Goal: Task Accomplishment & Management: Manage account settings

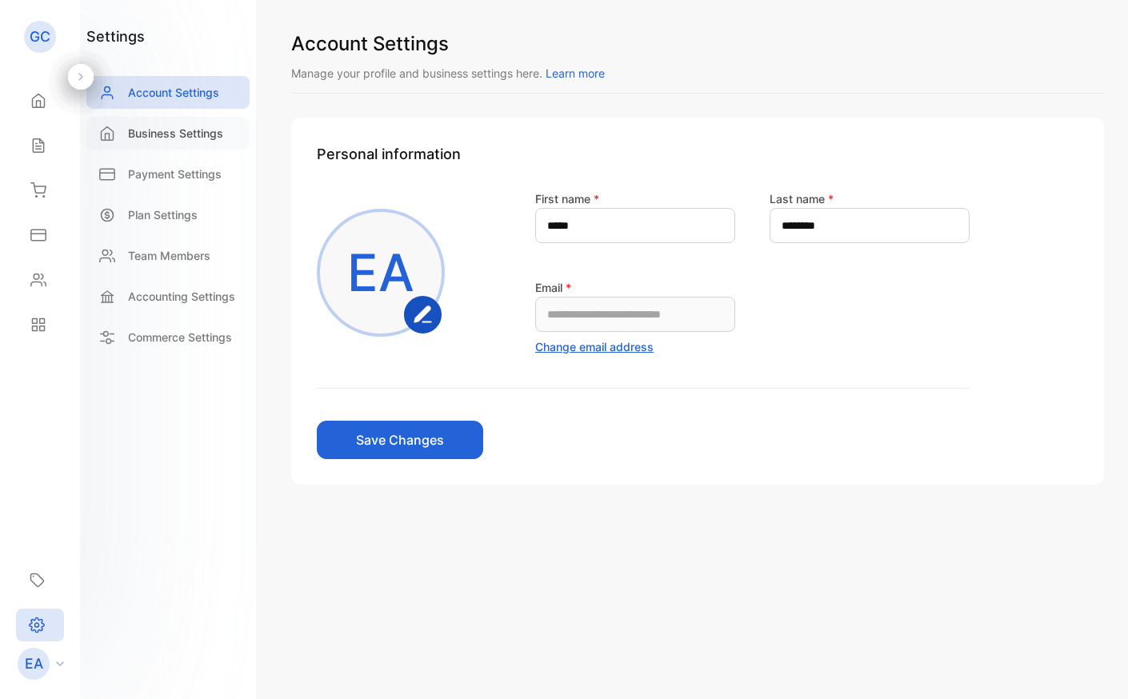
click at [146, 142] on div "Business Settings" at bounding box center [167, 133] width 163 height 33
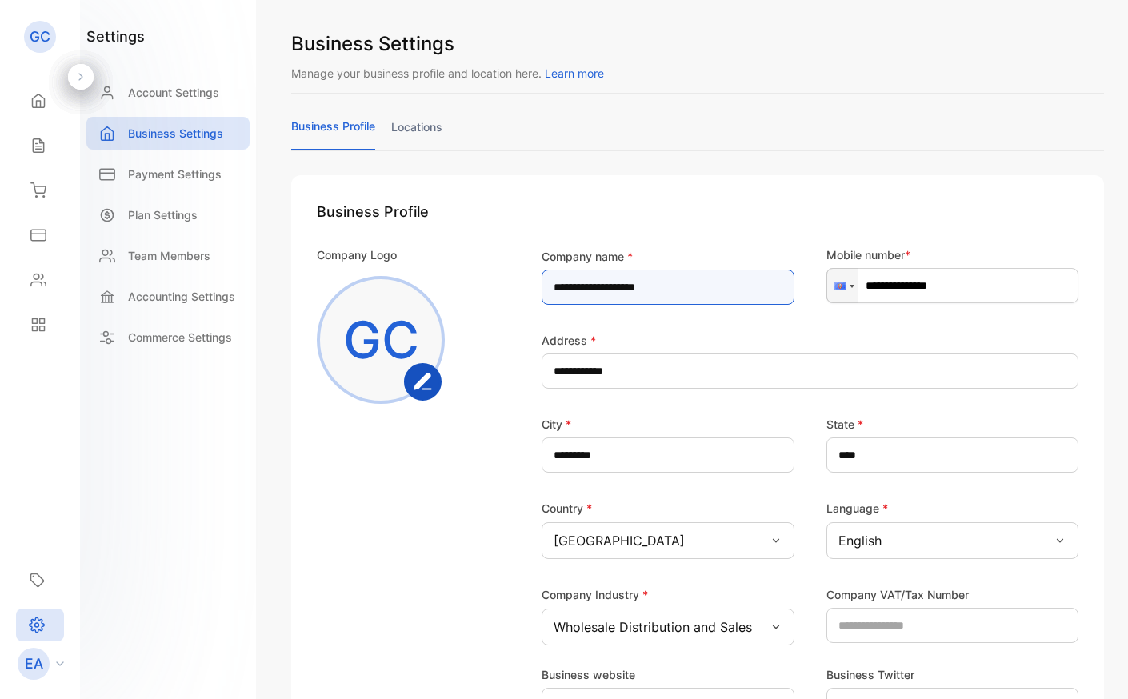
drag, startPoint x: 616, startPoint y: 289, endPoint x: 499, endPoint y: 273, distance: 118.7
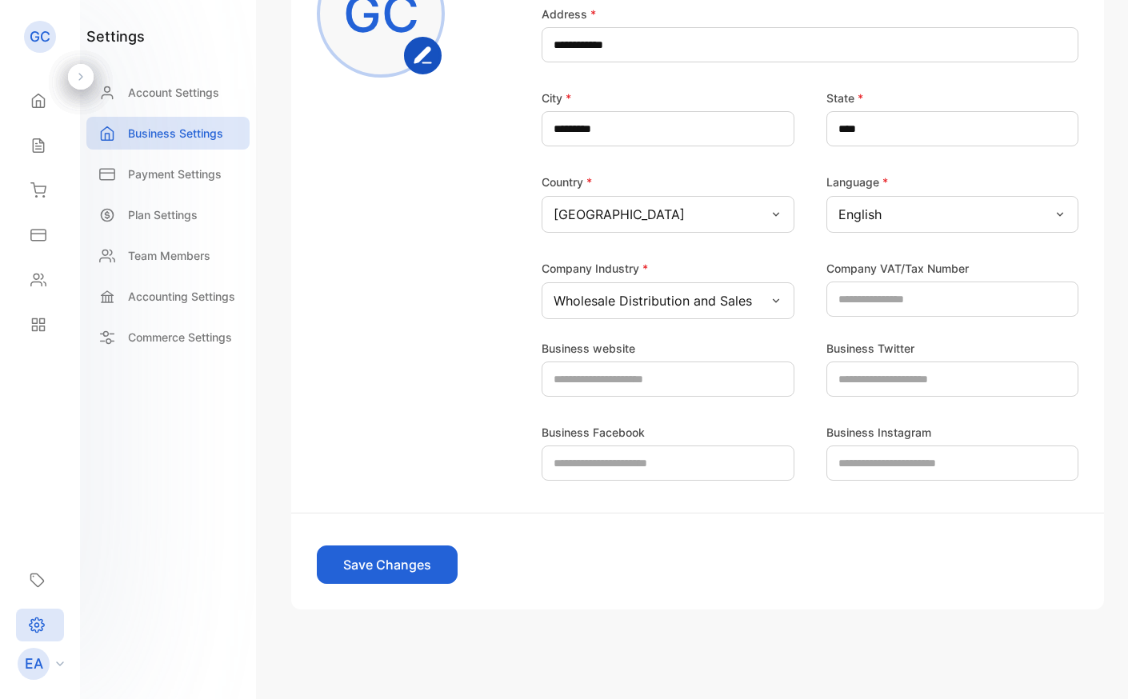
scroll to position [327, 0]
type name-inputcompanyname "**********"
click at [414, 571] on button "Save Changes" at bounding box center [387, 565] width 141 height 38
click at [31, 145] on icon at bounding box center [38, 146] width 16 height 16
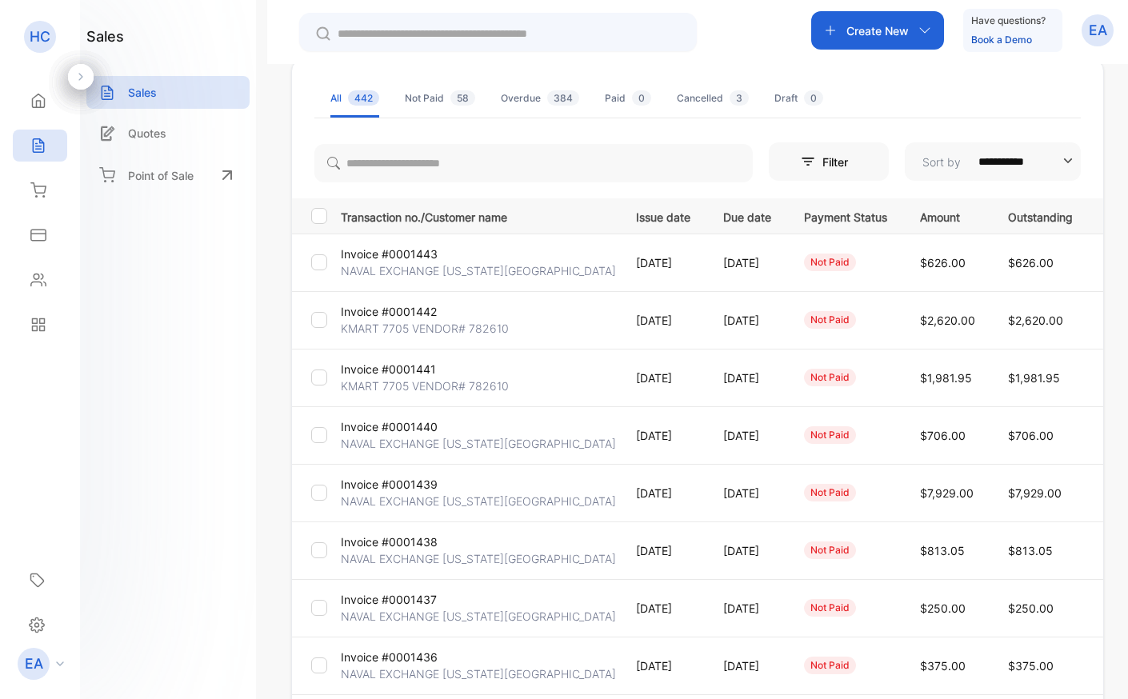
scroll to position [96, 0]
click at [414, 269] on p "NAVAL EXCHANGE [US_STATE][GEOGRAPHIC_DATA]" at bounding box center [478, 272] width 275 height 17
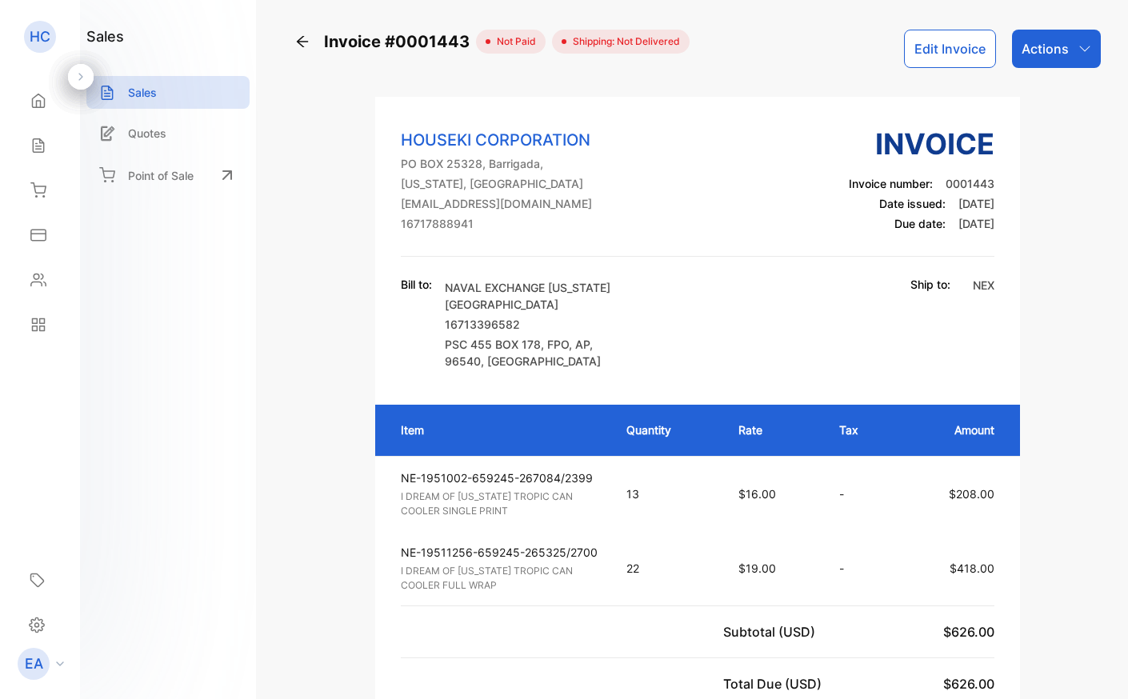
click at [955, 52] on button "Edit Invoice" at bounding box center [950, 49] width 92 height 38
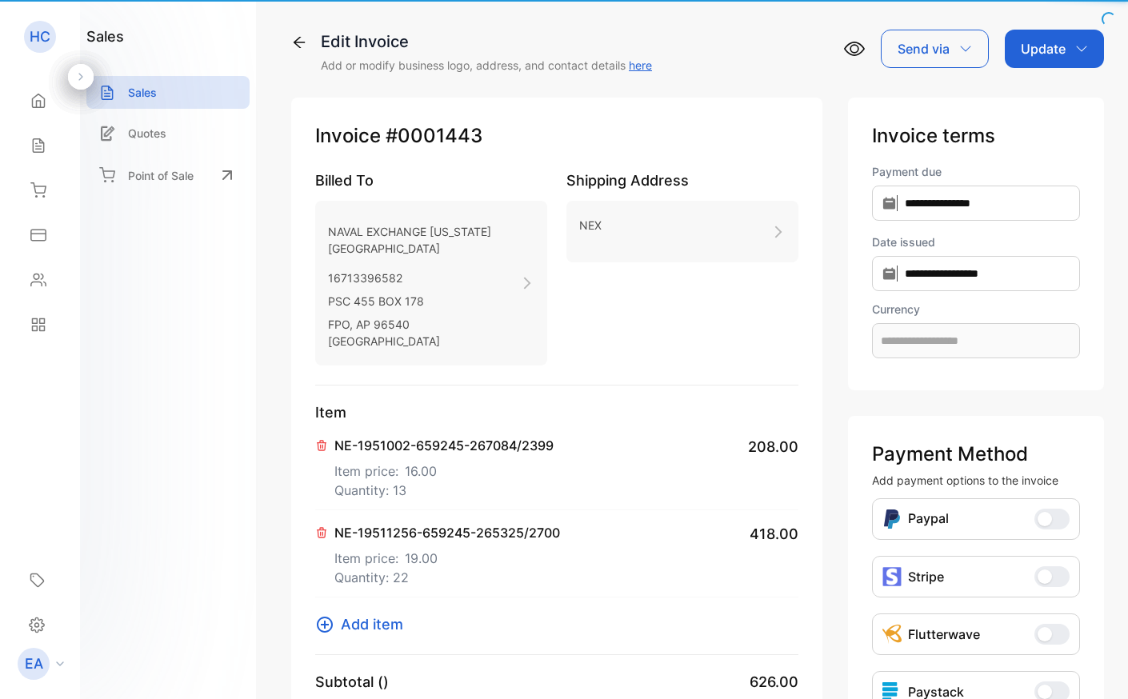
type input "**********"
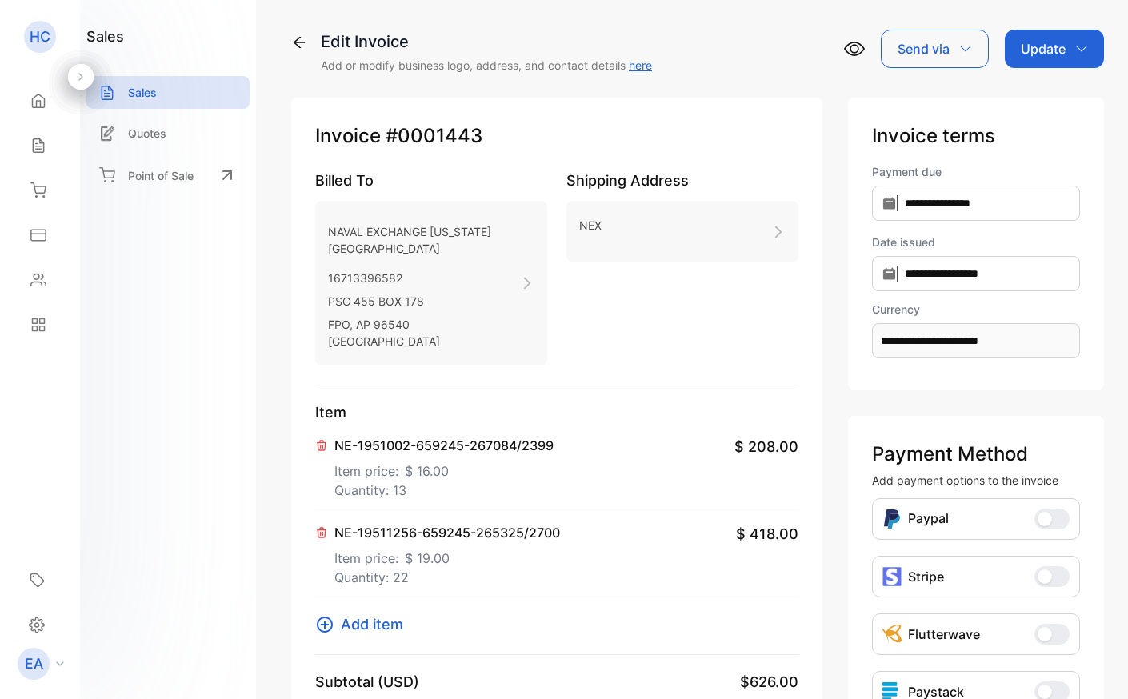
click at [327, 442] on icon at bounding box center [321, 445] width 13 height 13
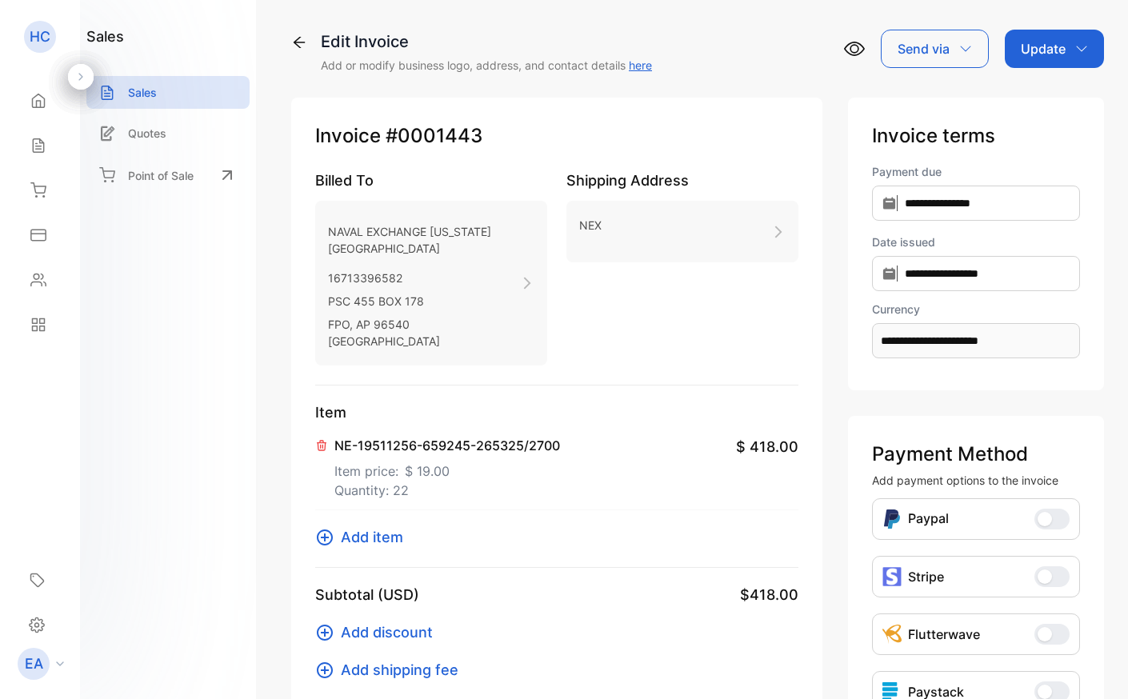
click at [414, 450] on p "NE-19511256-659245-265325/2700" at bounding box center [448, 445] width 226 height 19
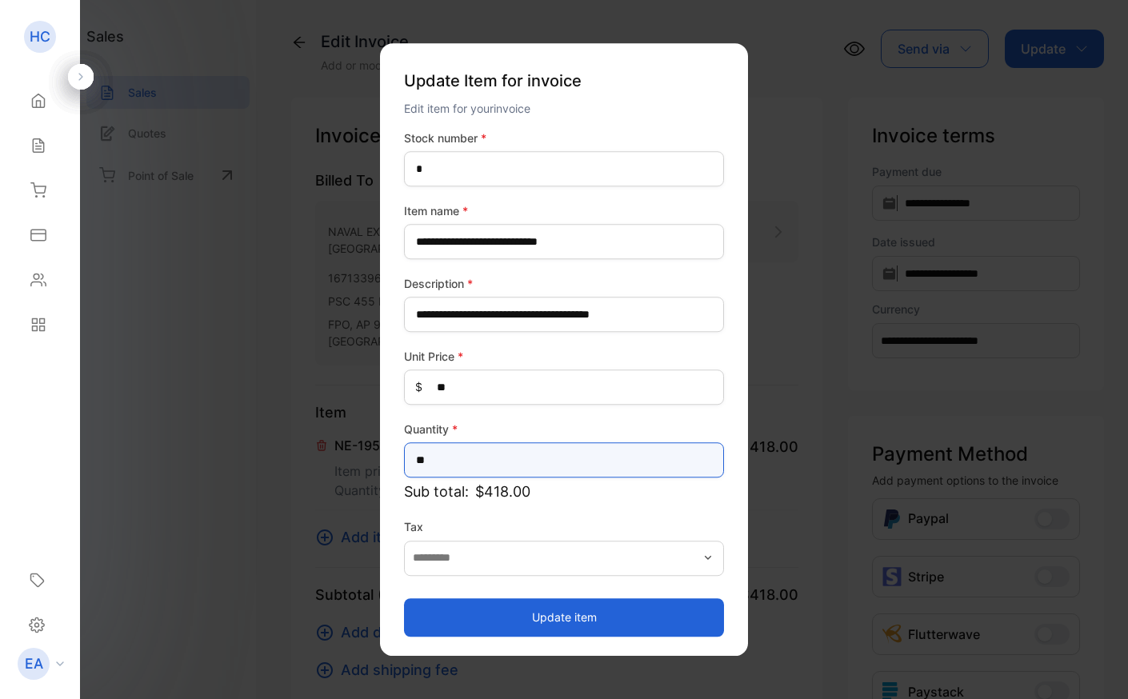
click at [452, 468] on input "**" at bounding box center [564, 460] width 320 height 35
type input "**"
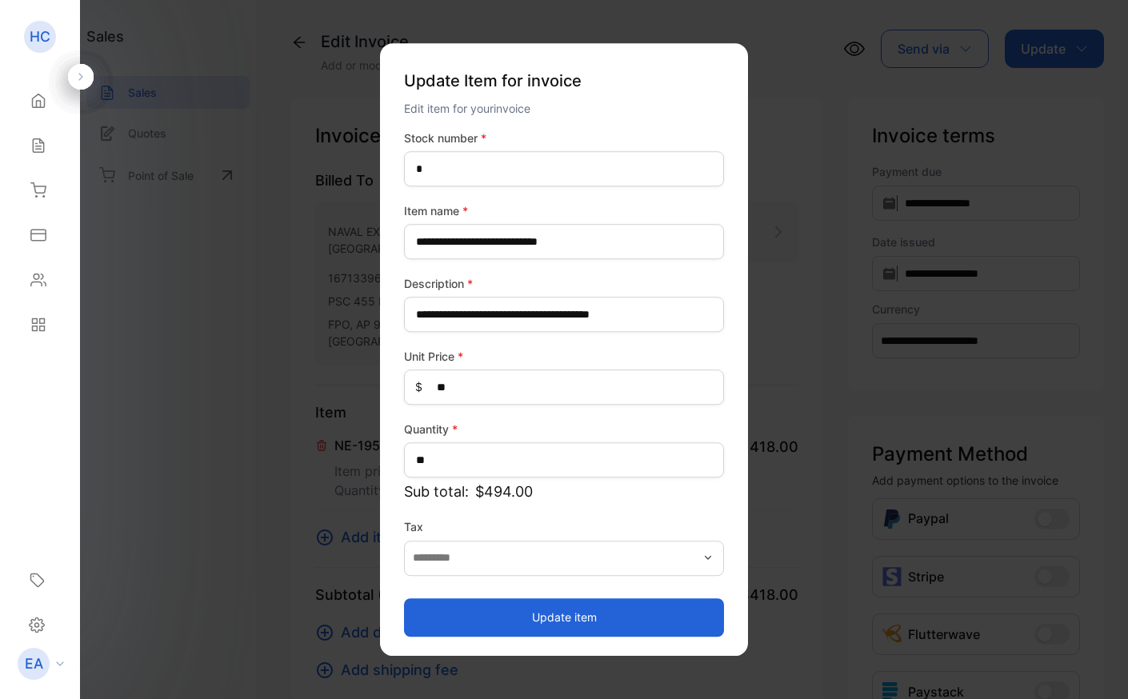
click at [527, 614] on button "Update item" at bounding box center [564, 618] width 320 height 38
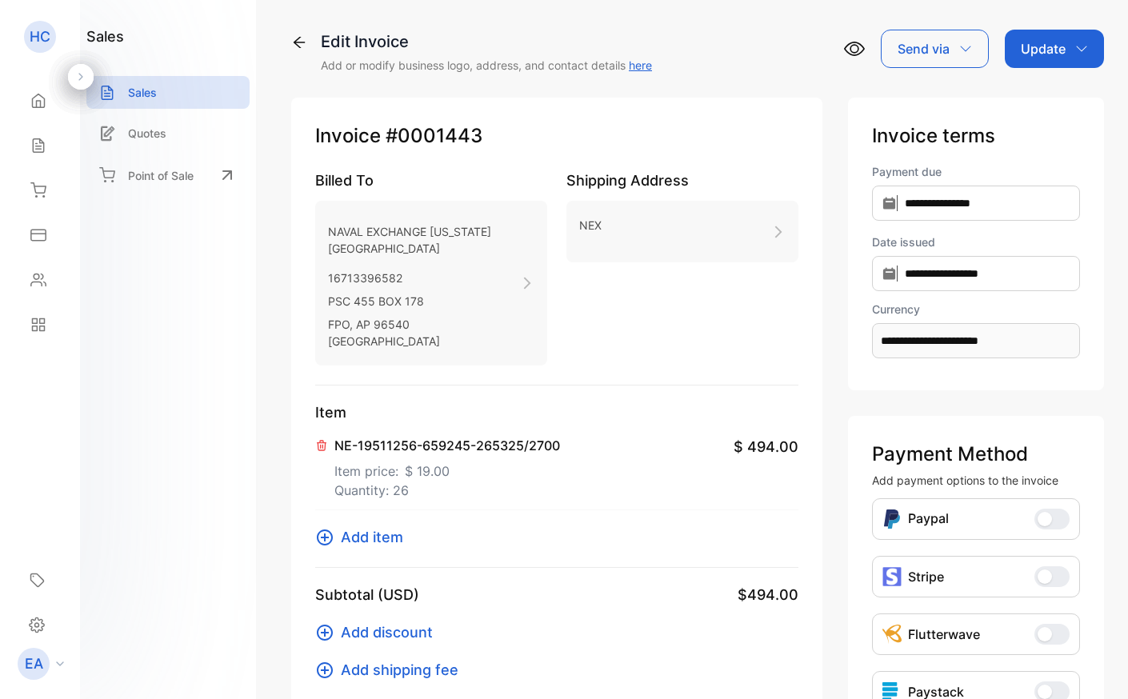
click at [1088, 50] on div "Update" at bounding box center [1054, 49] width 99 height 38
click at [1071, 106] on div "Invoice" at bounding box center [1058, 102] width 92 height 32
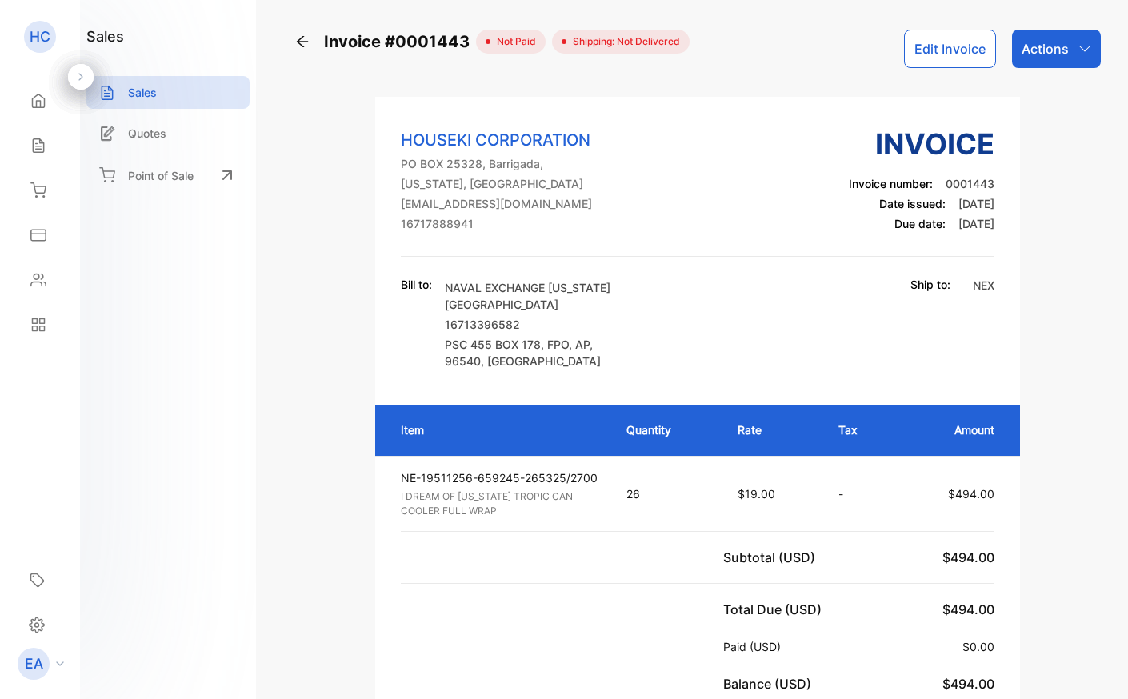
click at [1083, 50] on icon "button" at bounding box center [1085, 48] width 13 height 13
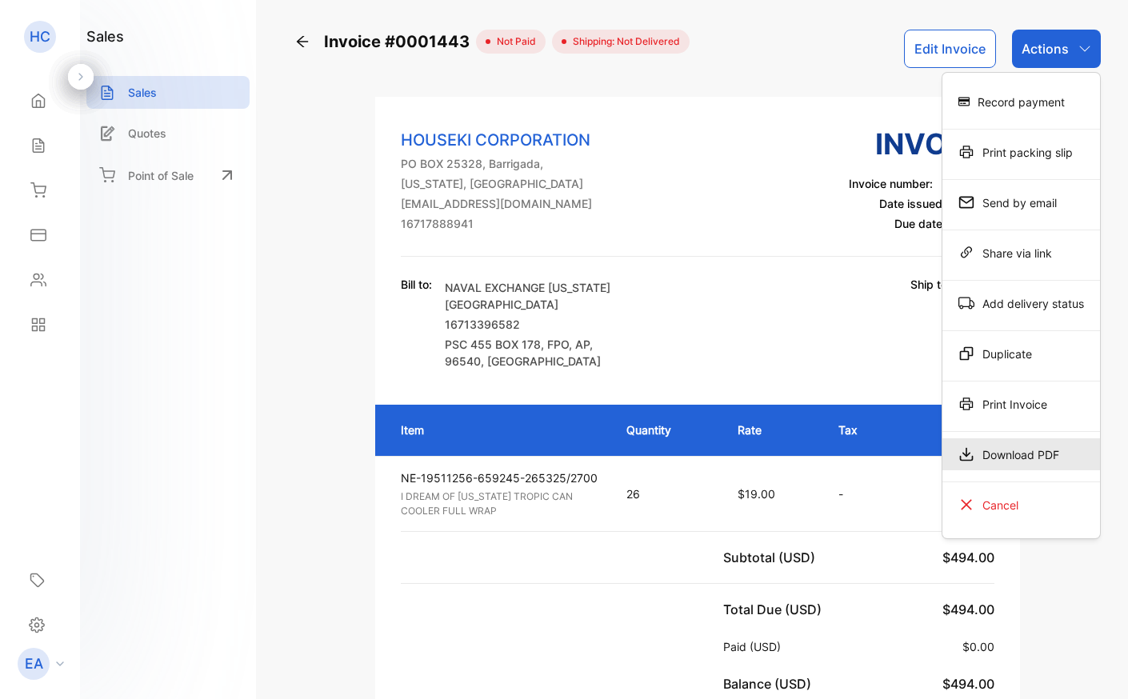
click at [994, 456] on div "Download PDF" at bounding box center [1022, 455] width 158 height 32
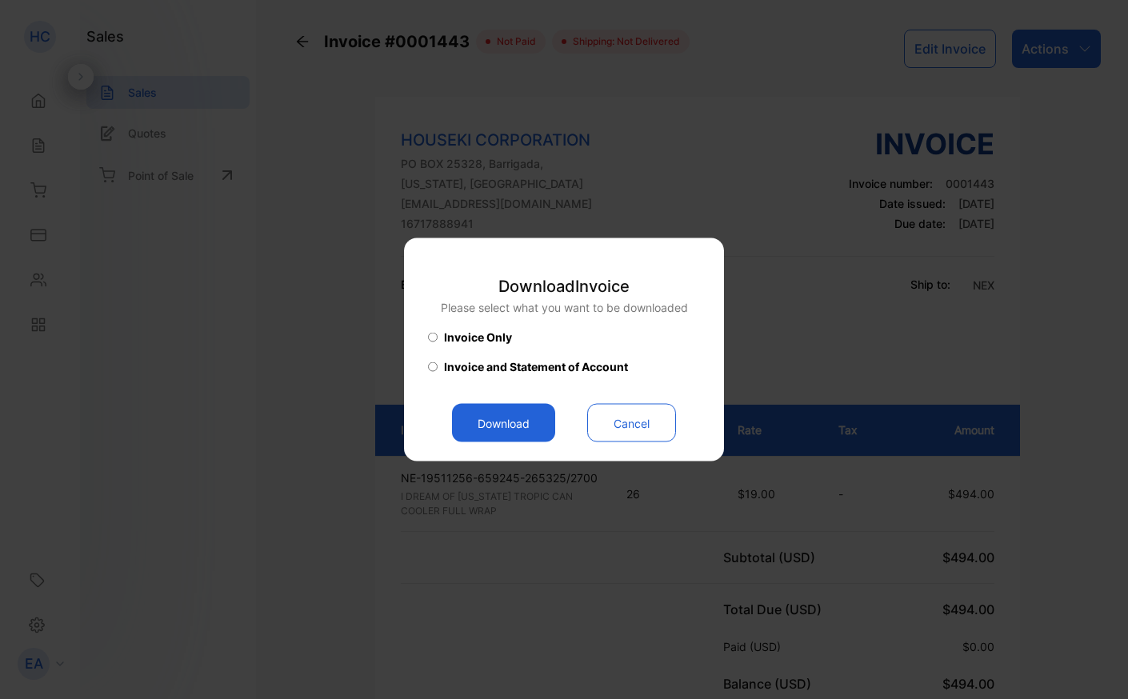
click at [519, 418] on button "Download" at bounding box center [503, 423] width 103 height 38
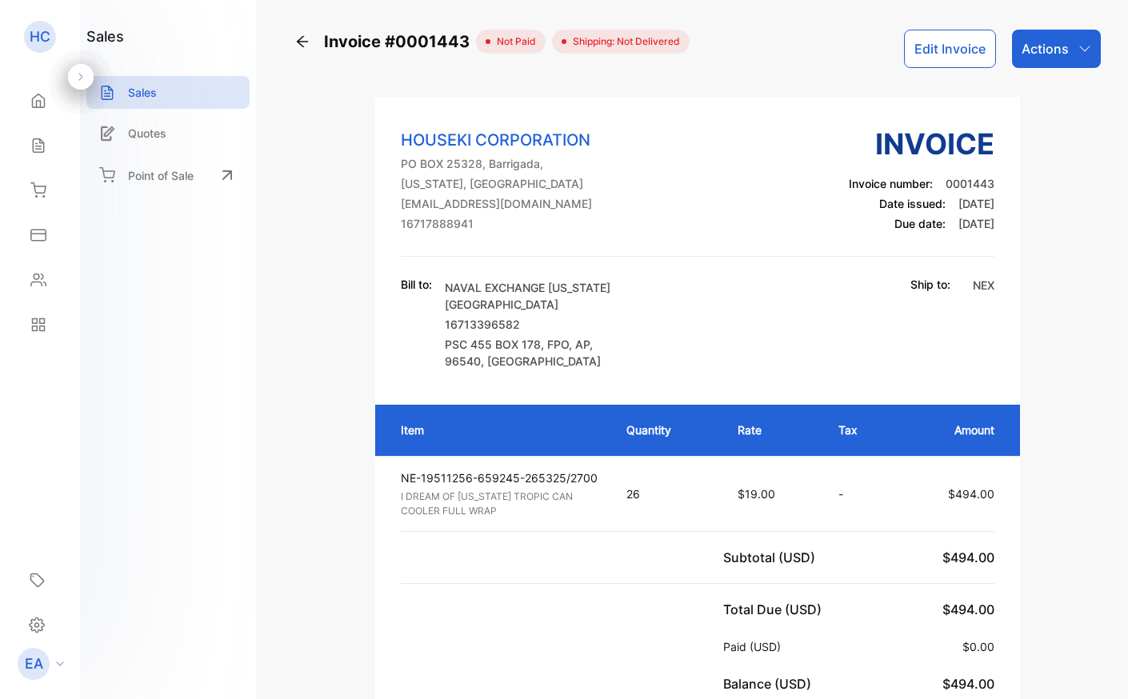
click at [1028, 49] on p "Actions" at bounding box center [1045, 48] width 47 height 19
click at [829, 254] on div "HOUSEKI CORPORATION [GEOGRAPHIC_DATA], [US_STATE], [GEOGRAPHIC_DATA] [EMAIL_ADD…" at bounding box center [698, 189] width 594 height 134
click at [48, 150] on div "Sales" at bounding box center [40, 146] width 54 height 32
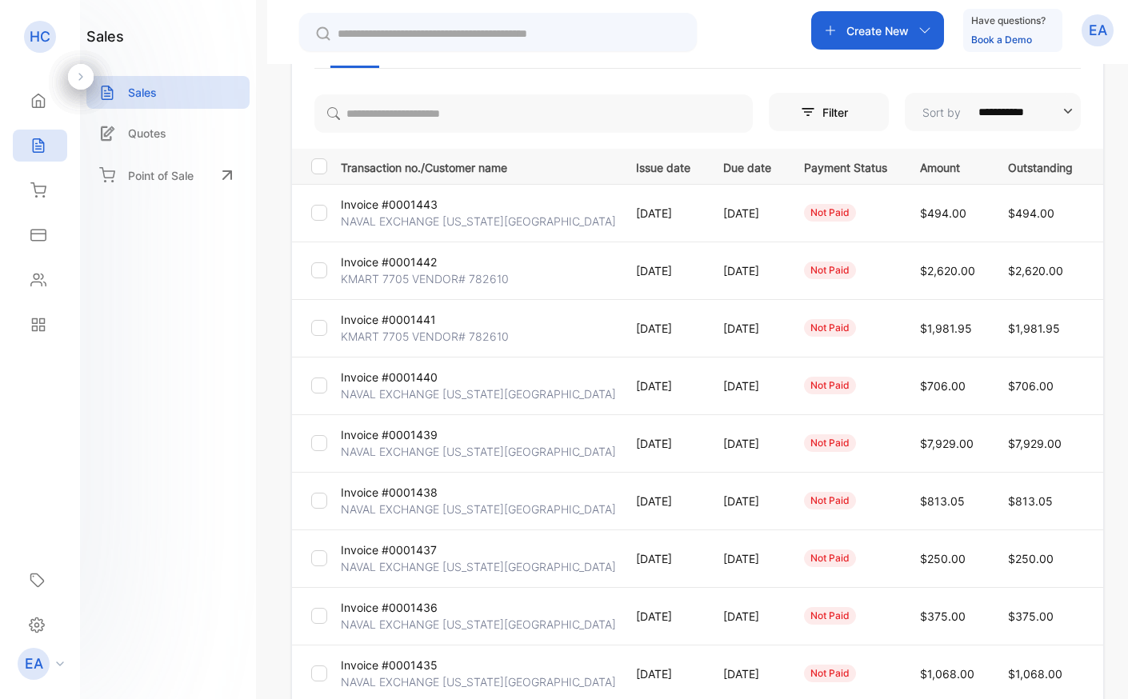
scroll to position [146, 0]
click at [421, 435] on p "Invoice #0001439" at bounding box center [389, 435] width 97 height 17
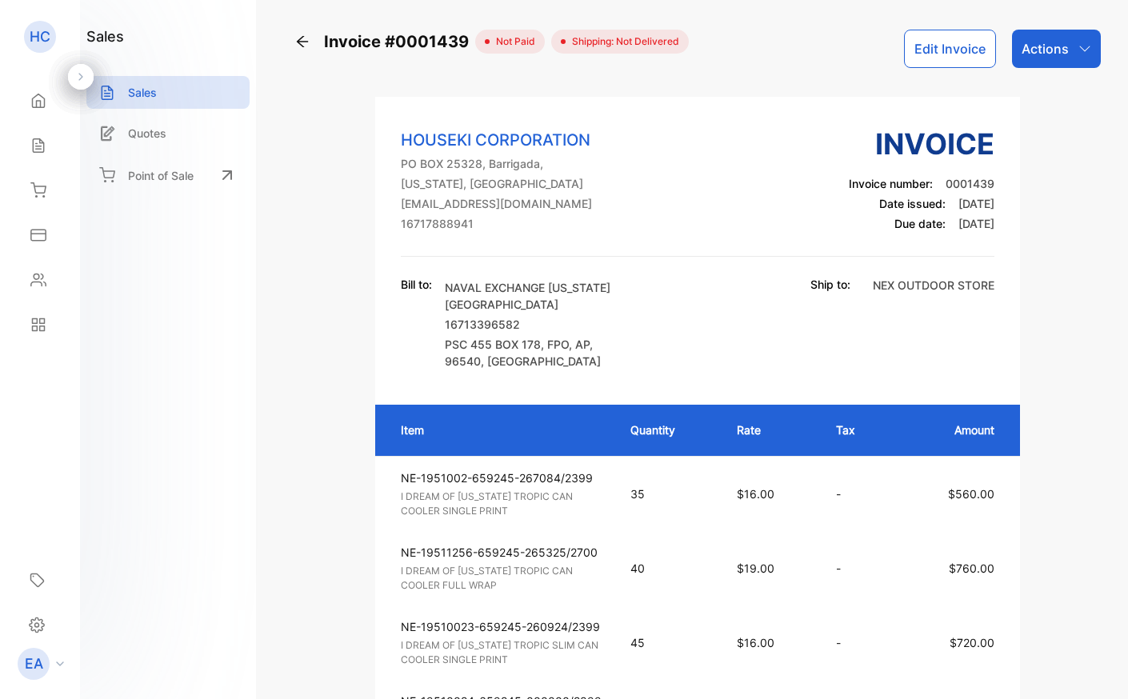
click at [965, 50] on button "Edit Invoice" at bounding box center [950, 49] width 92 height 38
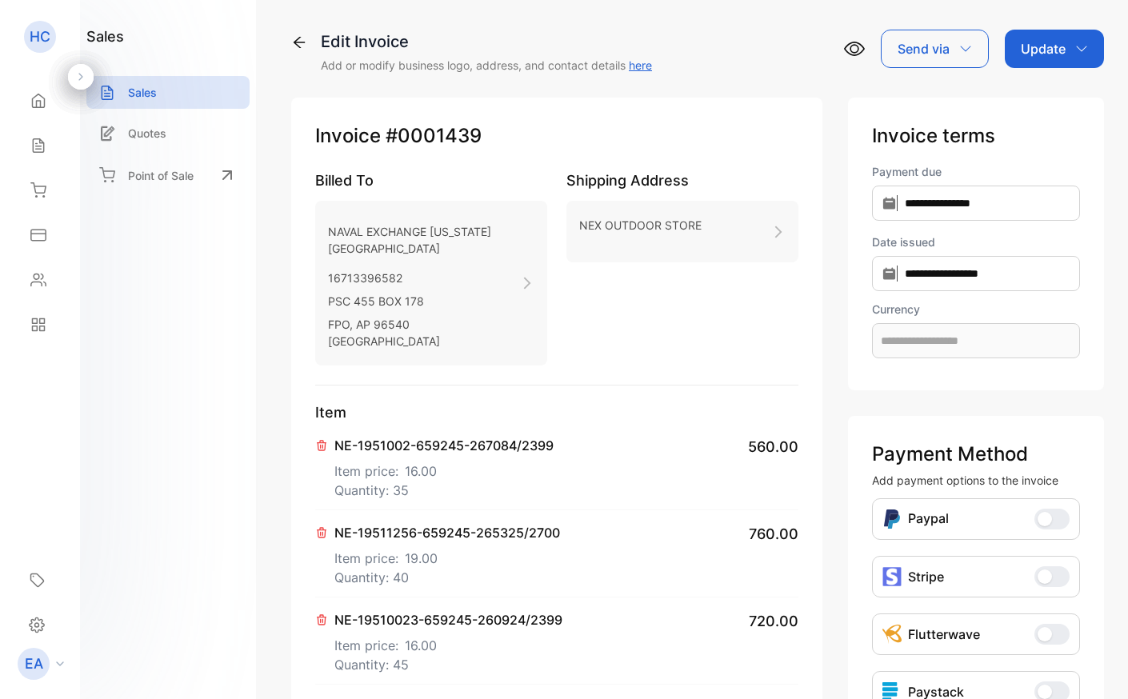
type input "**********"
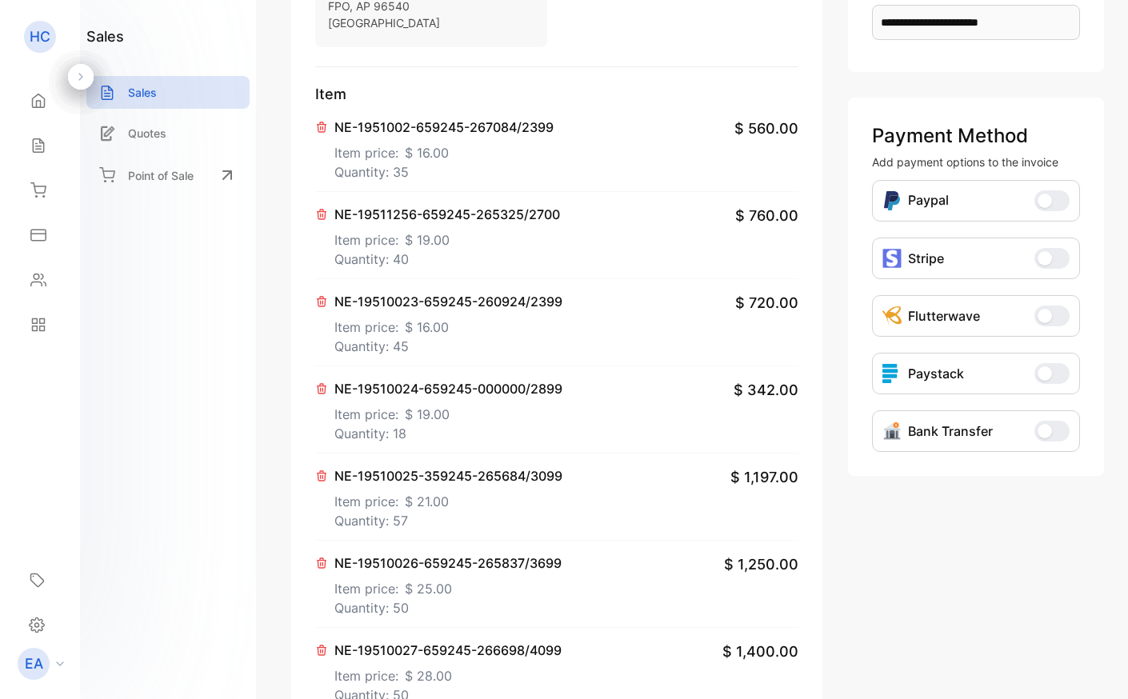
scroll to position [324, 0]
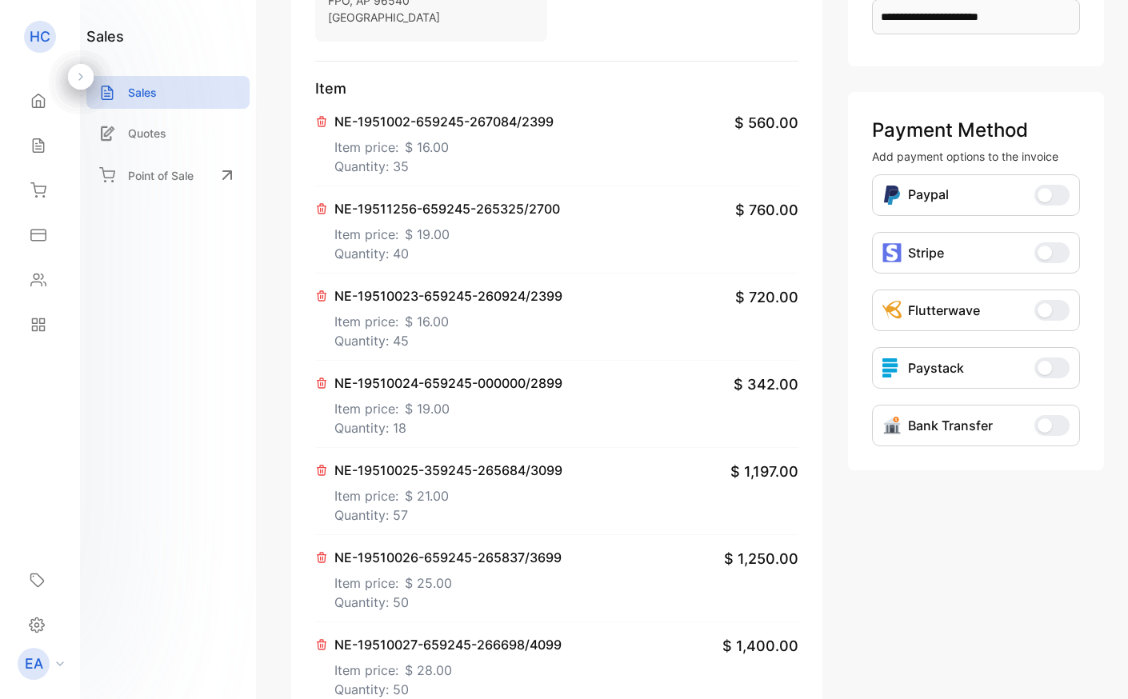
click at [320, 468] on icon at bounding box center [322, 471] width 9 height 10
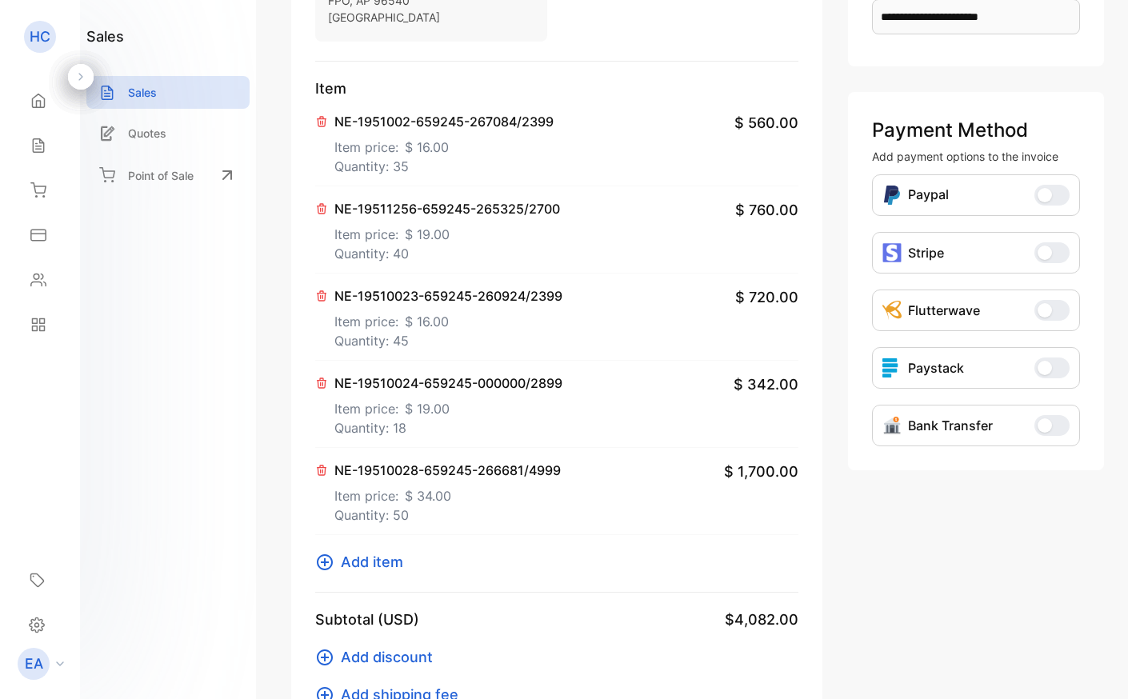
click at [320, 468] on icon at bounding box center [322, 471] width 9 height 10
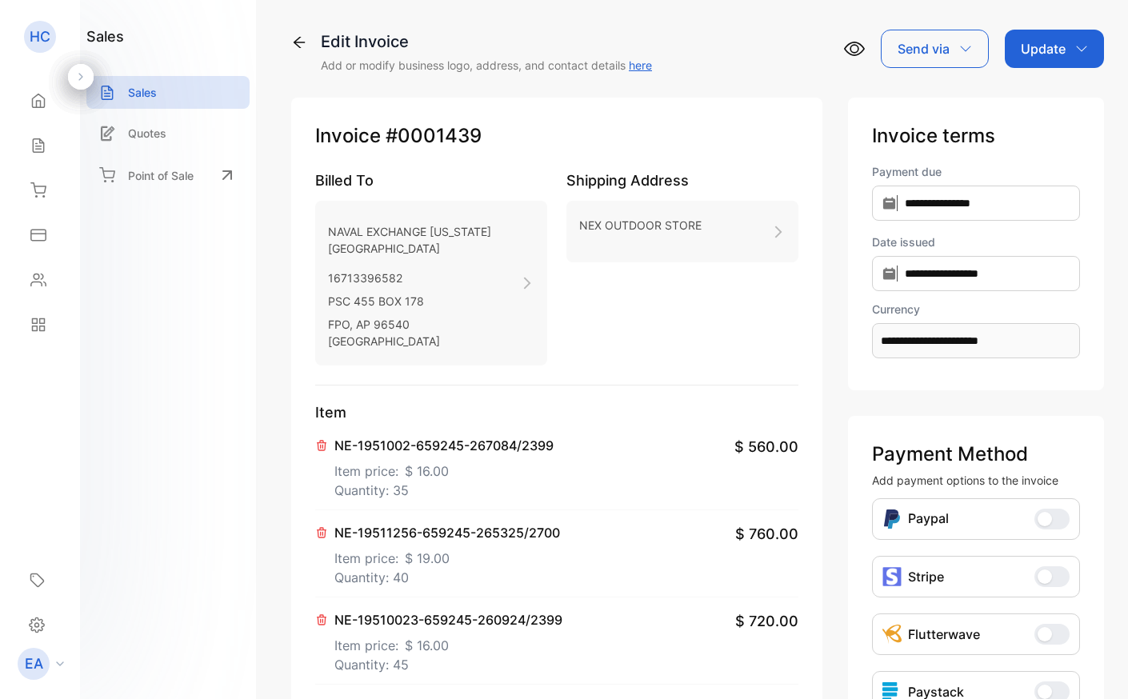
scroll to position [0, 0]
click at [1084, 33] on div "Update" at bounding box center [1054, 49] width 99 height 38
click at [1055, 96] on div "Invoice" at bounding box center [1058, 102] width 92 height 32
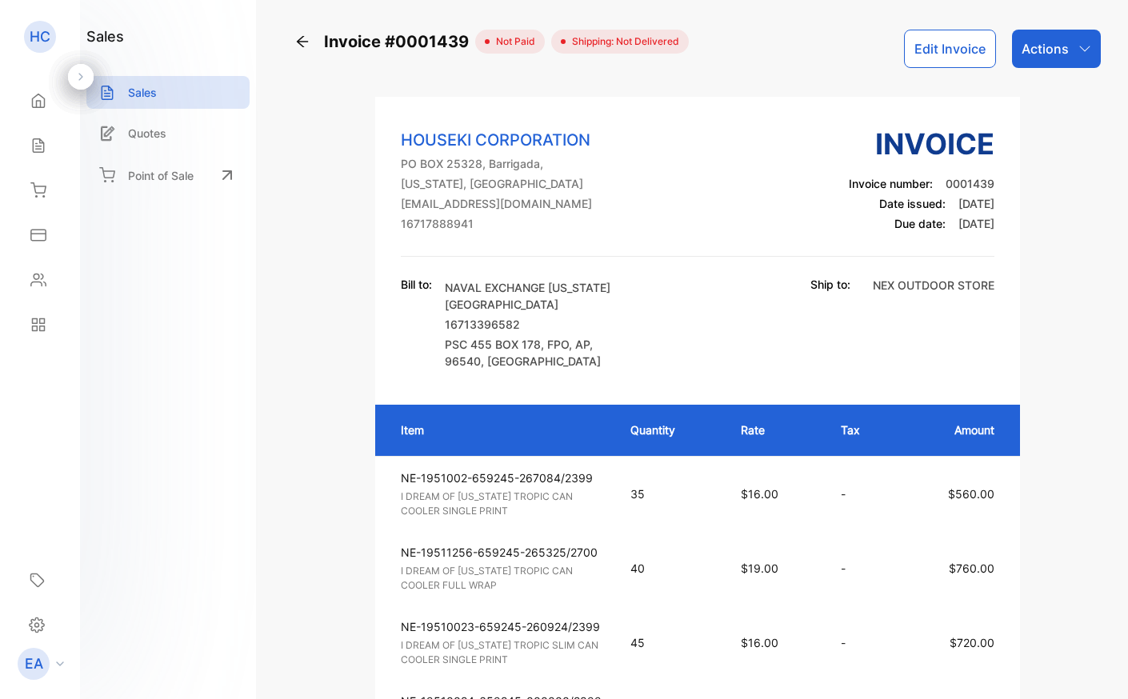
click at [1063, 45] on p "Actions" at bounding box center [1045, 48] width 47 height 19
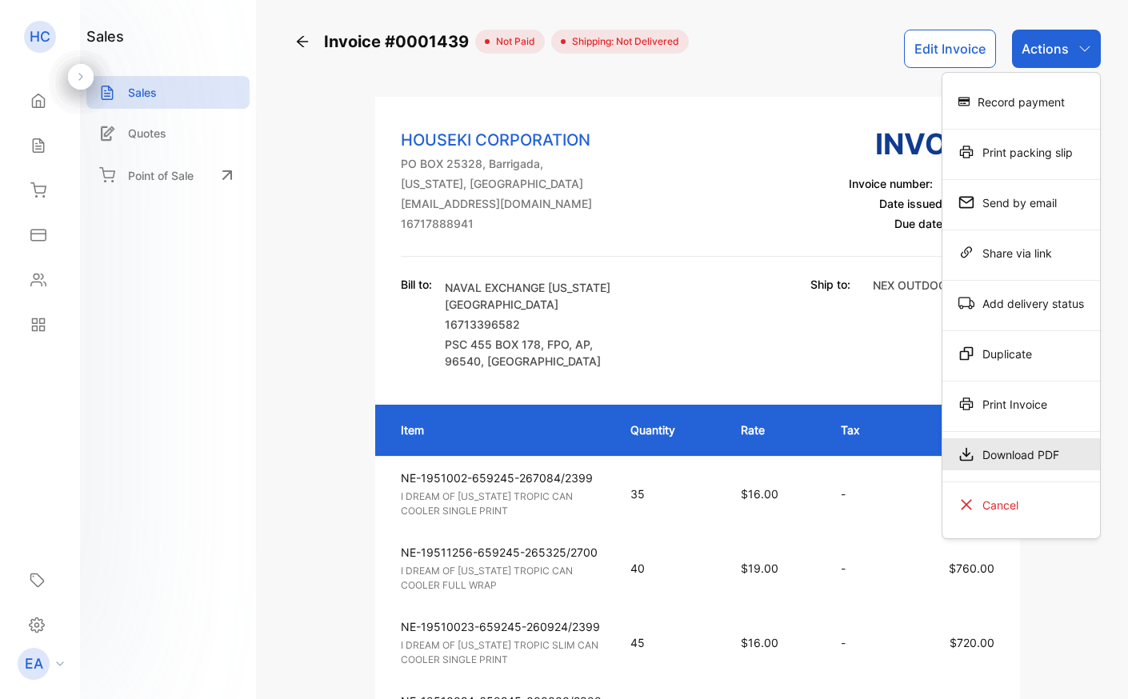
click at [980, 454] on div "Download PDF" at bounding box center [1022, 455] width 158 height 32
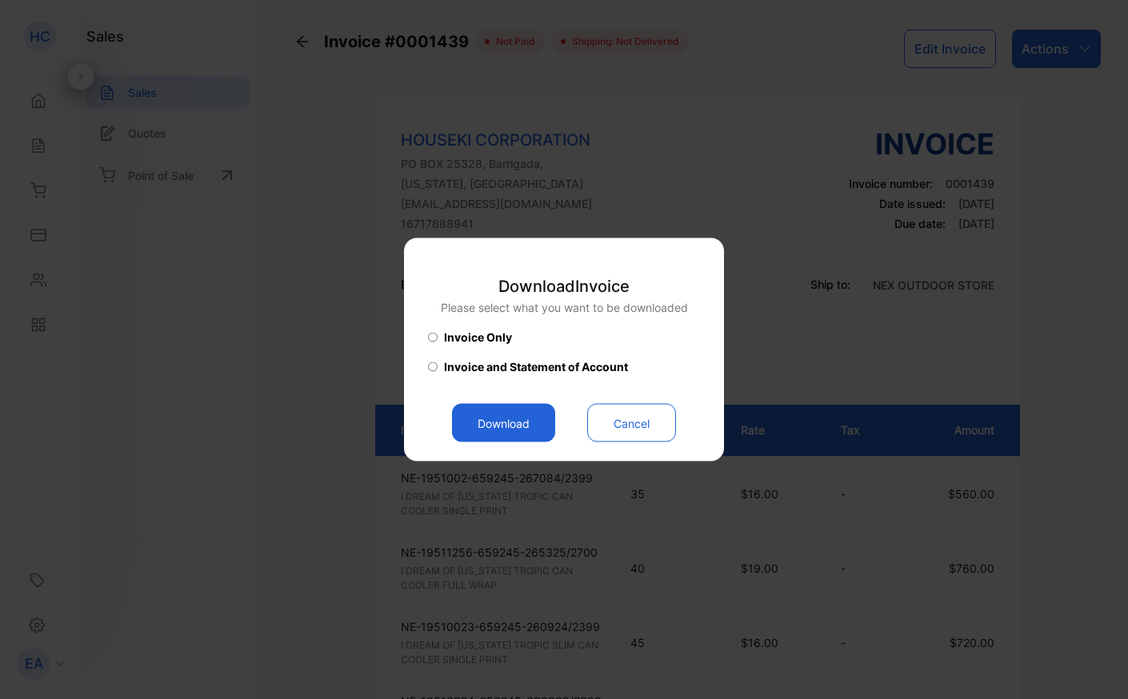
click at [498, 429] on button "Download" at bounding box center [503, 423] width 103 height 38
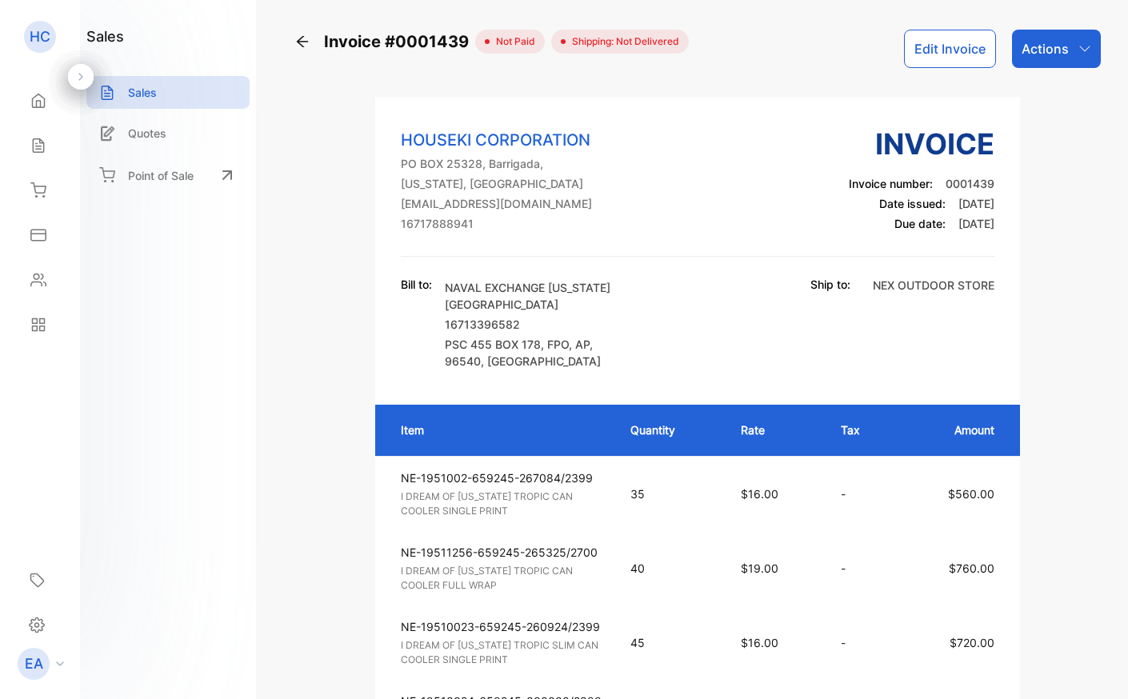
click at [950, 42] on button "Edit Invoice" at bounding box center [950, 49] width 92 height 38
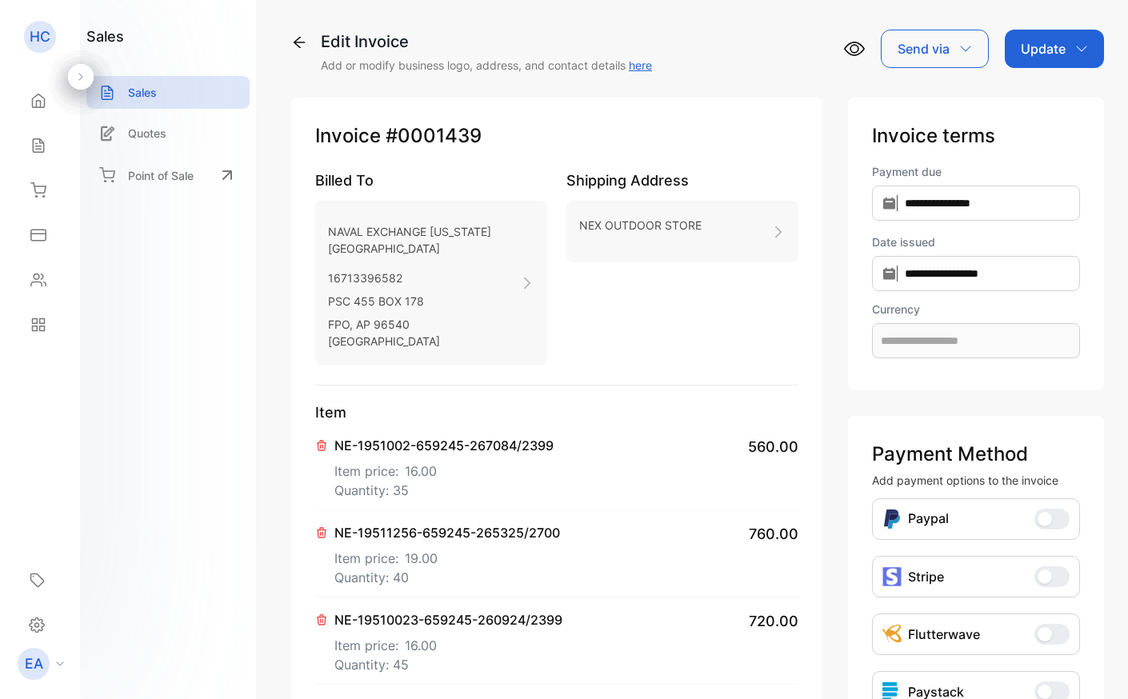
type input "**********"
click at [1036, 44] on p "Update" at bounding box center [1043, 48] width 45 height 19
click at [1039, 98] on div "Invoice" at bounding box center [1058, 102] width 92 height 32
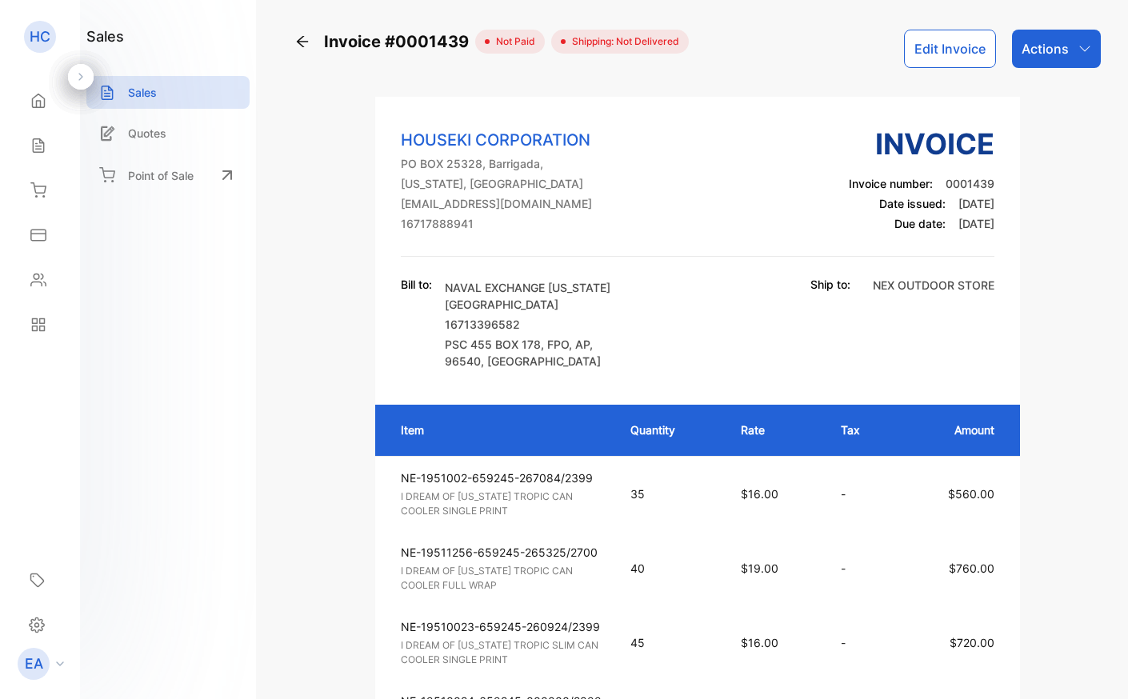
click at [1036, 54] on p "Actions" at bounding box center [1045, 48] width 47 height 19
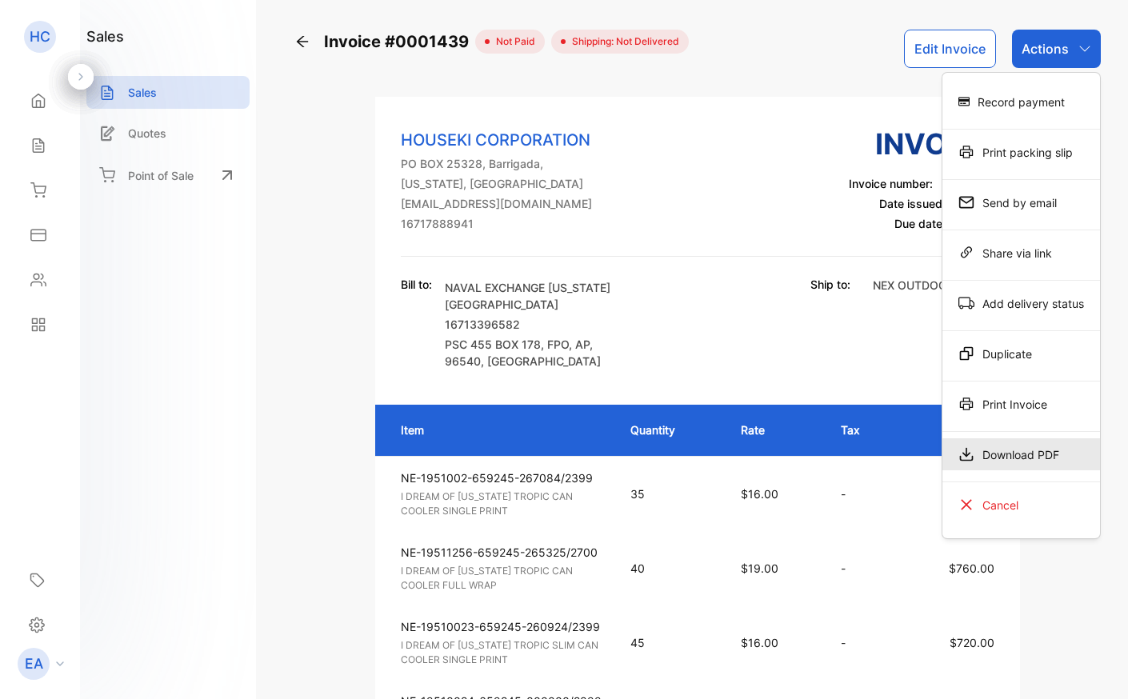
click at [982, 463] on div "Download PDF" at bounding box center [1022, 455] width 158 height 32
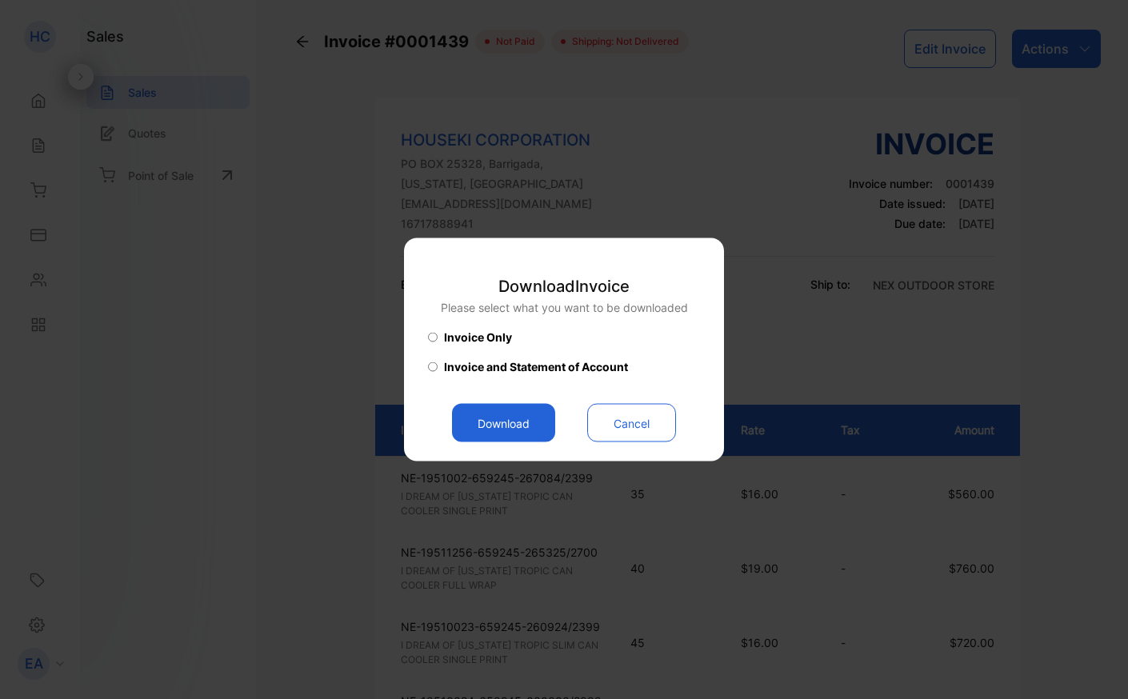
click at [519, 407] on button "Download" at bounding box center [503, 423] width 103 height 38
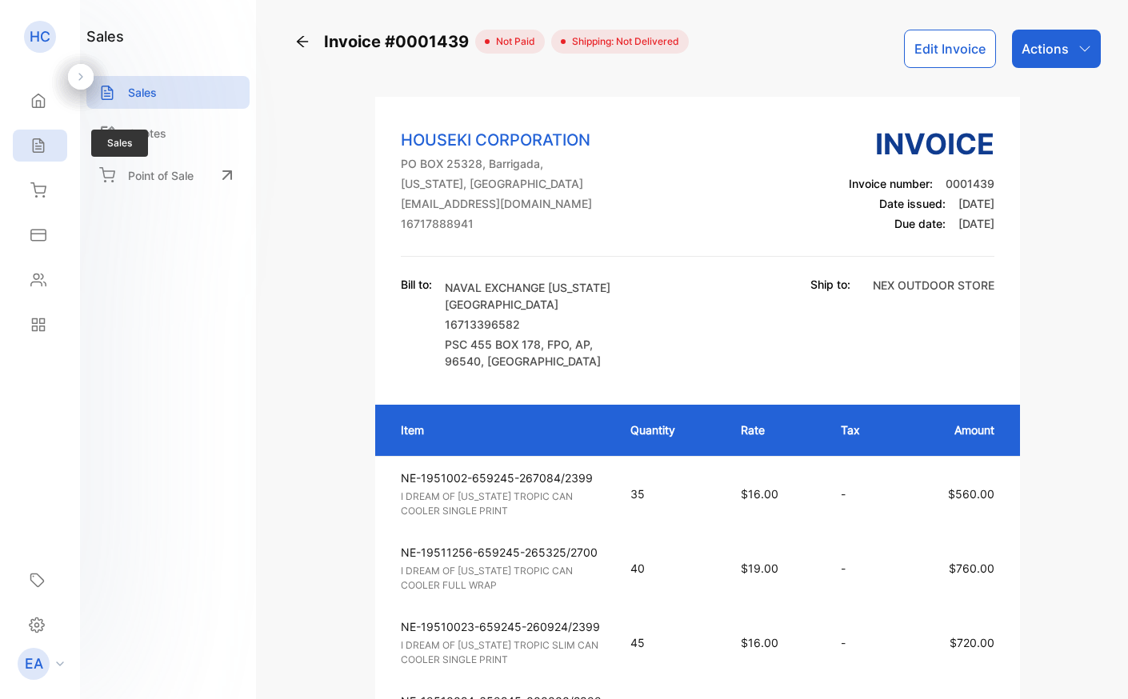
click at [32, 138] on icon at bounding box center [38, 146] width 16 height 16
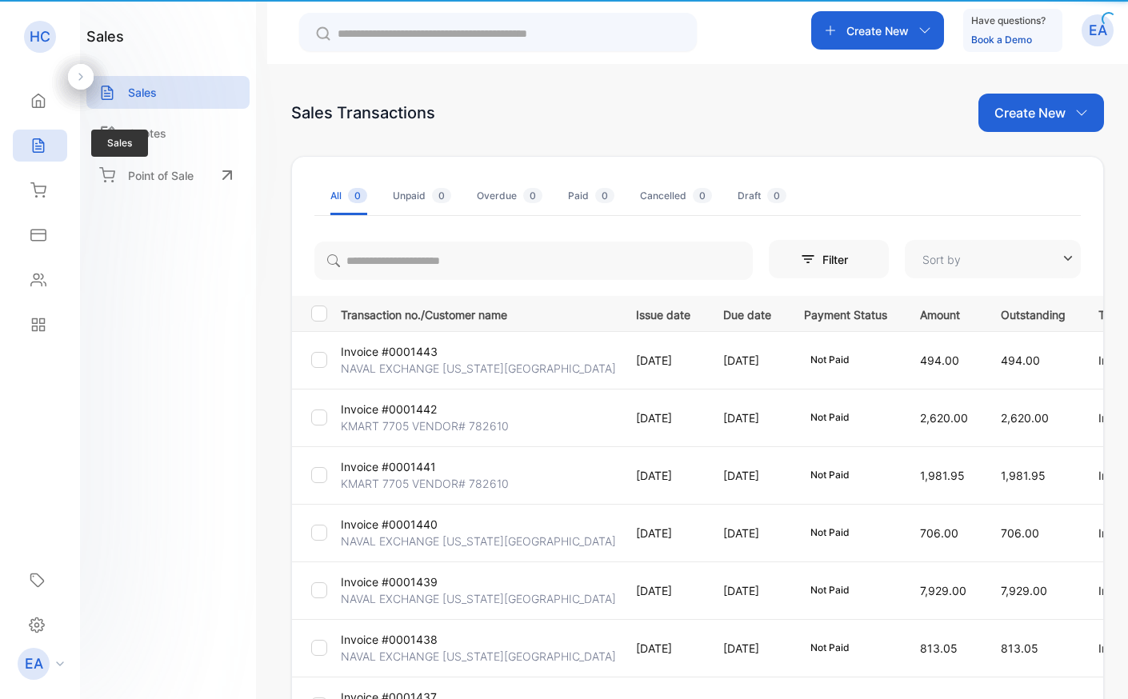
type input "**********"
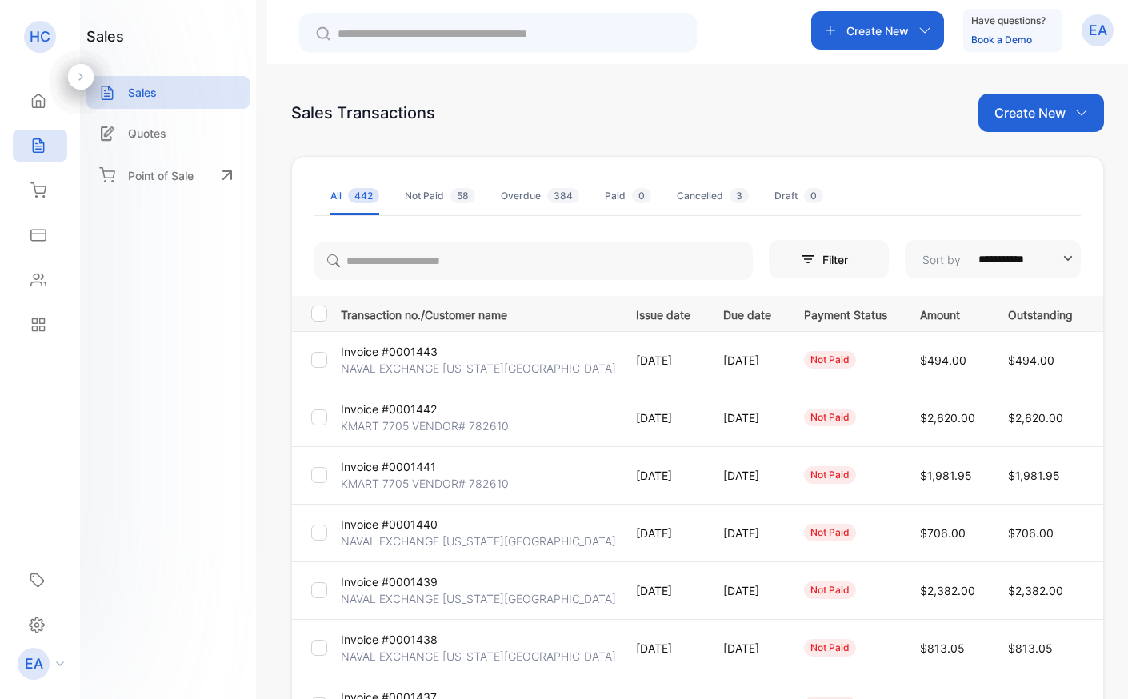
click at [1016, 108] on p "Create New" at bounding box center [1030, 112] width 71 height 19
click at [1015, 159] on icon at bounding box center [1014, 165] width 13 height 13
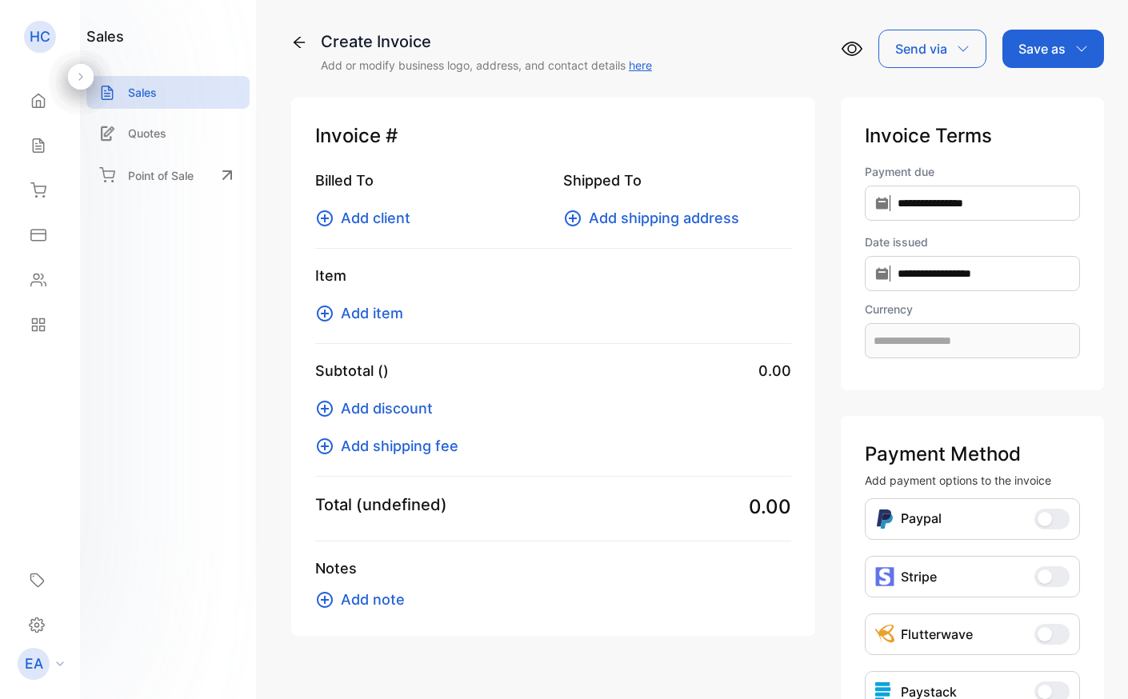
type input "**********"
click at [363, 221] on span "Add client" at bounding box center [376, 218] width 70 height 22
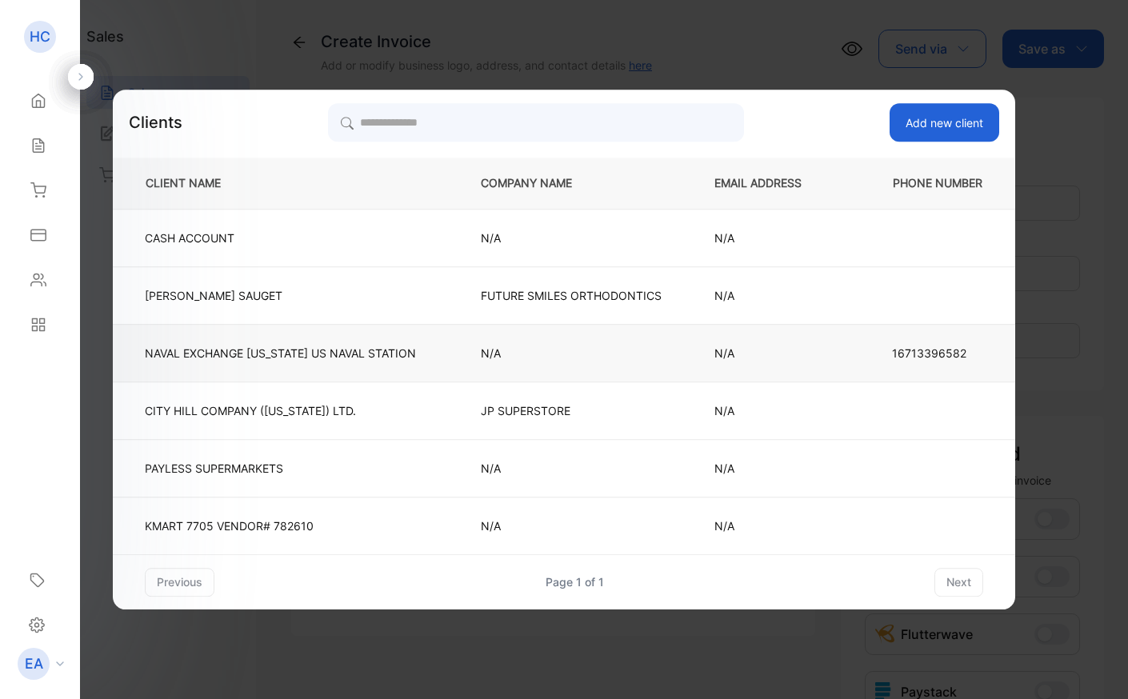
click at [253, 356] on p "NAVAL EXCHANGE [US_STATE][GEOGRAPHIC_DATA]" at bounding box center [280, 353] width 271 height 17
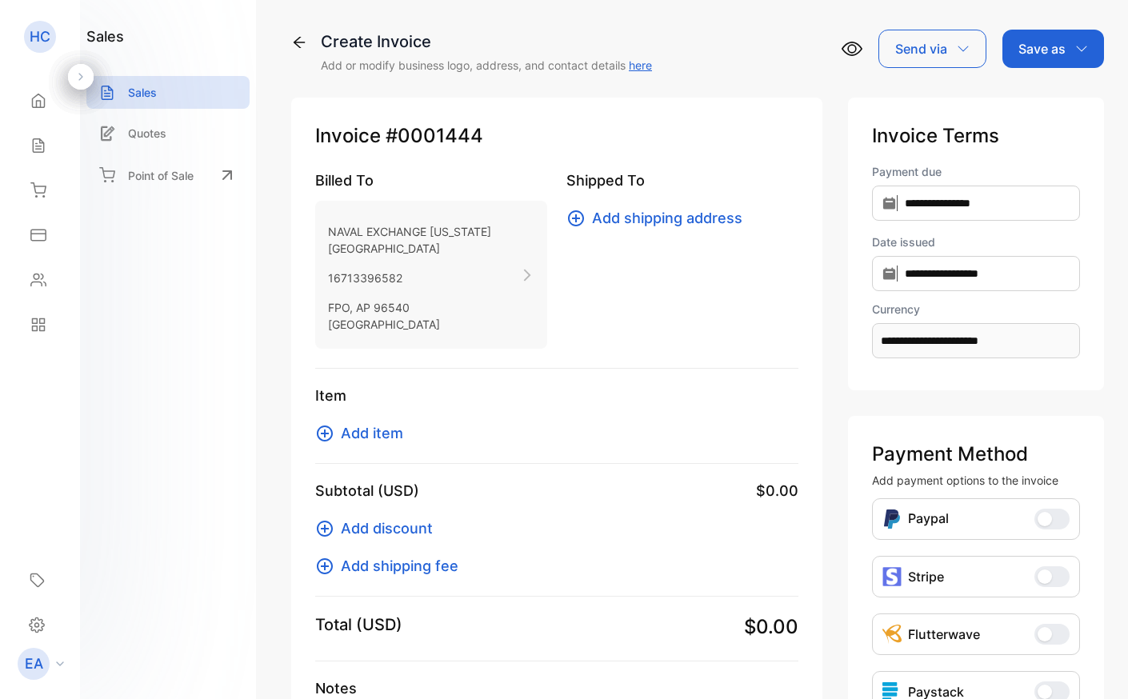
click at [623, 220] on span "Add shipping address" at bounding box center [667, 218] width 150 height 22
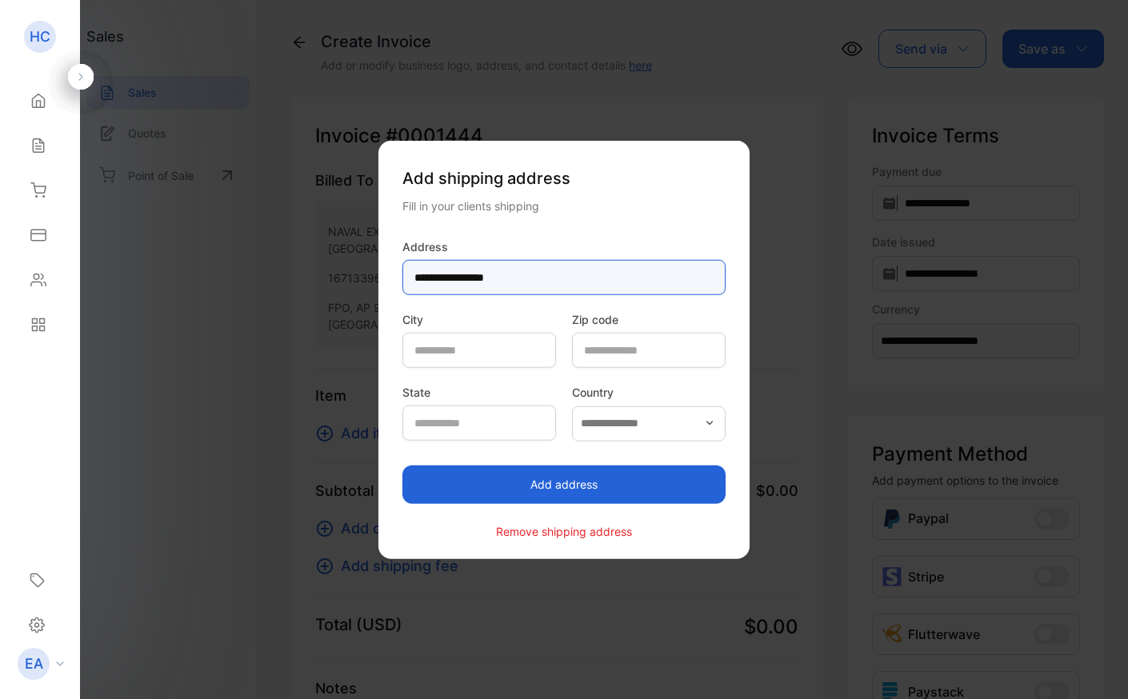
type input "**********"
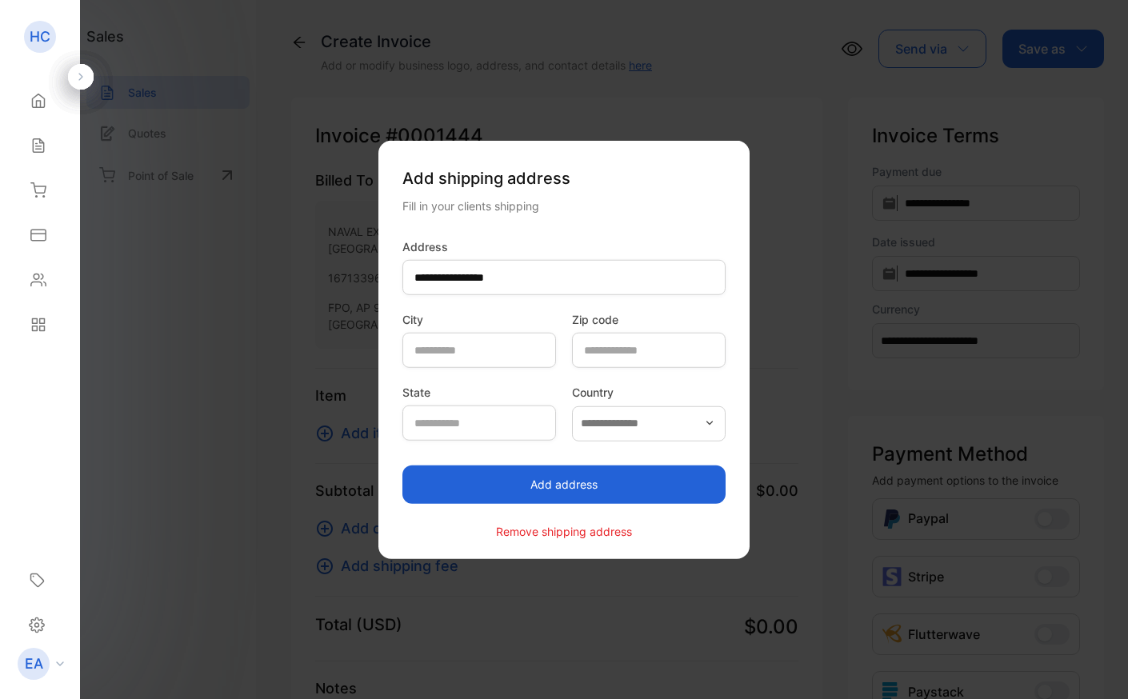
click at [538, 491] on button "Add address" at bounding box center [564, 484] width 323 height 38
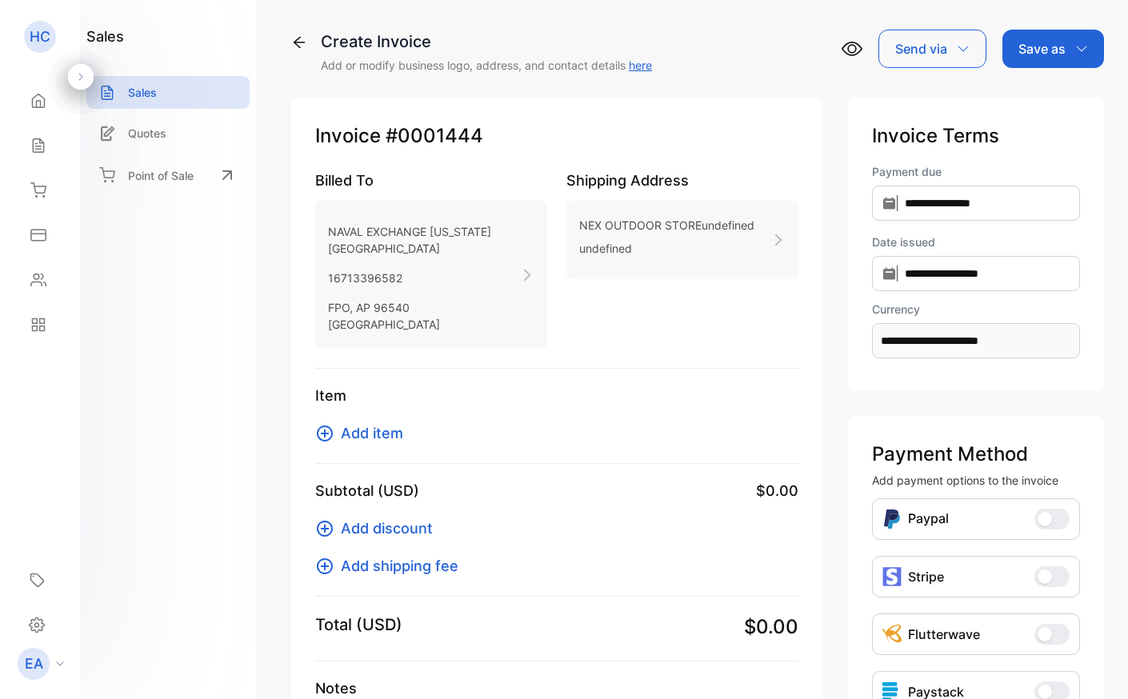
click at [366, 439] on span "Add item" at bounding box center [372, 434] width 62 height 22
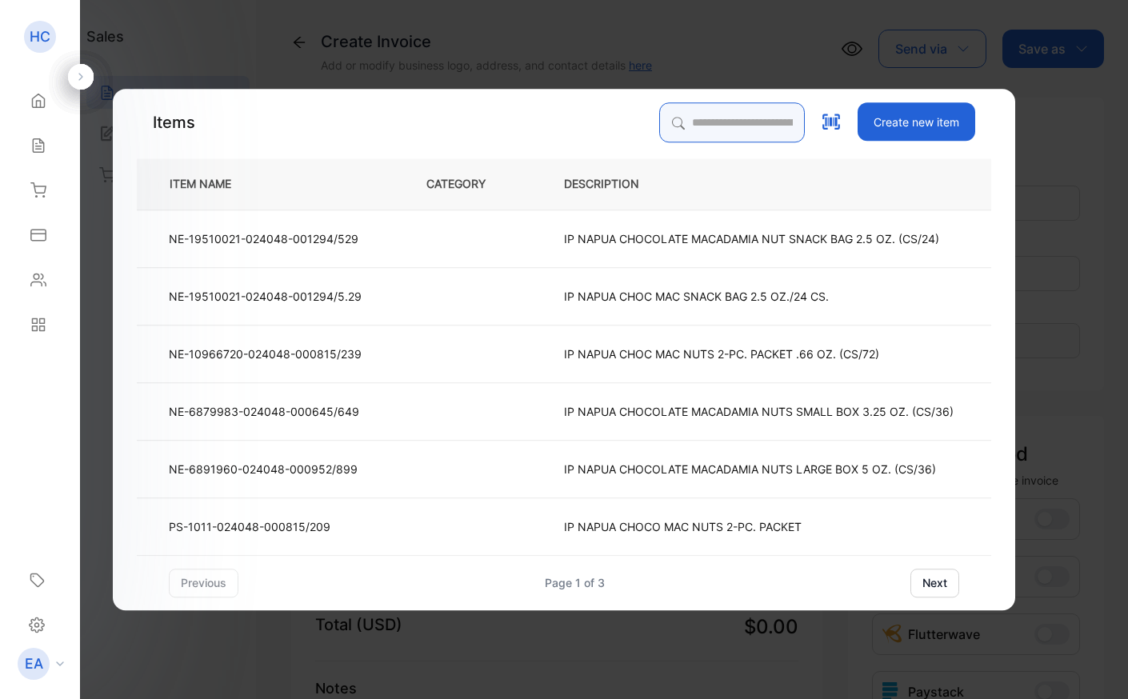
click at [703, 118] on input "search" at bounding box center [732, 122] width 146 height 40
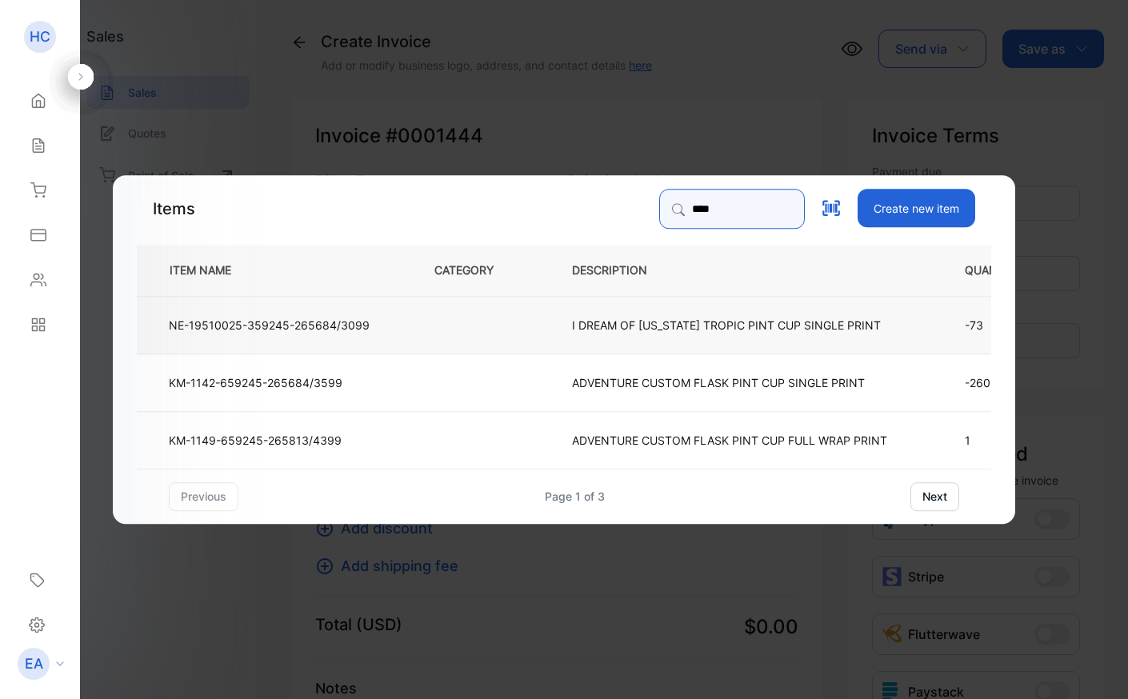
type input "****"
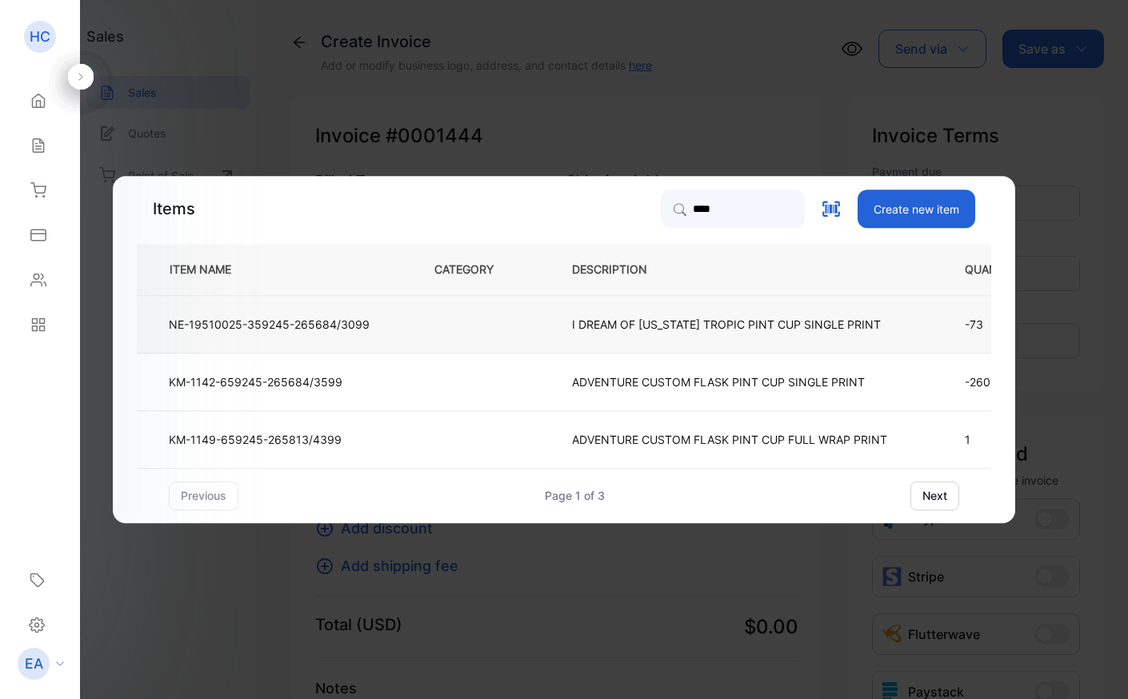
click at [667, 315] on td "I DREAM OF [US_STATE] TROPIC PINT CUP SINGLE PRINT" at bounding box center [742, 324] width 393 height 58
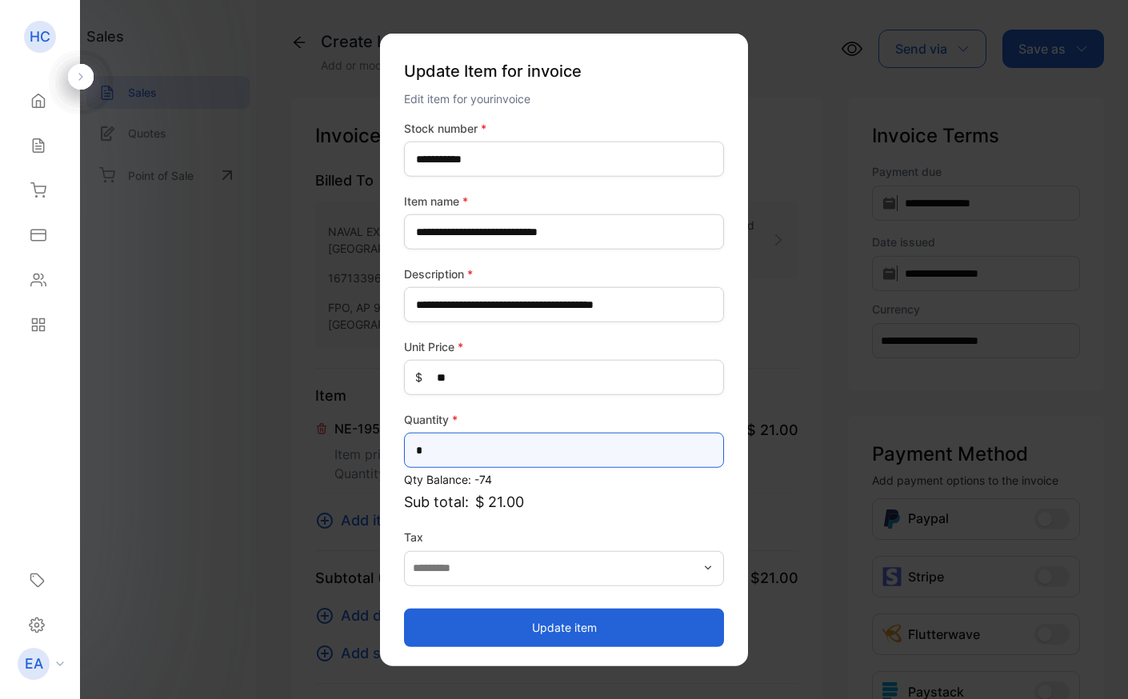
click at [499, 453] on input "*" at bounding box center [564, 450] width 320 height 35
type input "**"
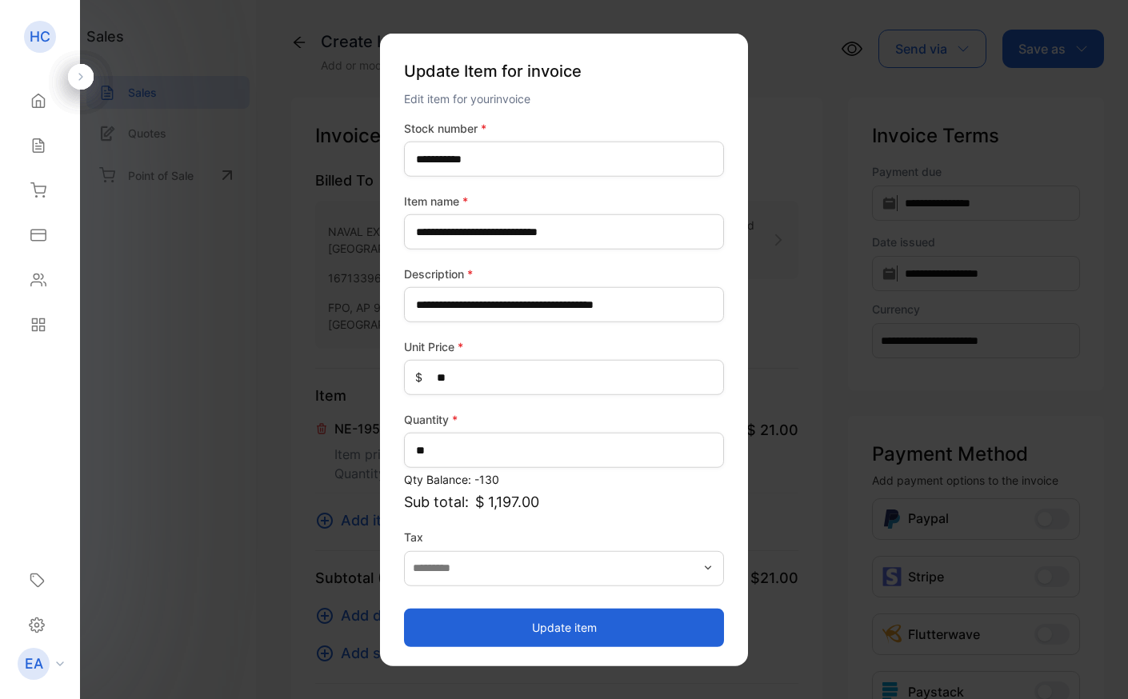
click at [500, 614] on button "Update item" at bounding box center [564, 627] width 320 height 38
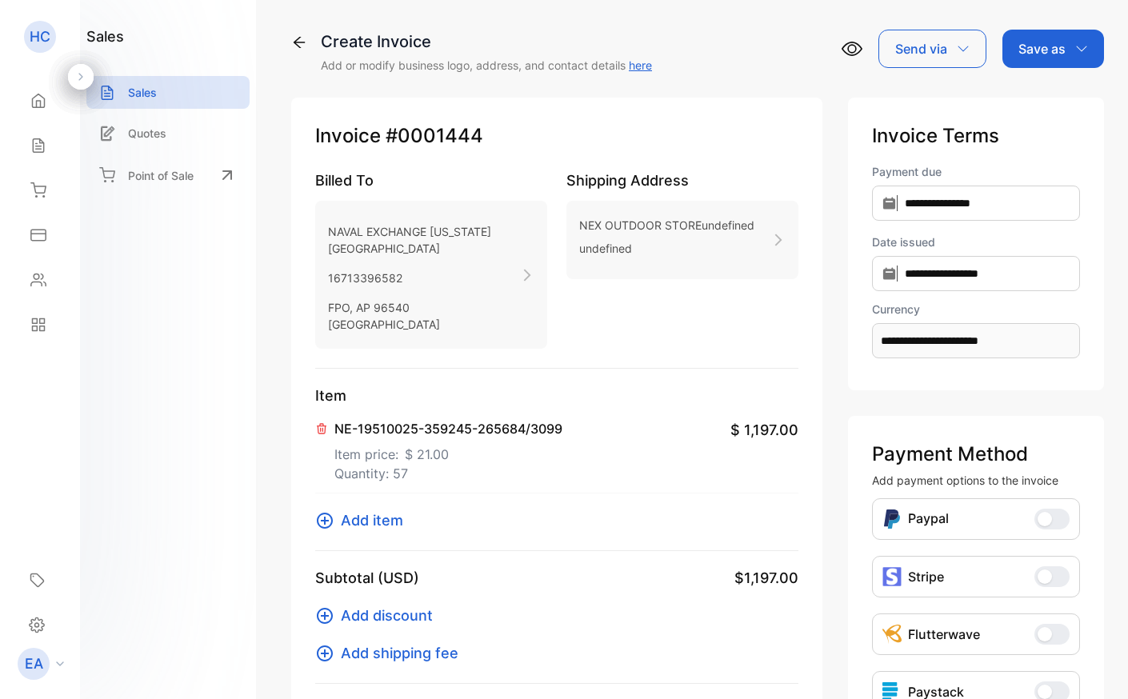
click at [370, 524] on span "Add item" at bounding box center [372, 521] width 62 height 22
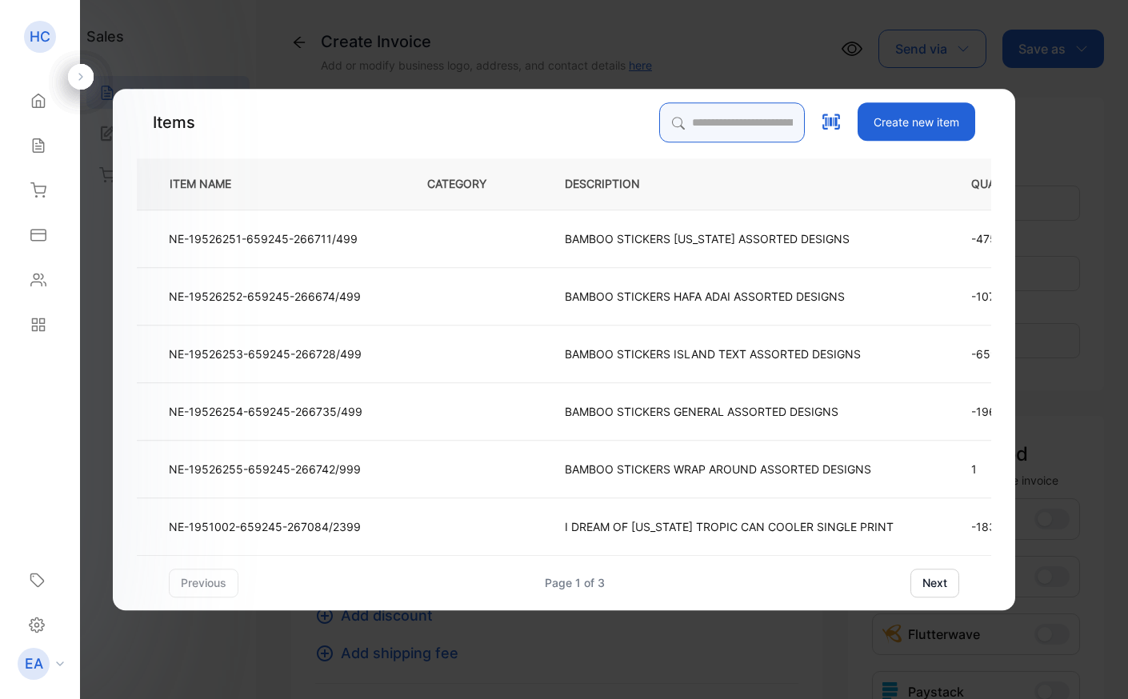
click at [723, 135] on input "search" at bounding box center [732, 122] width 146 height 40
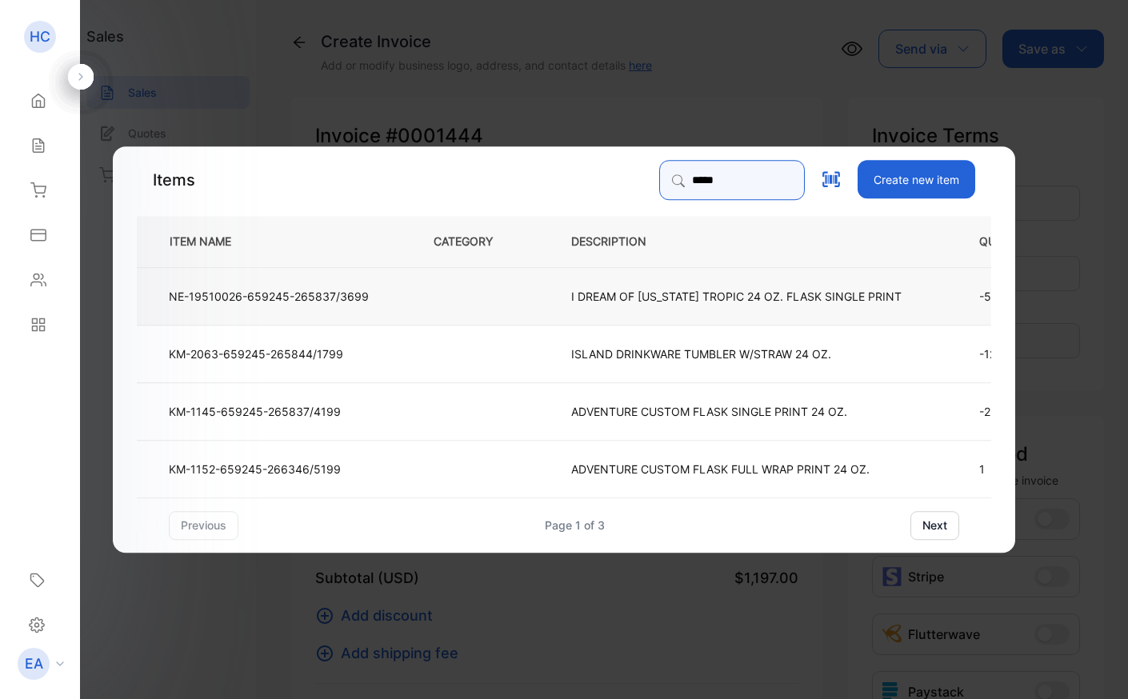
type input "*****"
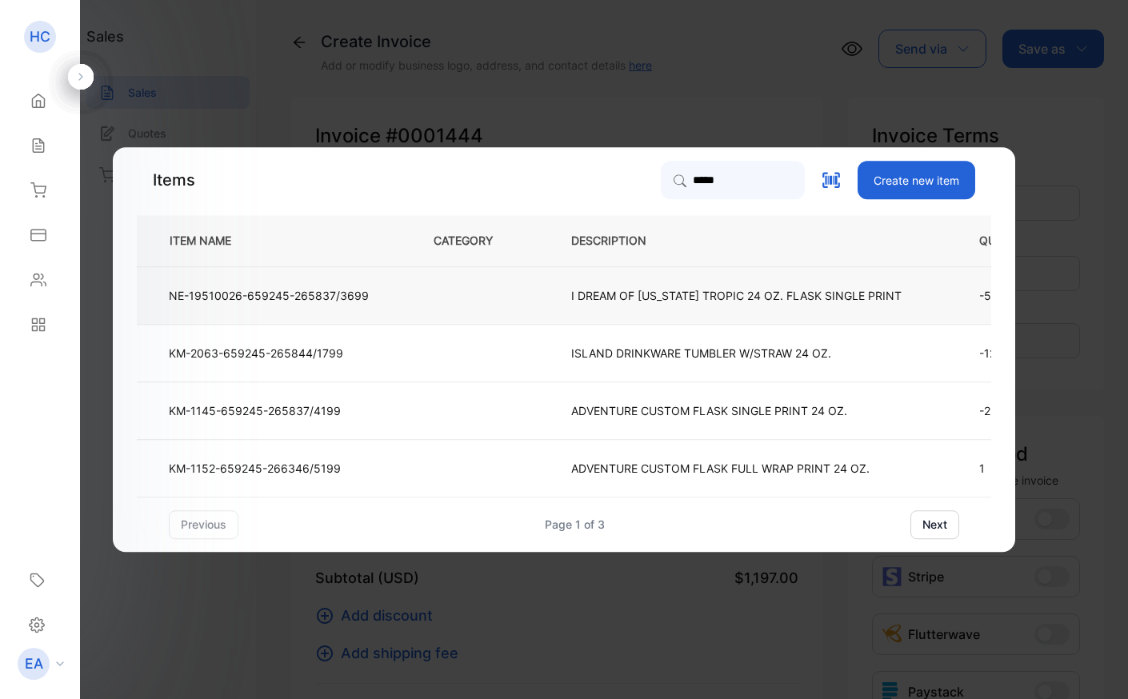
click at [680, 307] on td "I DREAM OF [US_STATE] TROPIC 24 OZ. FLASK SINGLE PRINT" at bounding box center [749, 295] width 408 height 58
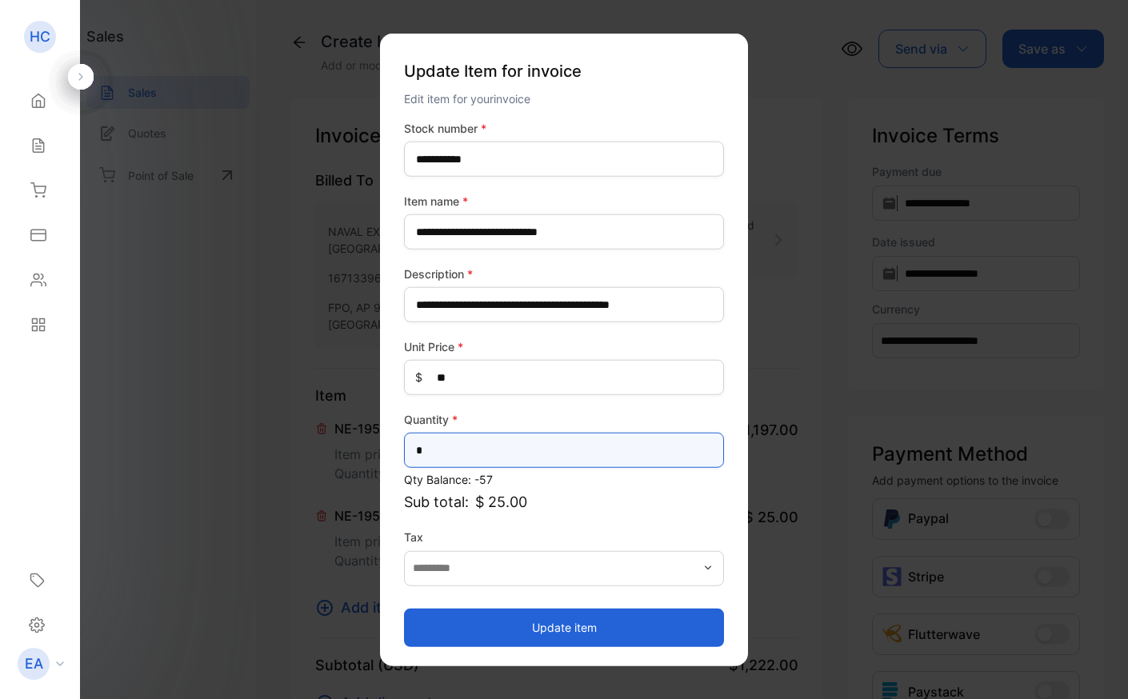
click at [500, 458] on input "*" at bounding box center [564, 450] width 320 height 35
type input "**"
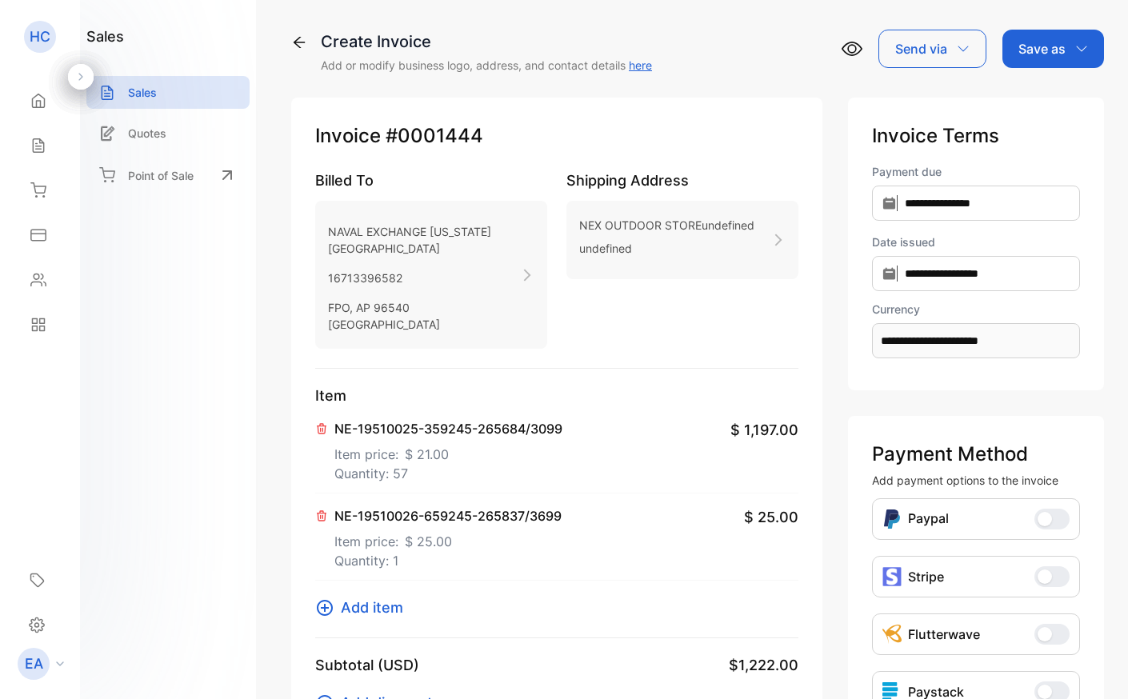
click at [564, 655] on div "Subtotal (USD) $1,222.00" at bounding box center [556, 666] width 483 height 22
click at [471, 515] on p "NE-19510026-659245-265837/3699" at bounding box center [448, 516] width 227 height 19
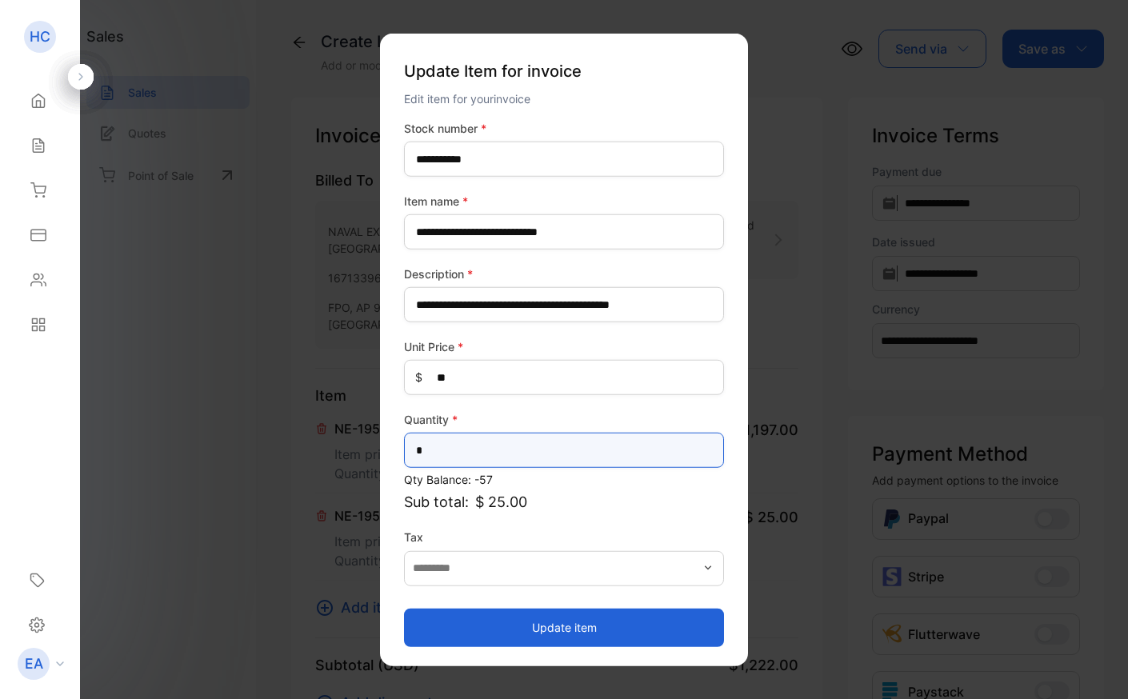
click at [435, 449] on input "*" at bounding box center [564, 450] width 320 height 35
type input "**"
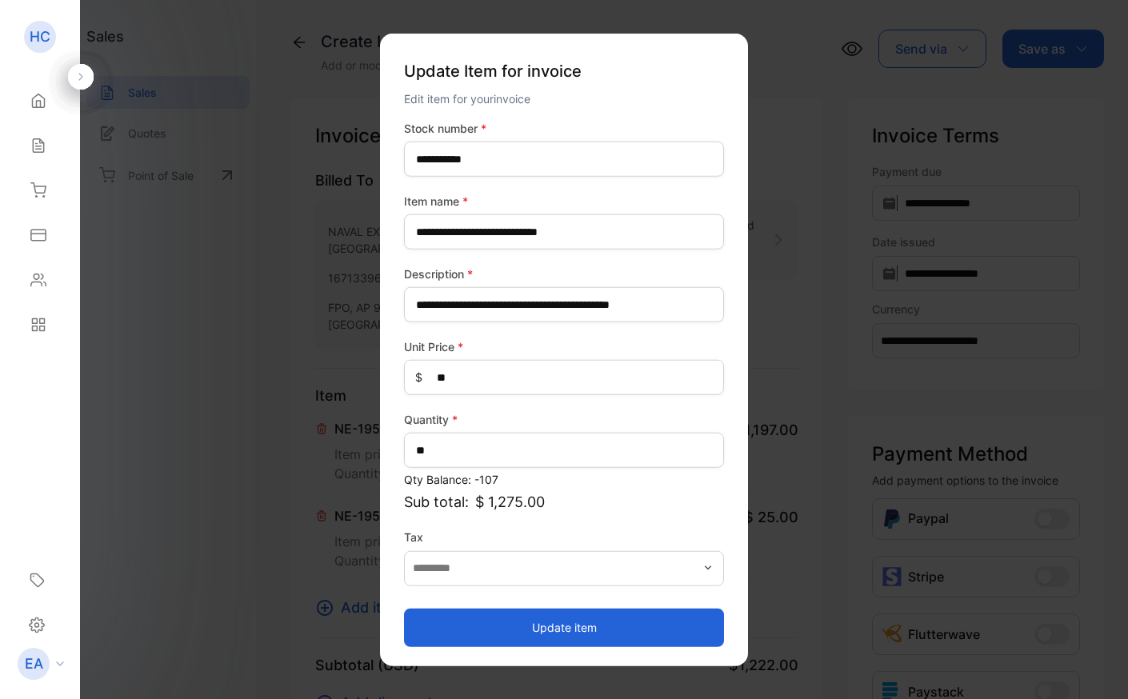
click at [495, 622] on button "Update item" at bounding box center [564, 627] width 320 height 38
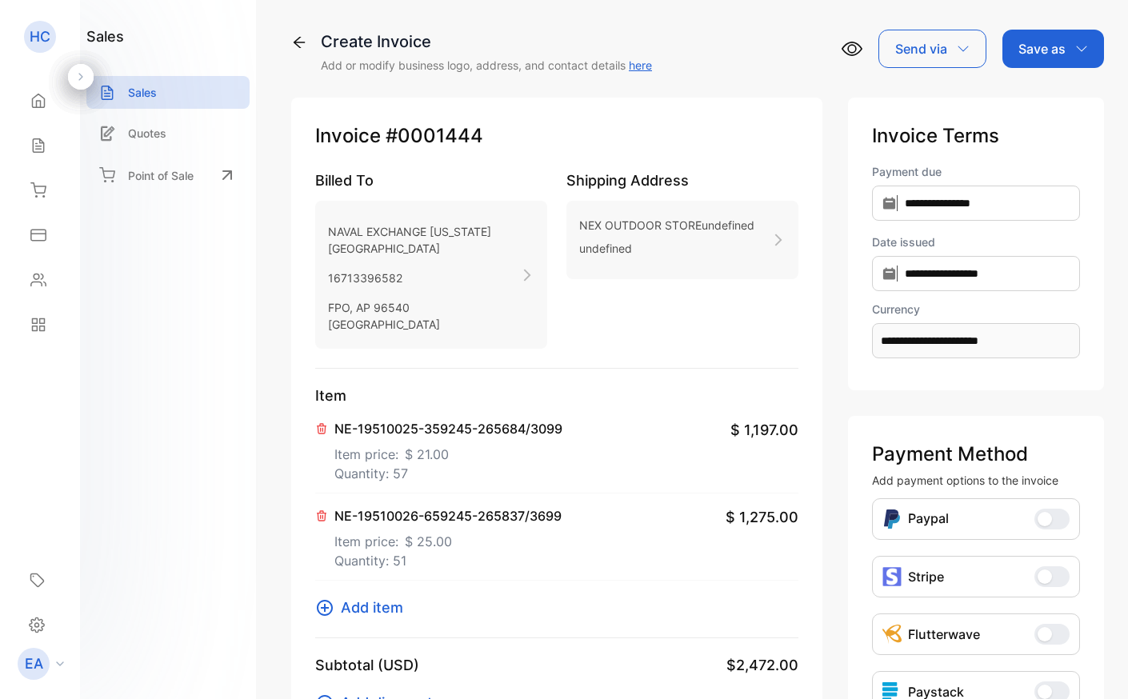
click at [1054, 63] on div "Save as" at bounding box center [1054, 49] width 102 height 38
click at [1050, 94] on div "Invoice" at bounding box center [1050, 102] width 92 height 32
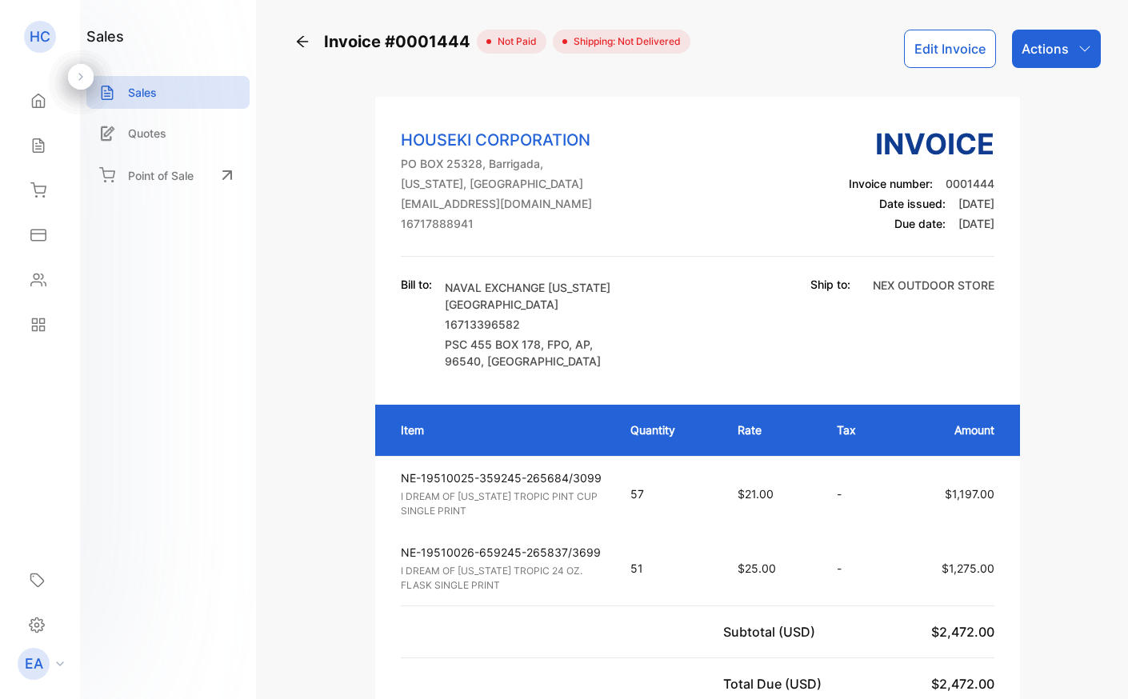
click at [1071, 46] on div "Actions" at bounding box center [1056, 49] width 89 height 38
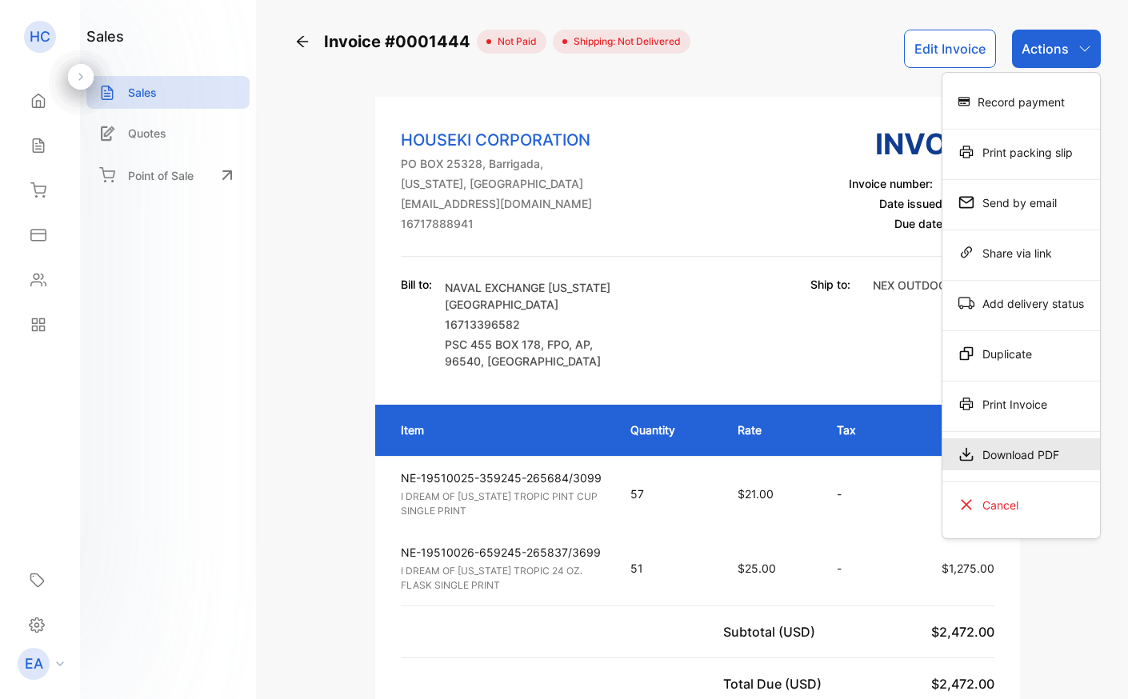
click at [1001, 453] on div "Download PDF" at bounding box center [1022, 455] width 158 height 32
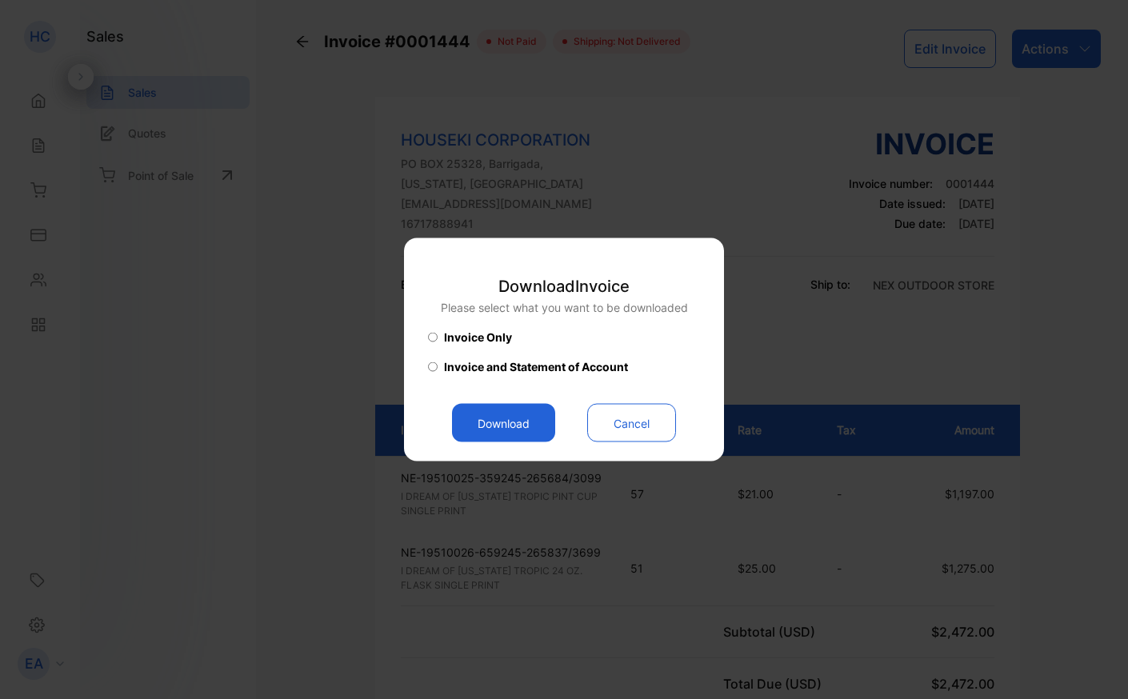
click at [487, 426] on button "Download" at bounding box center [503, 423] width 103 height 38
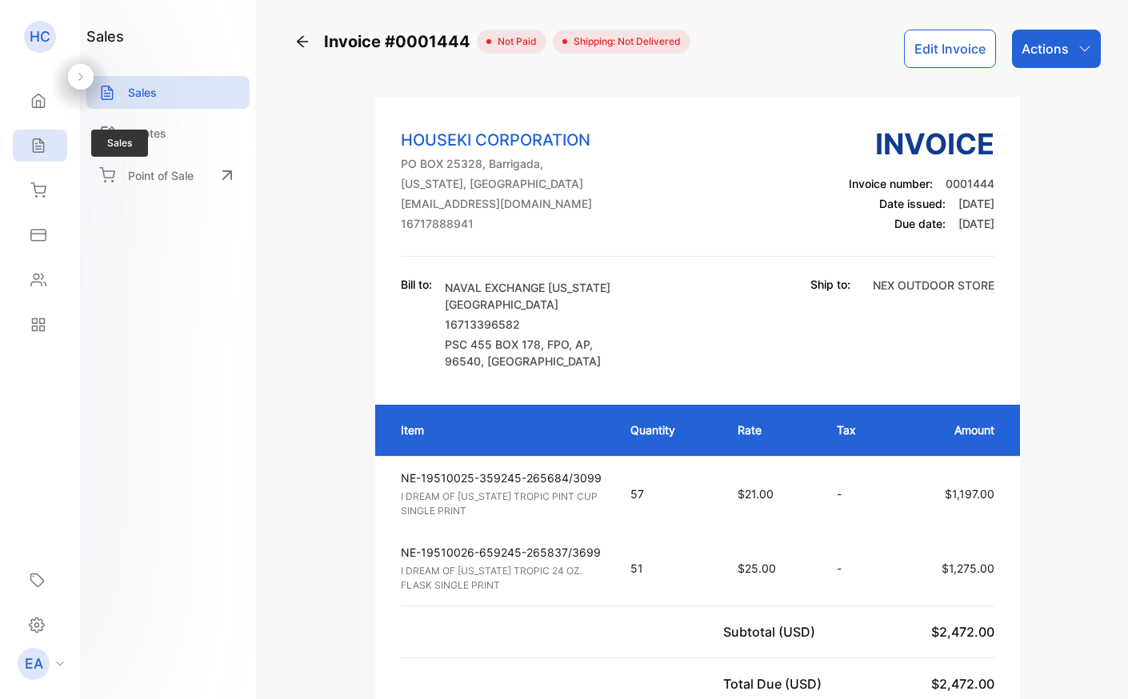
click at [32, 138] on icon at bounding box center [38, 146] width 16 height 16
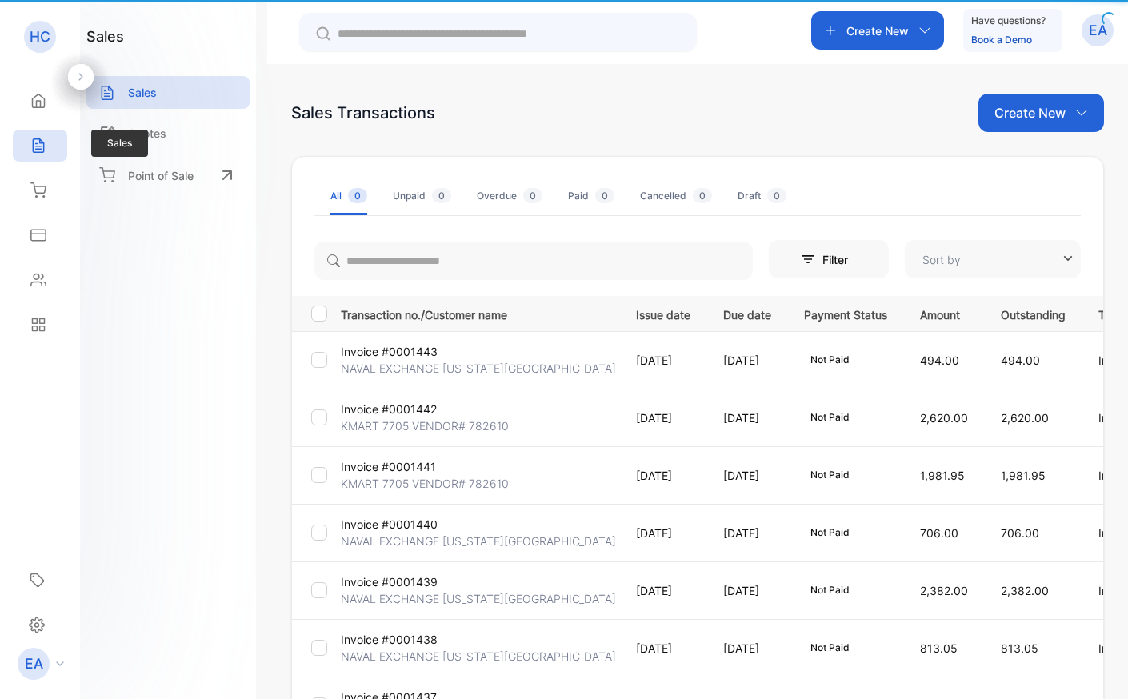
type input "**********"
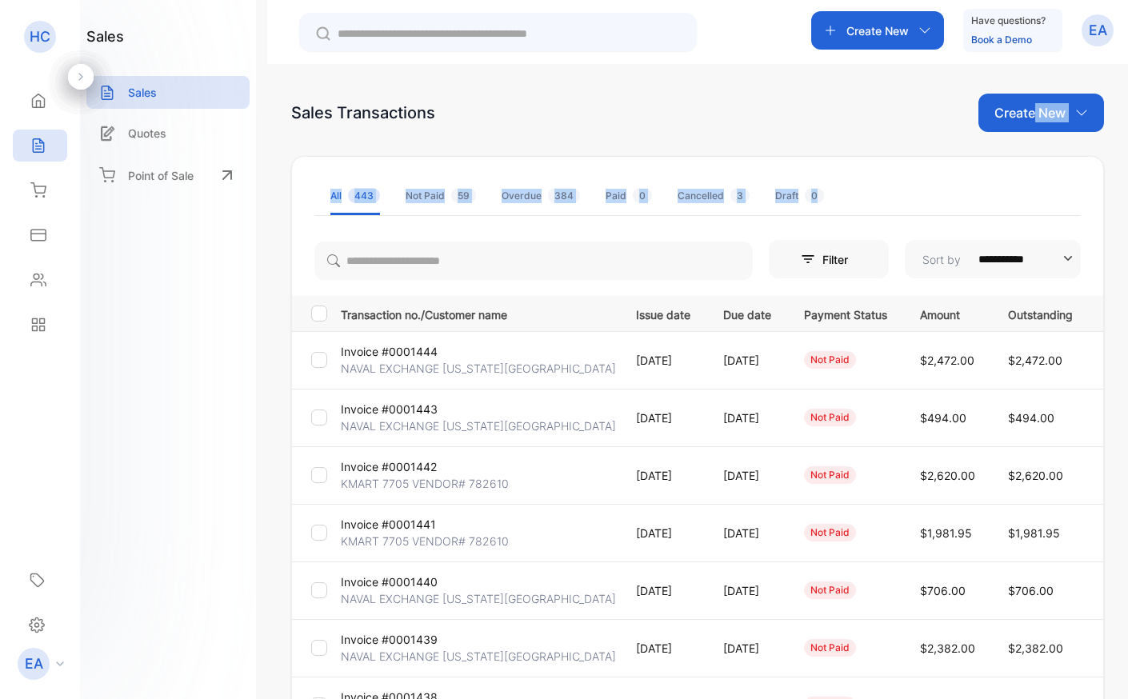
click at [1031, 106] on p "Create New" at bounding box center [1030, 112] width 71 height 19
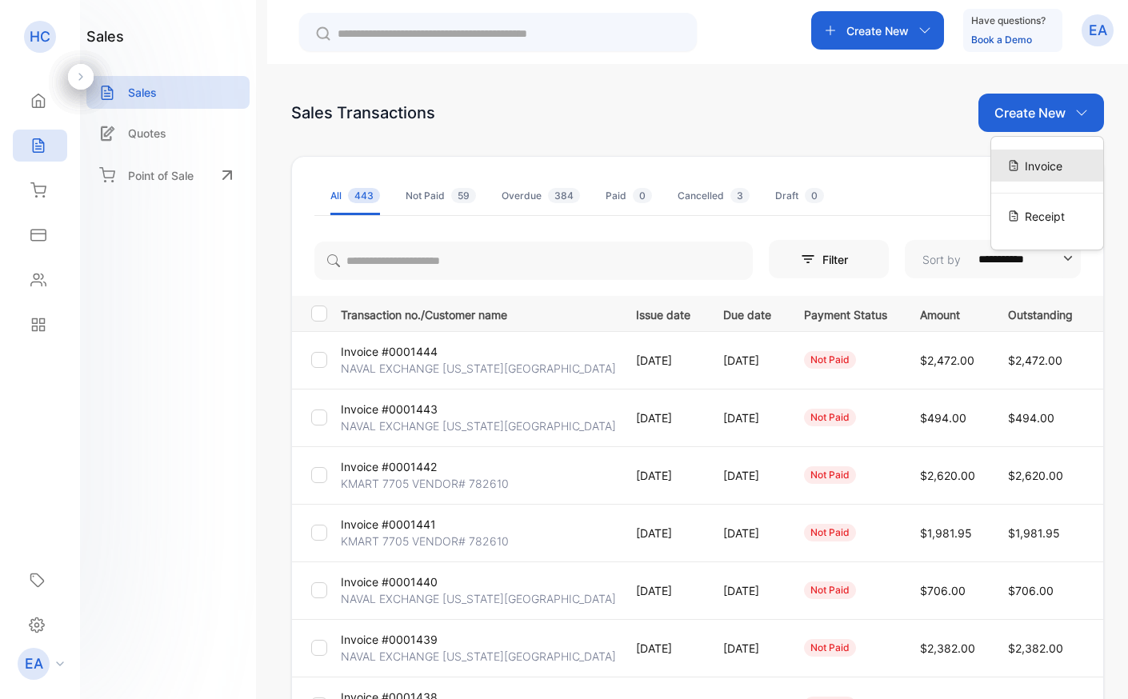
click at [1032, 158] on span "Invoice" at bounding box center [1044, 166] width 38 height 17
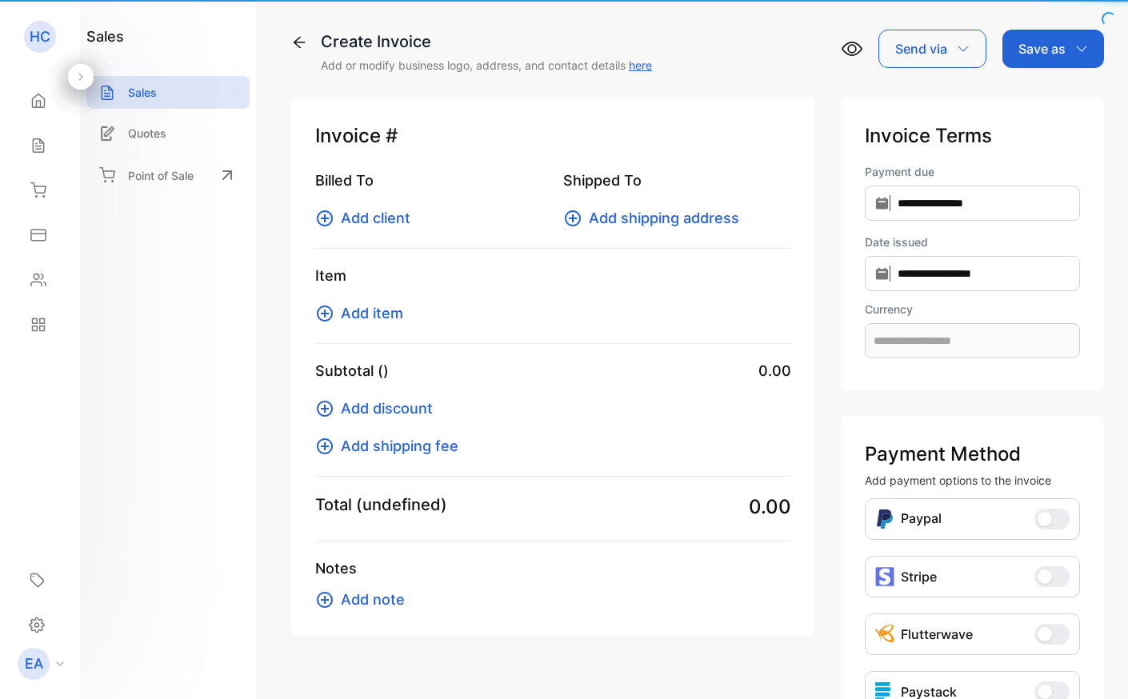
type input "**********"
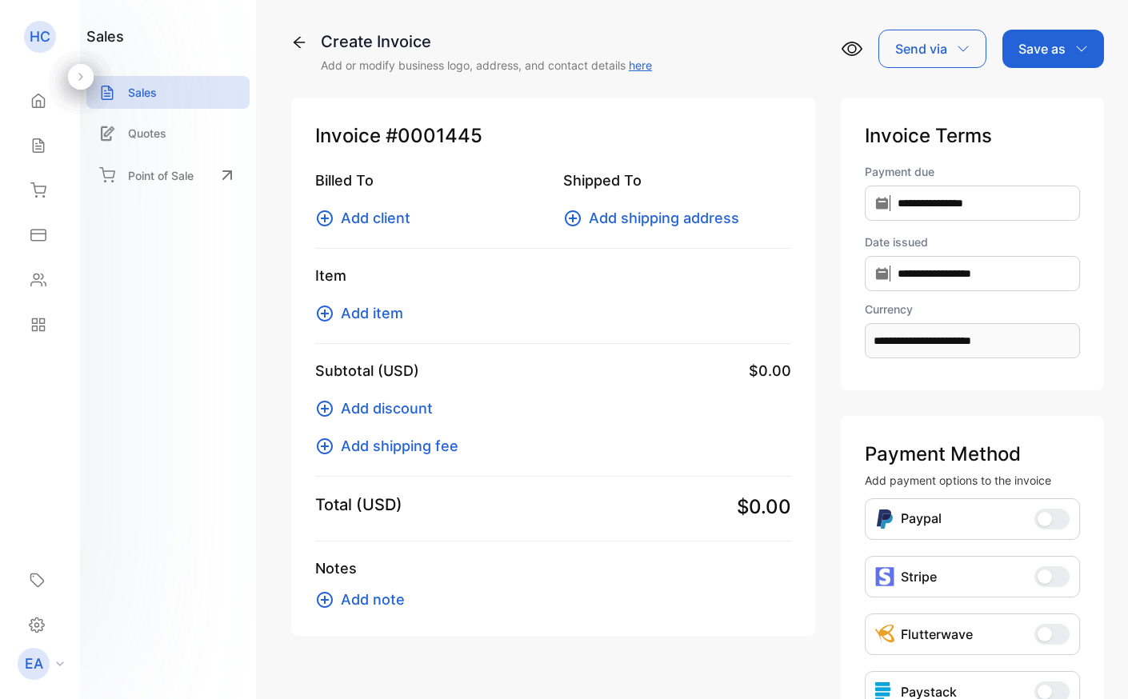
click at [398, 218] on span "Add client" at bounding box center [376, 218] width 70 height 22
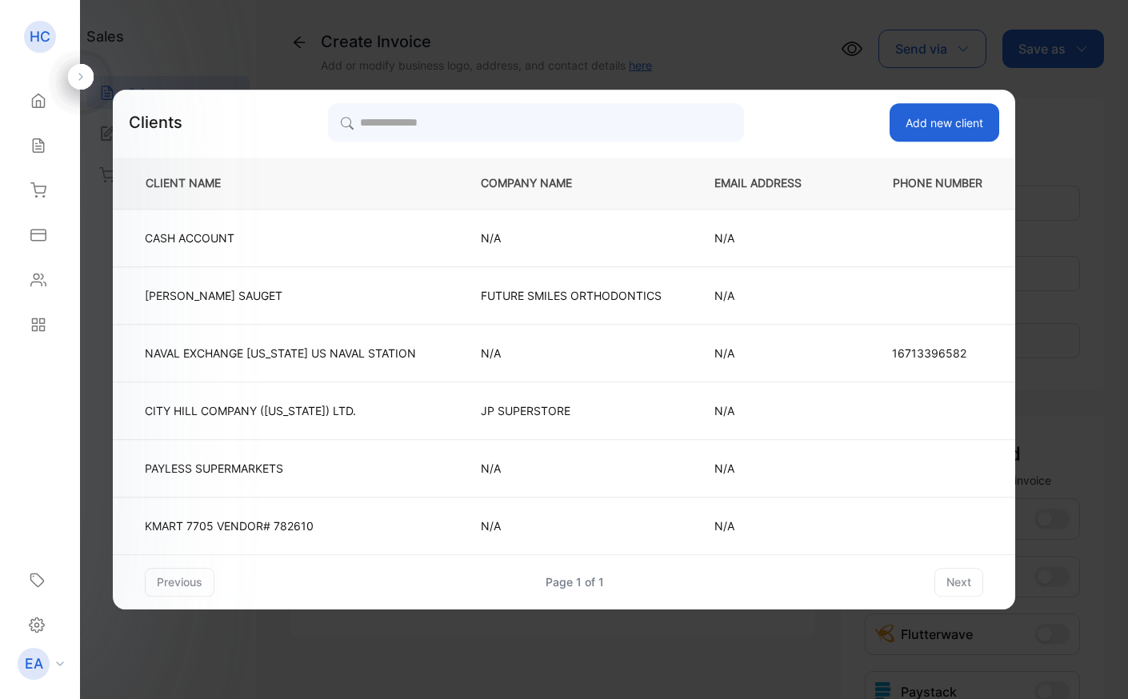
click at [317, 358] on p "NAVAL EXCHANGE [US_STATE][GEOGRAPHIC_DATA]" at bounding box center [280, 353] width 271 height 17
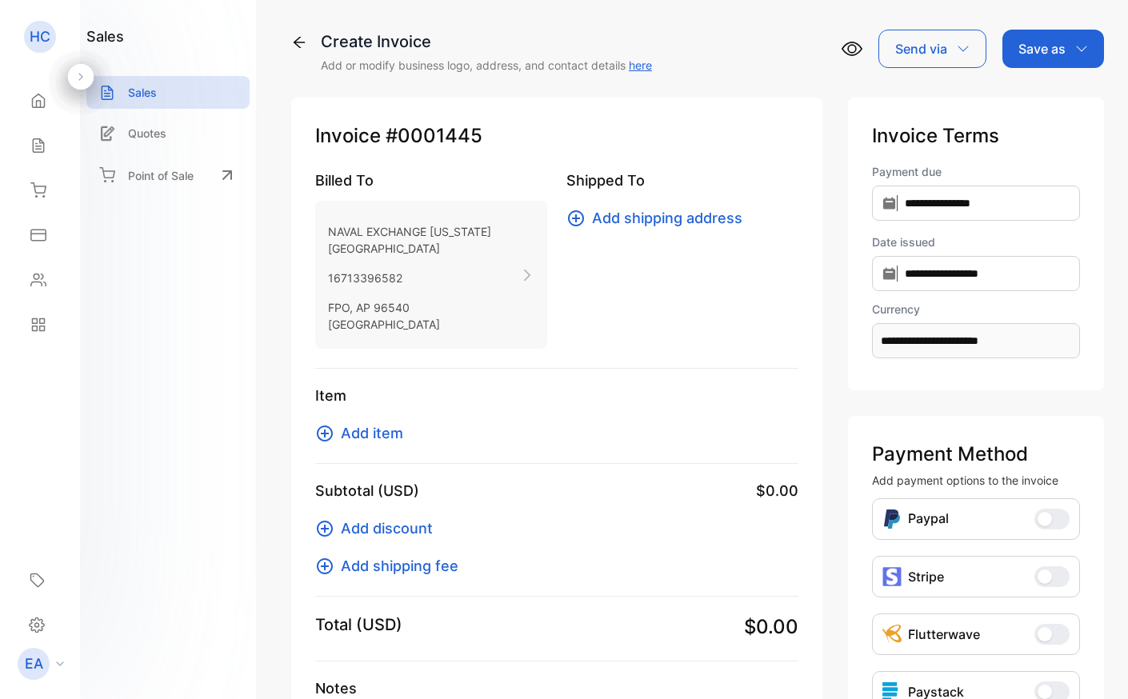
click at [595, 223] on span "Add shipping address" at bounding box center [667, 218] width 150 height 22
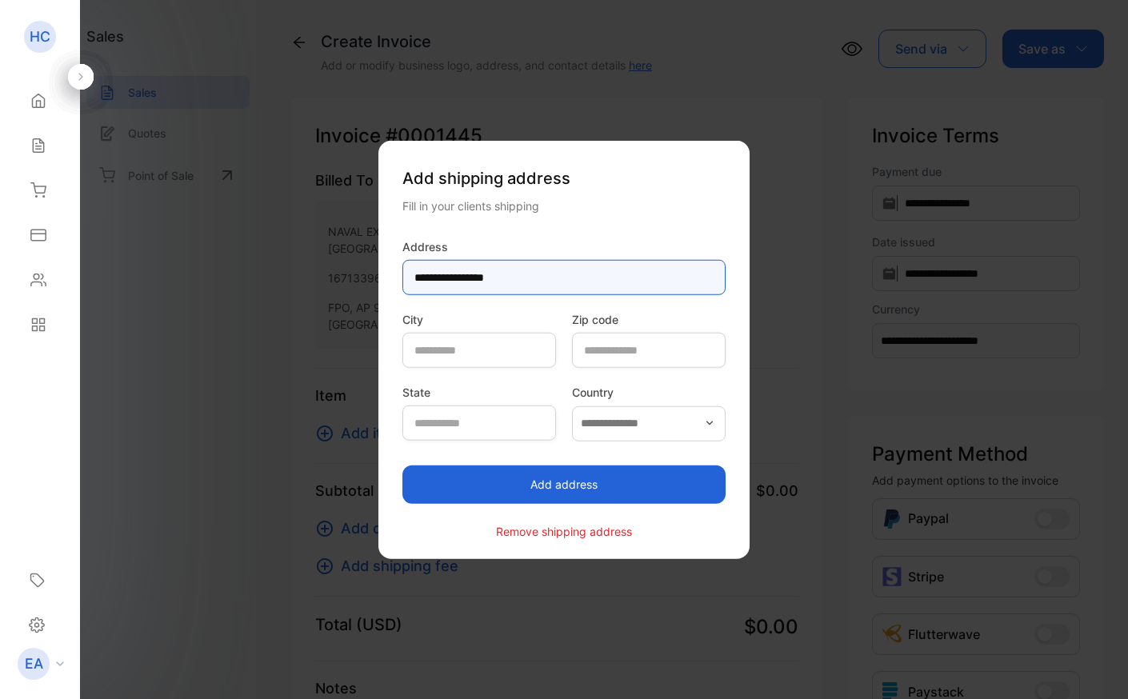
type input "**********"
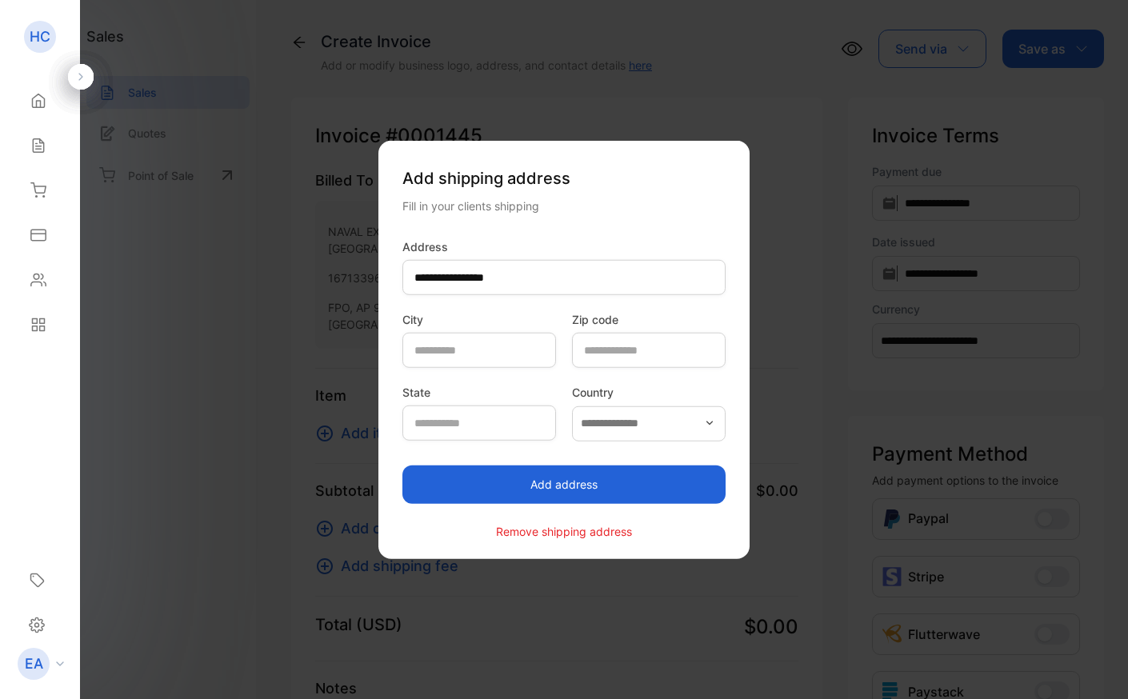
click at [530, 477] on button "Add address" at bounding box center [564, 484] width 323 height 38
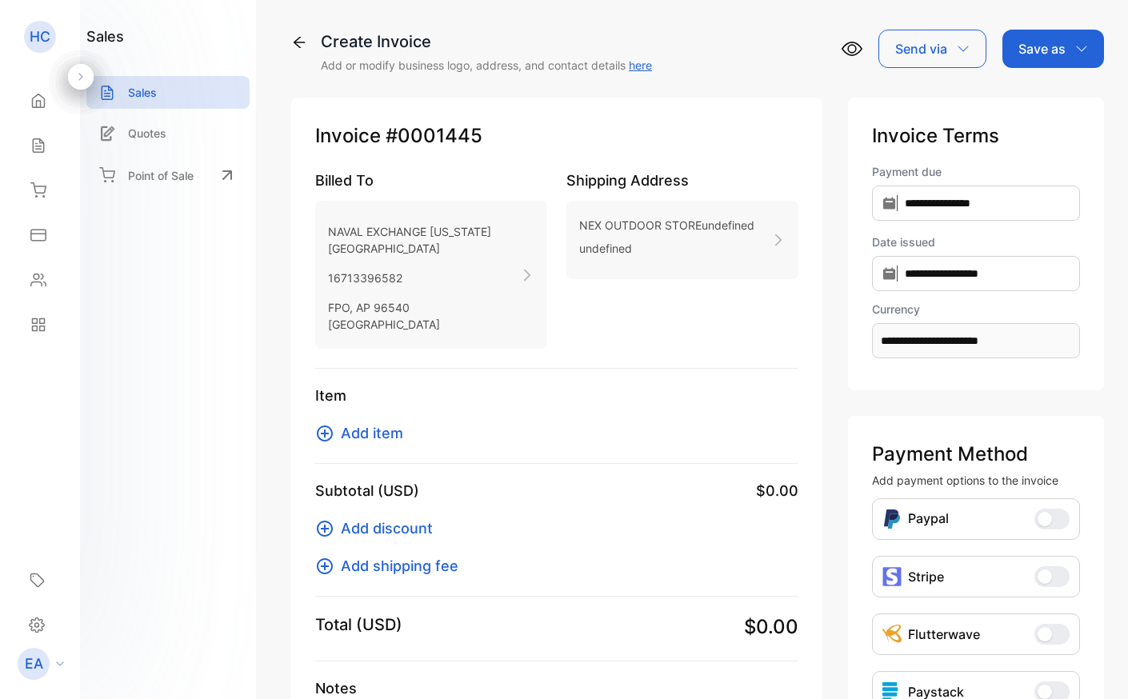
click at [370, 437] on span "Add item" at bounding box center [372, 434] width 62 height 22
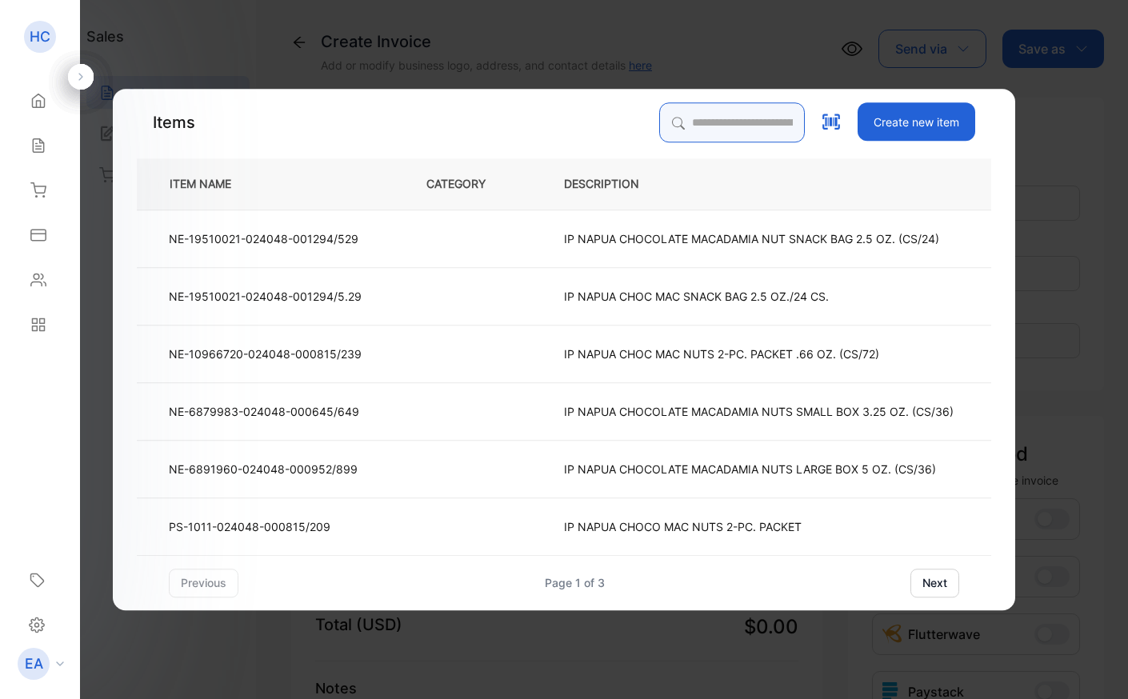
click at [659, 129] on input "search" at bounding box center [732, 122] width 146 height 40
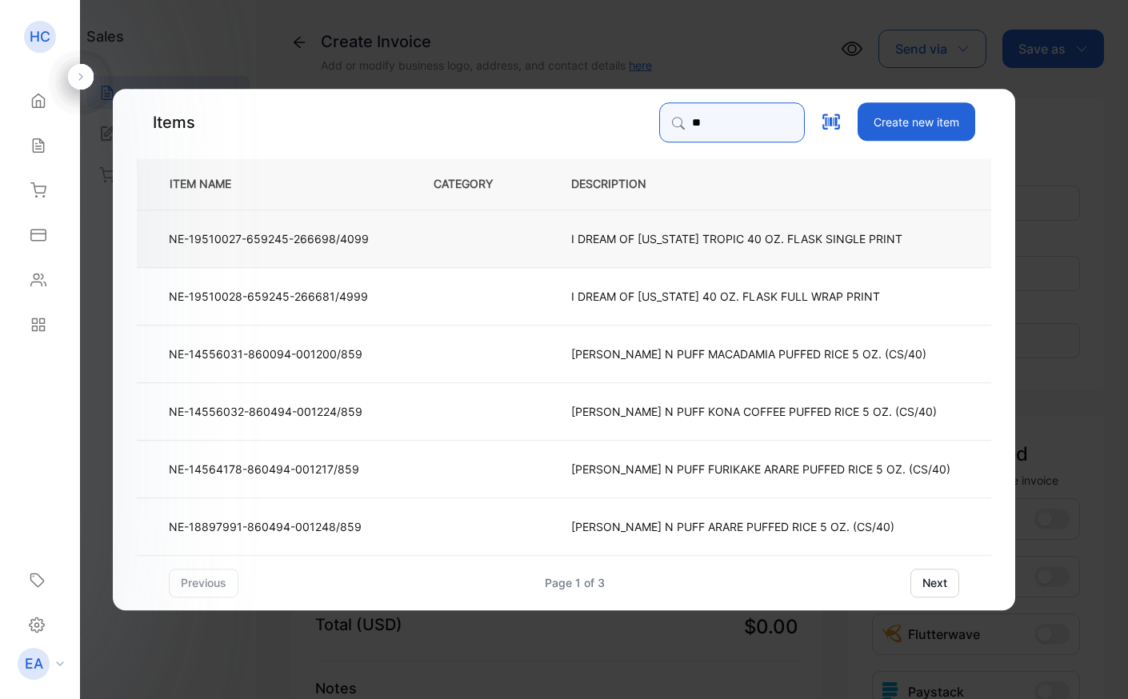
type input "**"
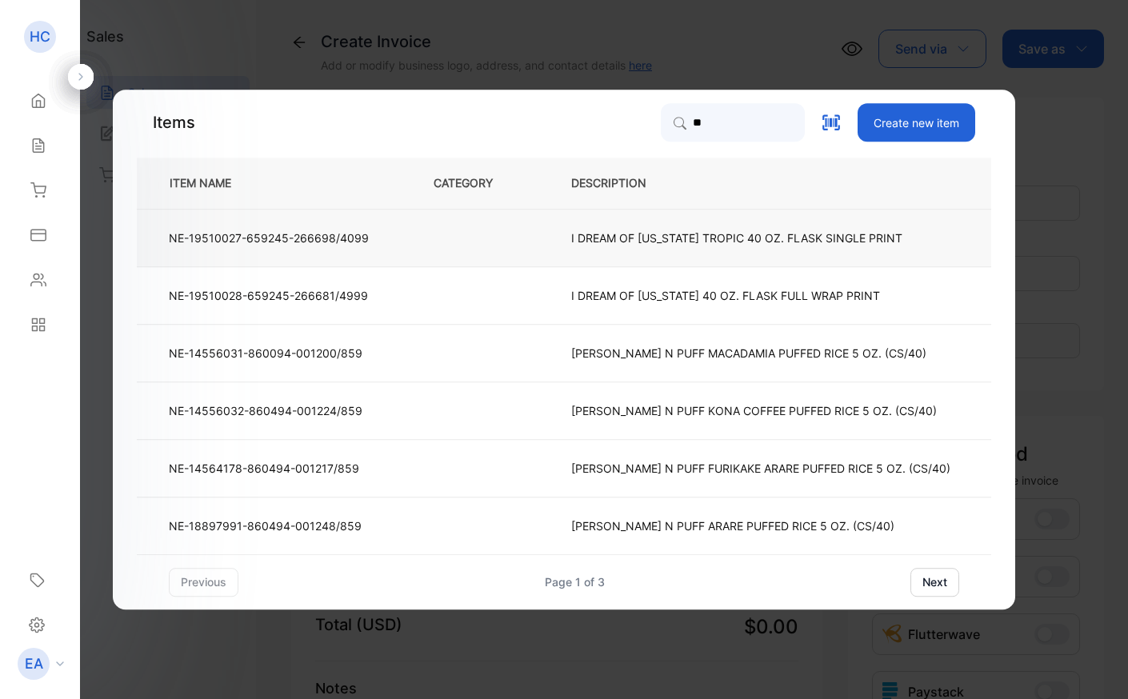
click at [691, 239] on p "I DREAM OF [US_STATE] TROPIC 40 OZ. FLASK SINGLE PRINT" at bounding box center [736, 238] width 331 height 17
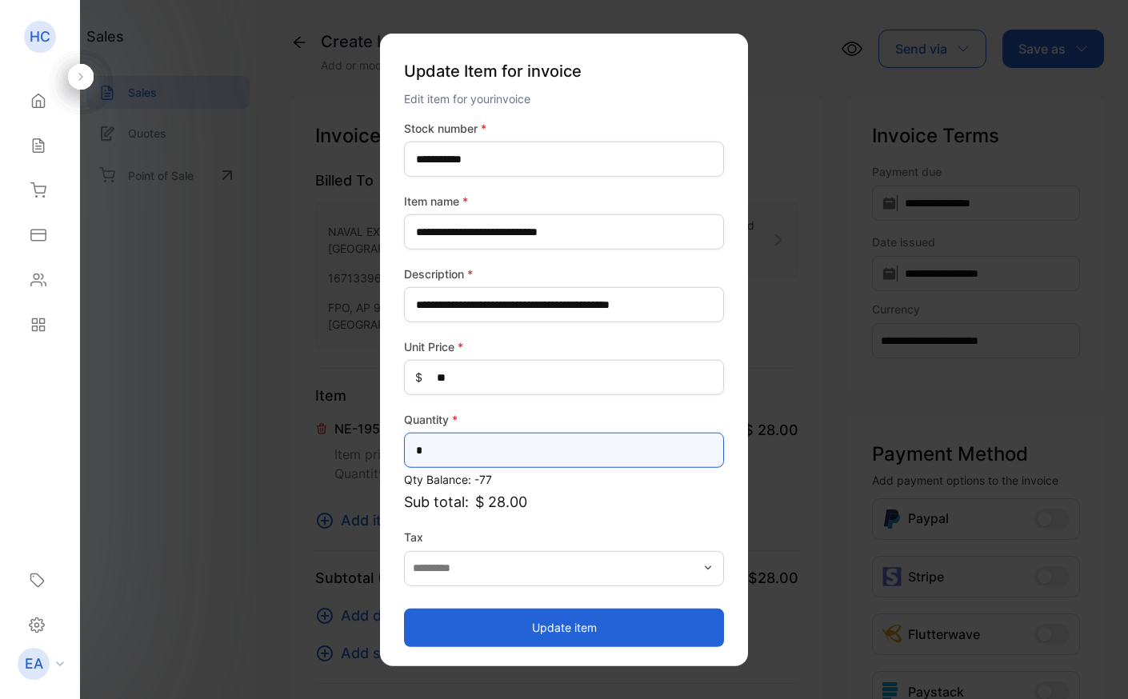
click at [443, 467] on input "*" at bounding box center [564, 450] width 320 height 35
click at [443, 463] on input "*" at bounding box center [564, 450] width 320 height 35
type input "**"
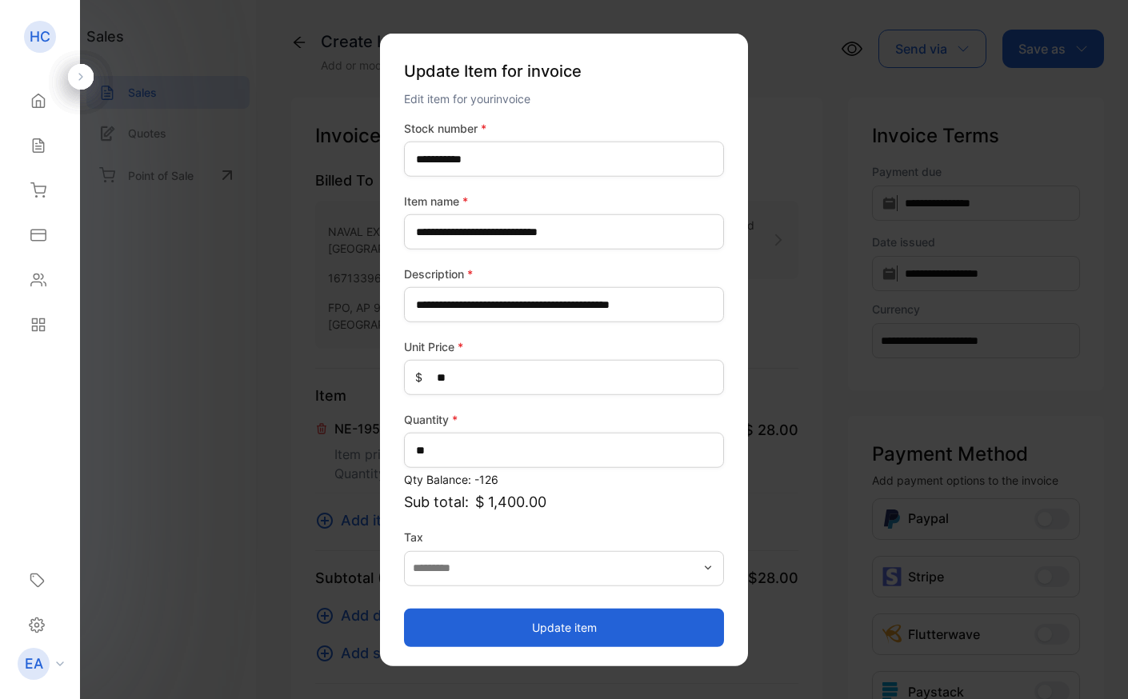
click at [486, 619] on button "Update item" at bounding box center [564, 627] width 320 height 38
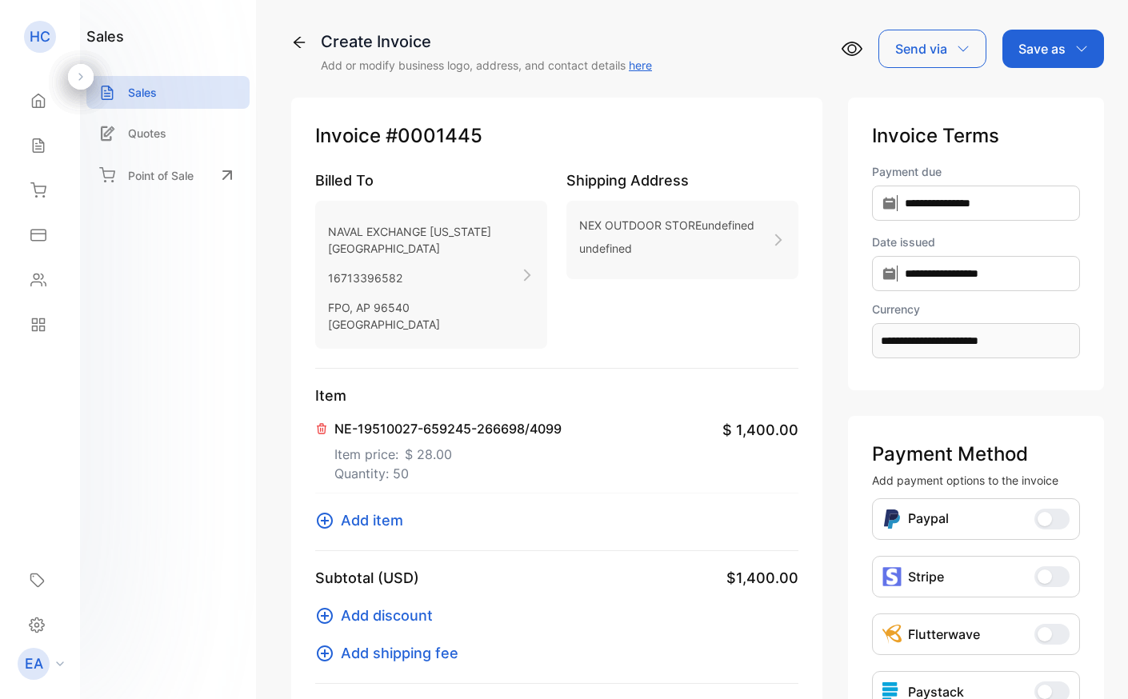
click at [371, 523] on span "Add item" at bounding box center [372, 521] width 62 height 22
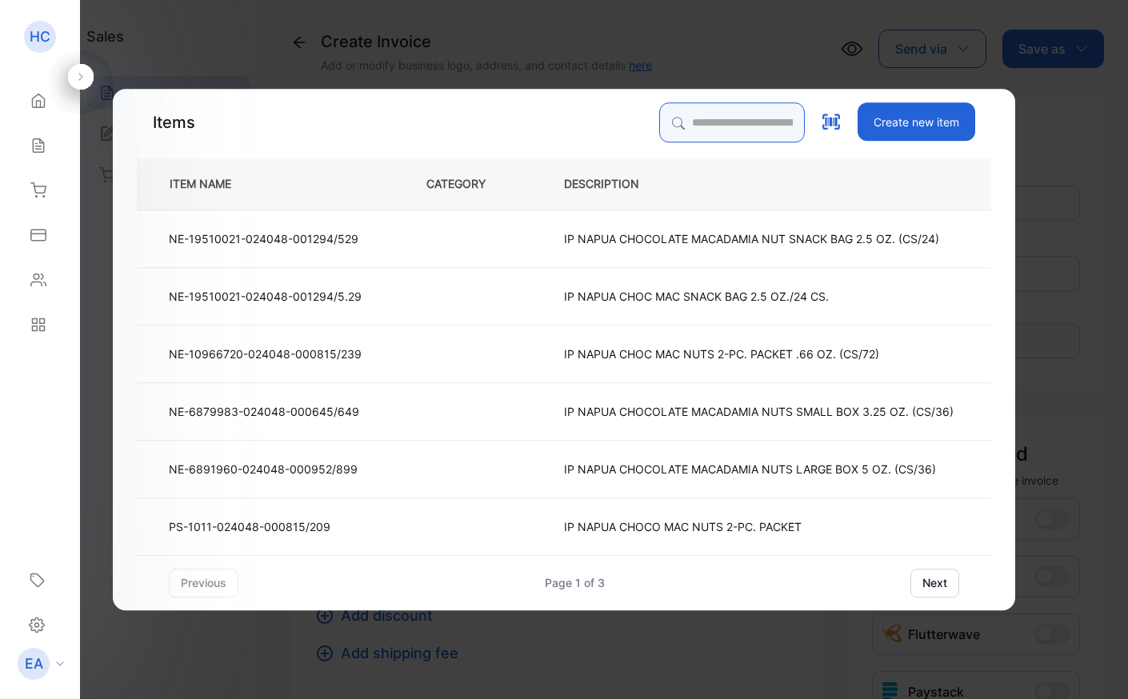
click at [687, 130] on input "search" at bounding box center [732, 122] width 146 height 40
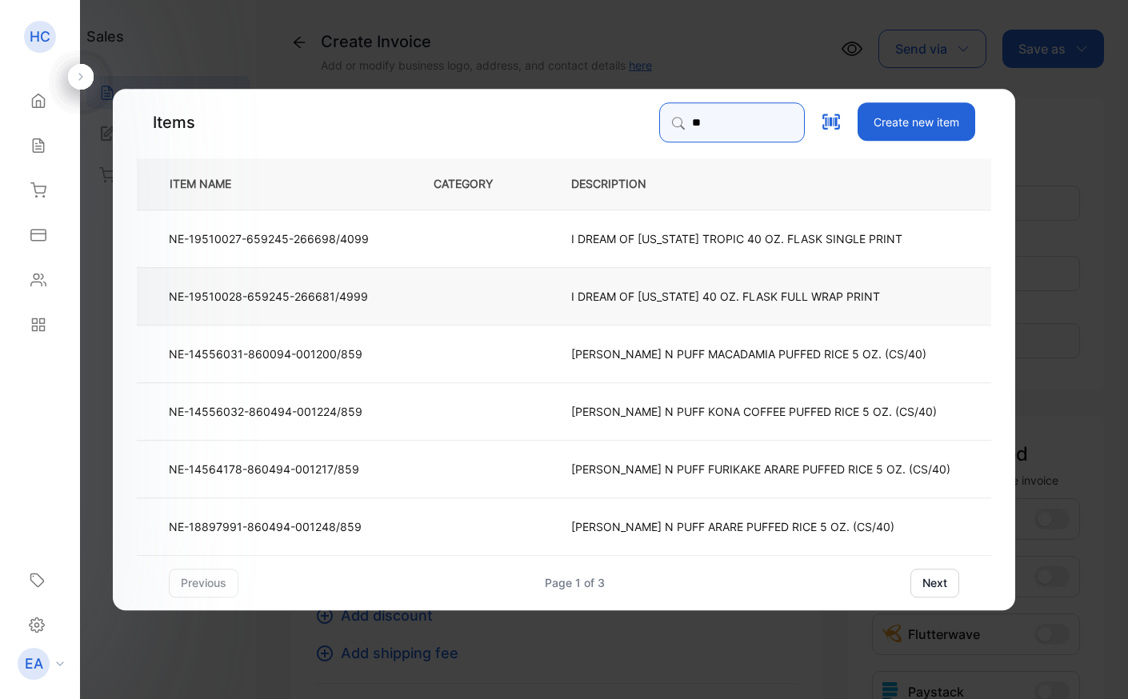
type input "**"
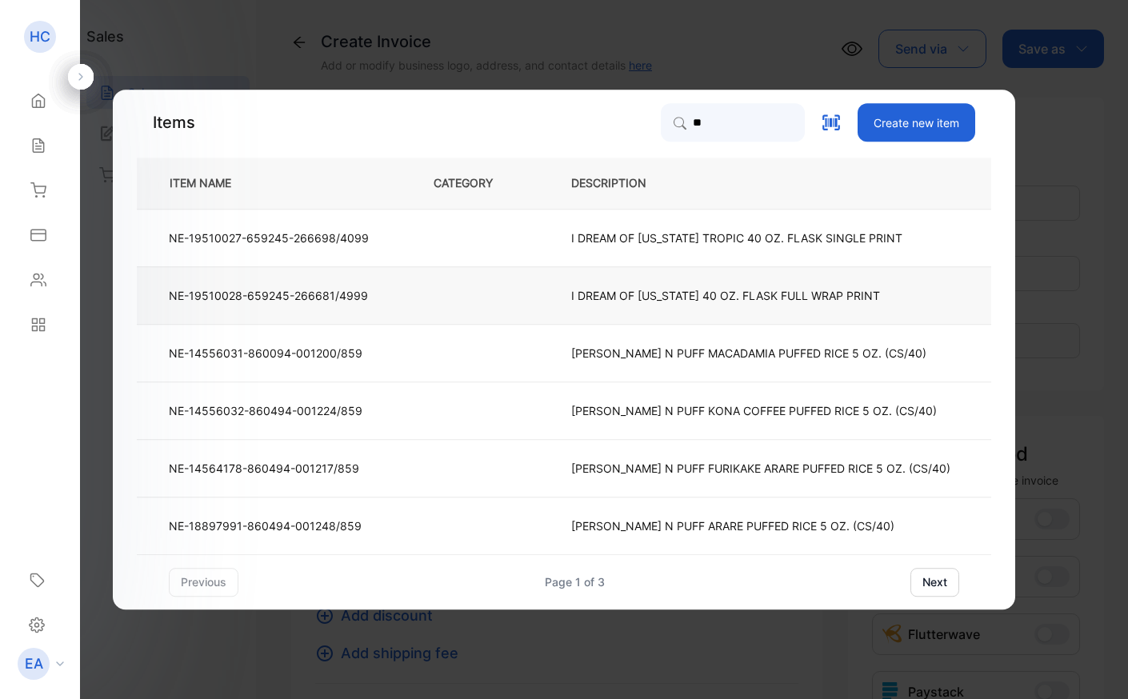
click at [679, 291] on p "I DREAM OF [US_STATE] 40 OZ. FLASK FULL WRAP PRINT" at bounding box center [725, 295] width 309 height 17
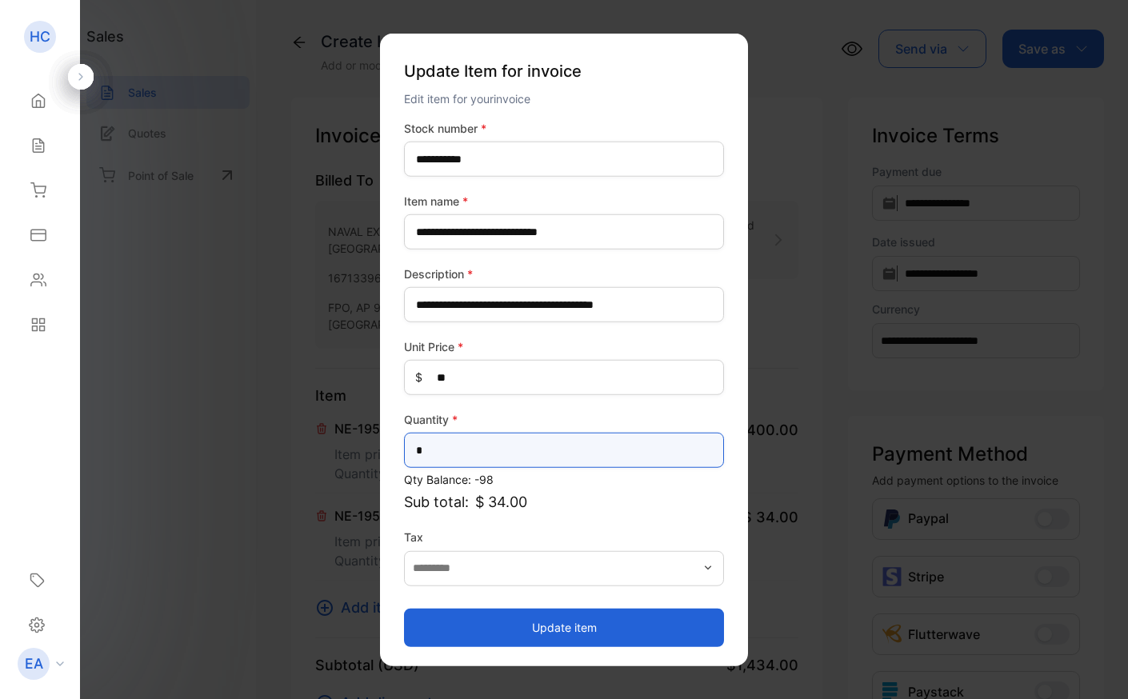
click at [494, 451] on input "*" at bounding box center [564, 450] width 320 height 35
type input "**"
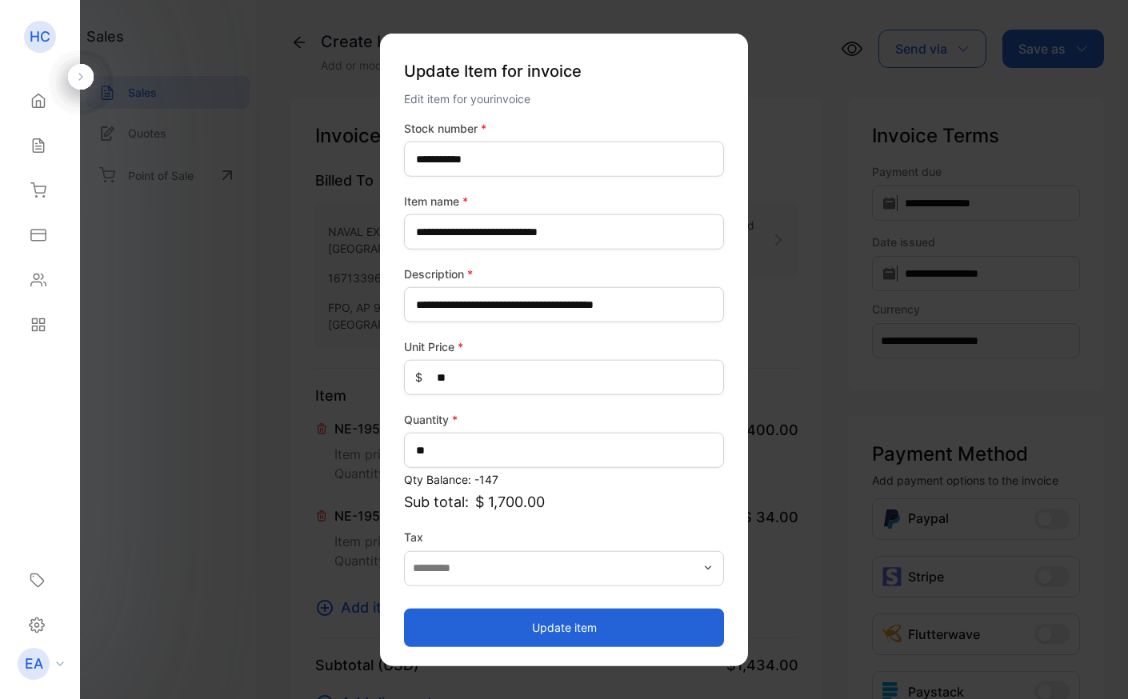
click at [499, 628] on button "Update item" at bounding box center [564, 627] width 320 height 38
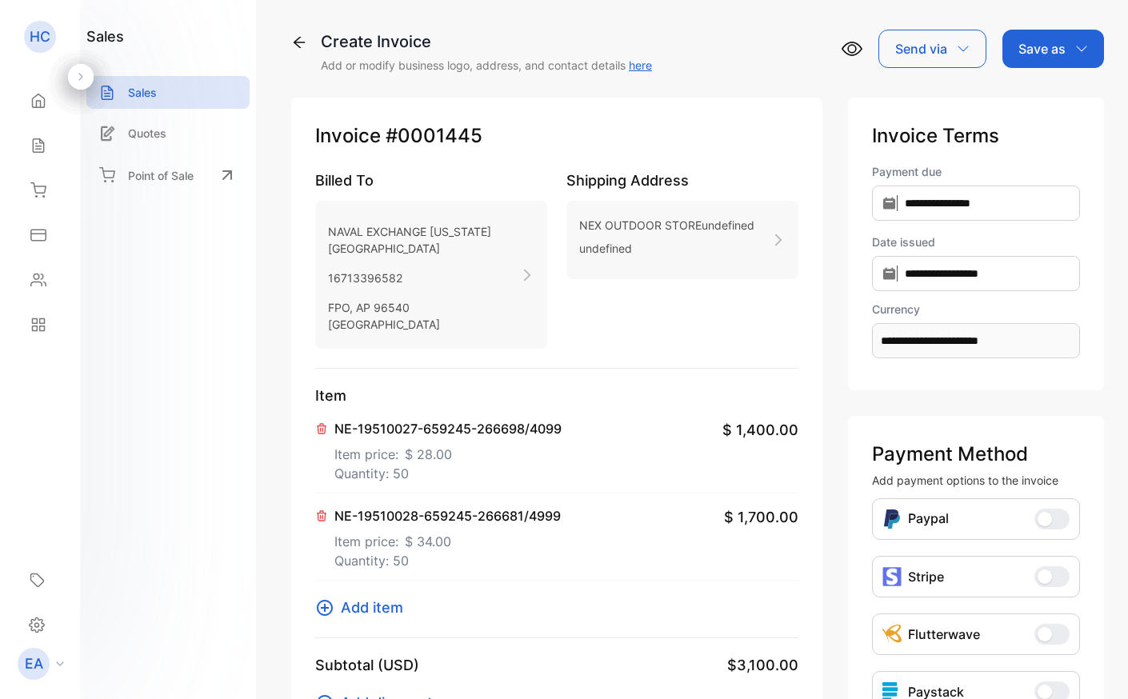
click at [1028, 48] on p "Save as" at bounding box center [1042, 48] width 47 height 19
click at [1031, 102] on div "Invoice" at bounding box center [1050, 102] width 92 height 32
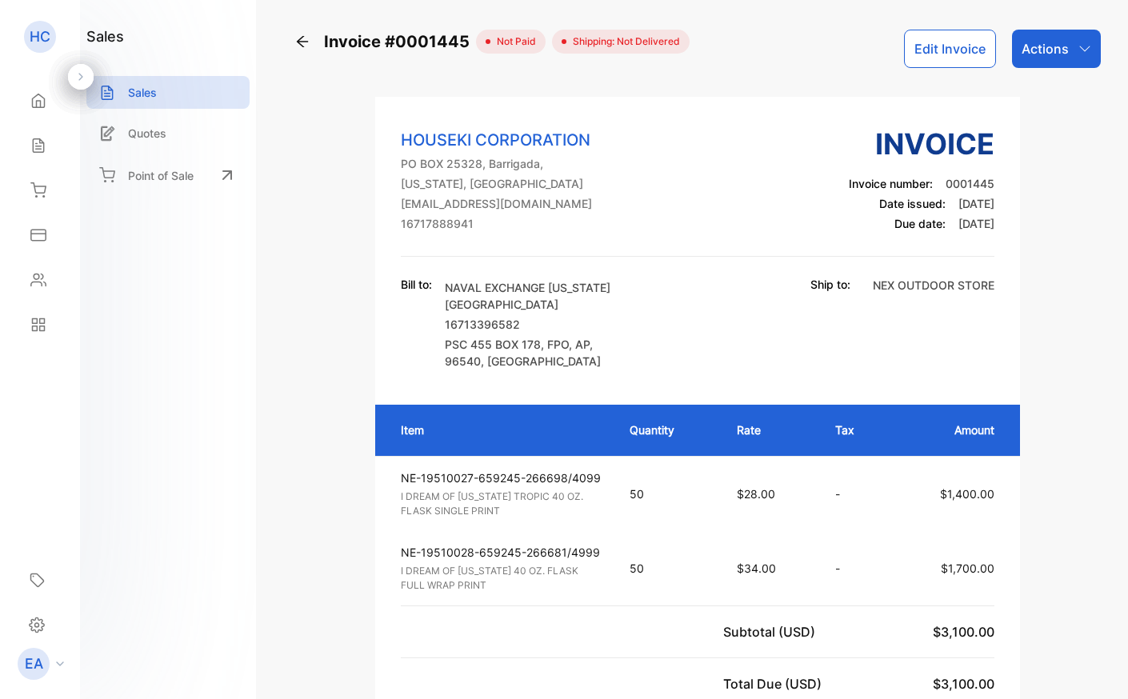
click at [1067, 46] on div "Actions" at bounding box center [1056, 49] width 89 height 38
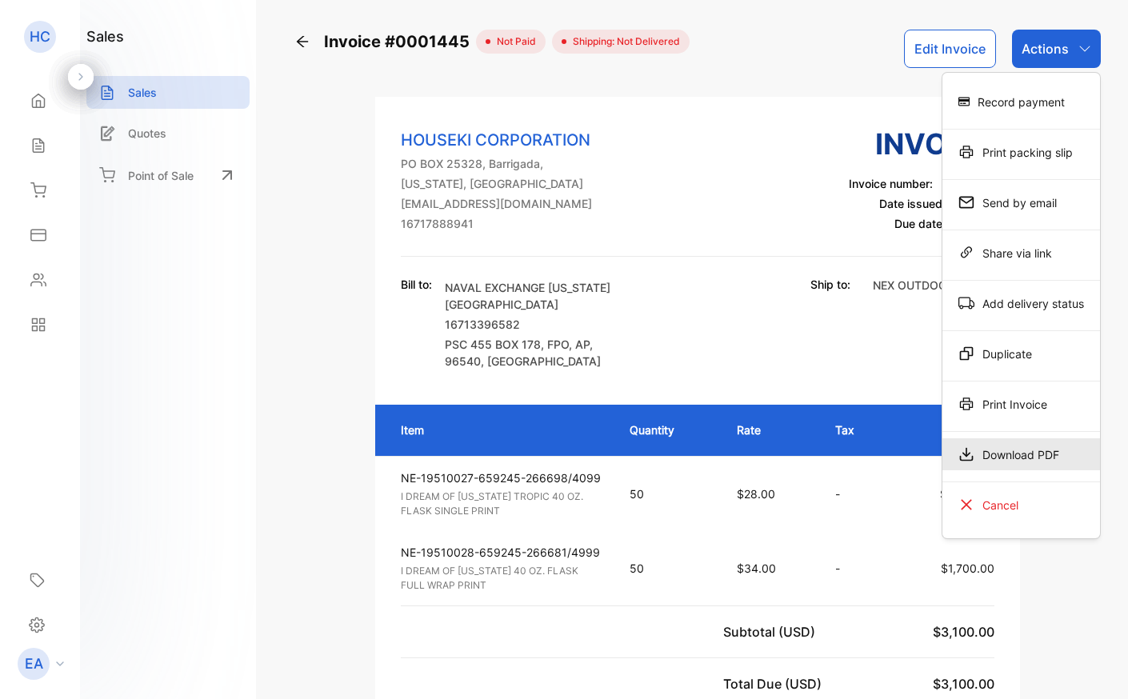
click at [1027, 450] on div "Download PDF" at bounding box center [1022, 455] width 158 height 32
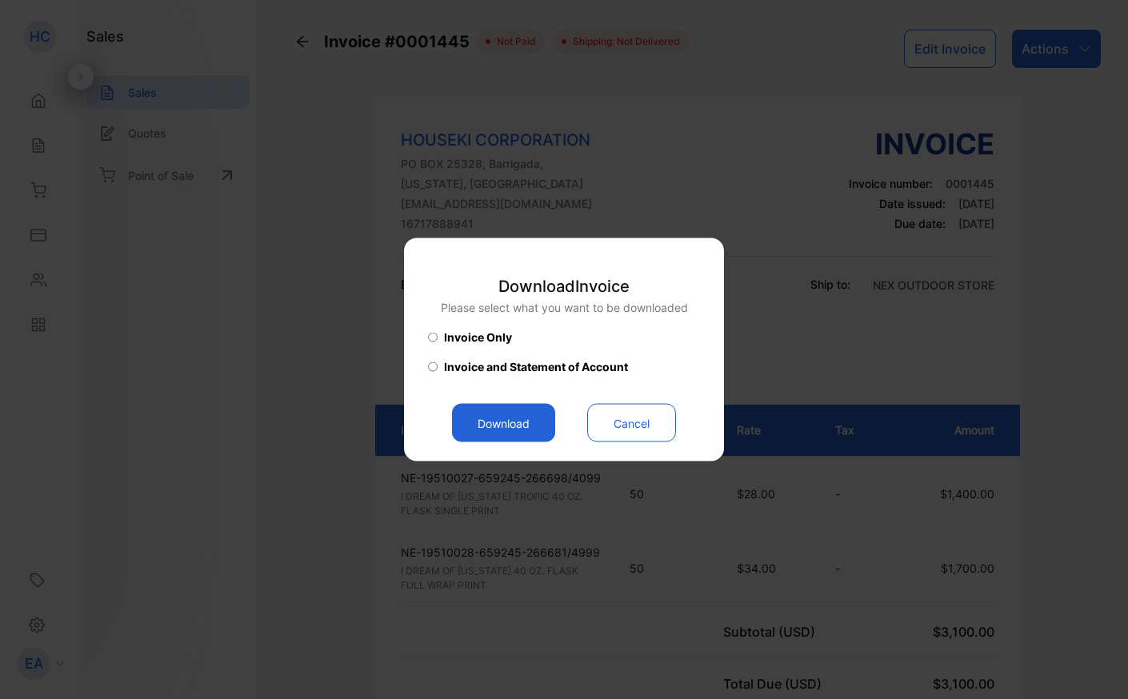
click at [487, 415] on button "Download" at bounding box center [503, 423] width 103 height 38
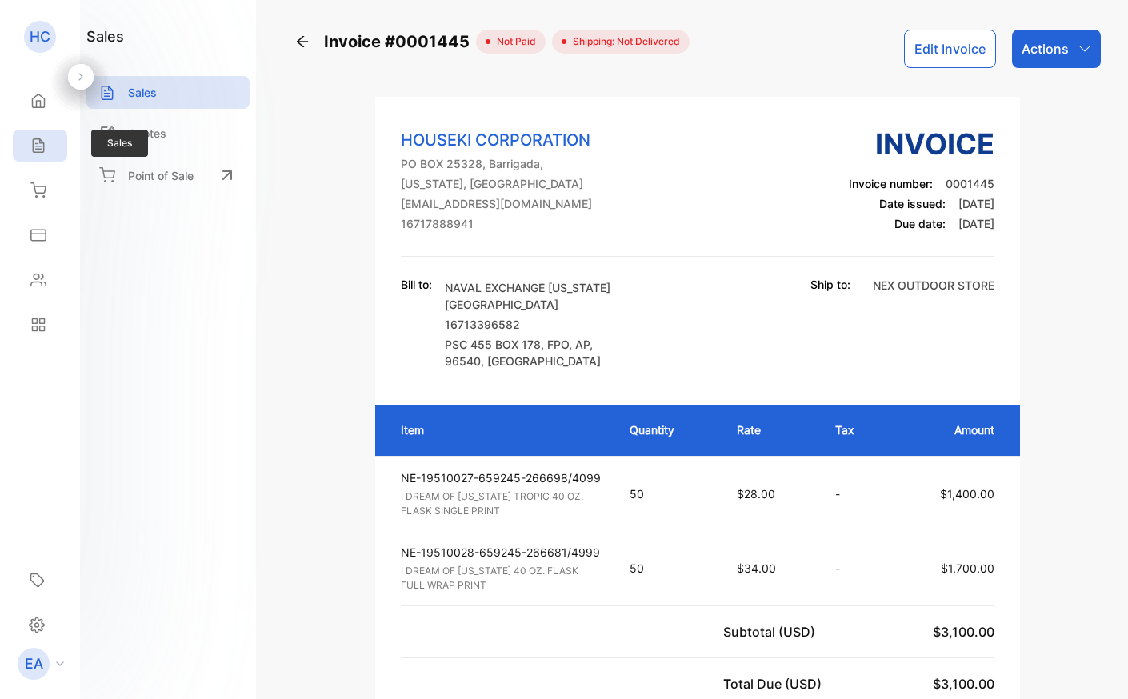
click at [42, 143] on icon at bounding box center [38, 146] width 10 height 14
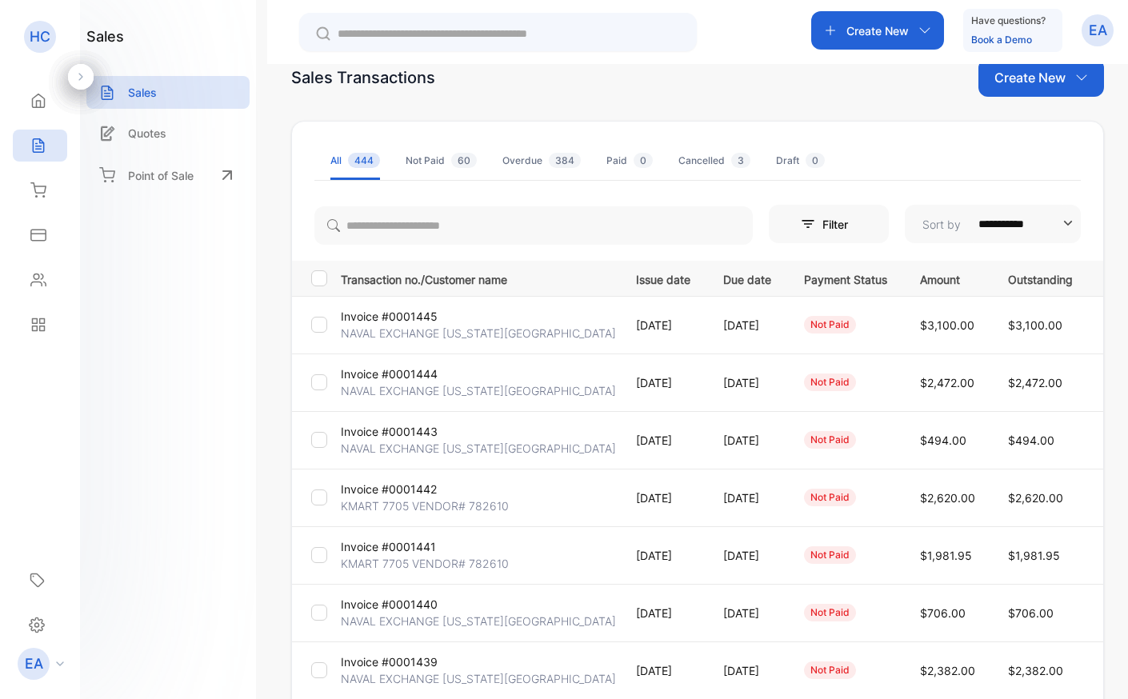
scroll to position [221, 0]
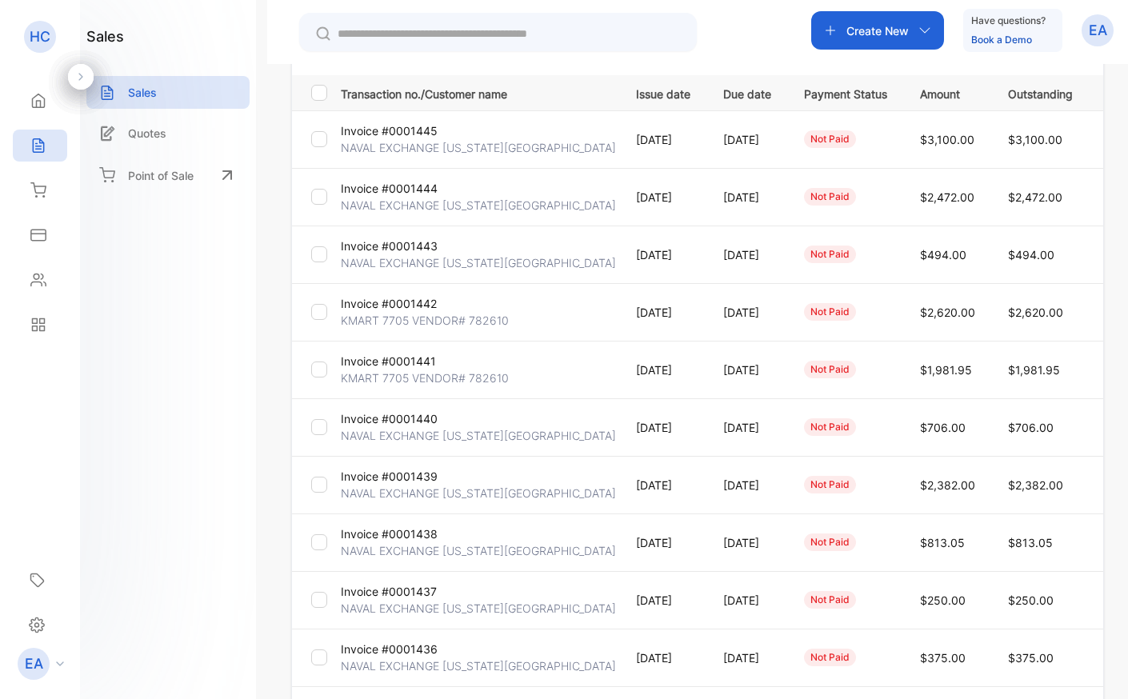
click at [403, 537] on p "Invoice #0001438" at bounding box center [389, 534] width 97 height 17
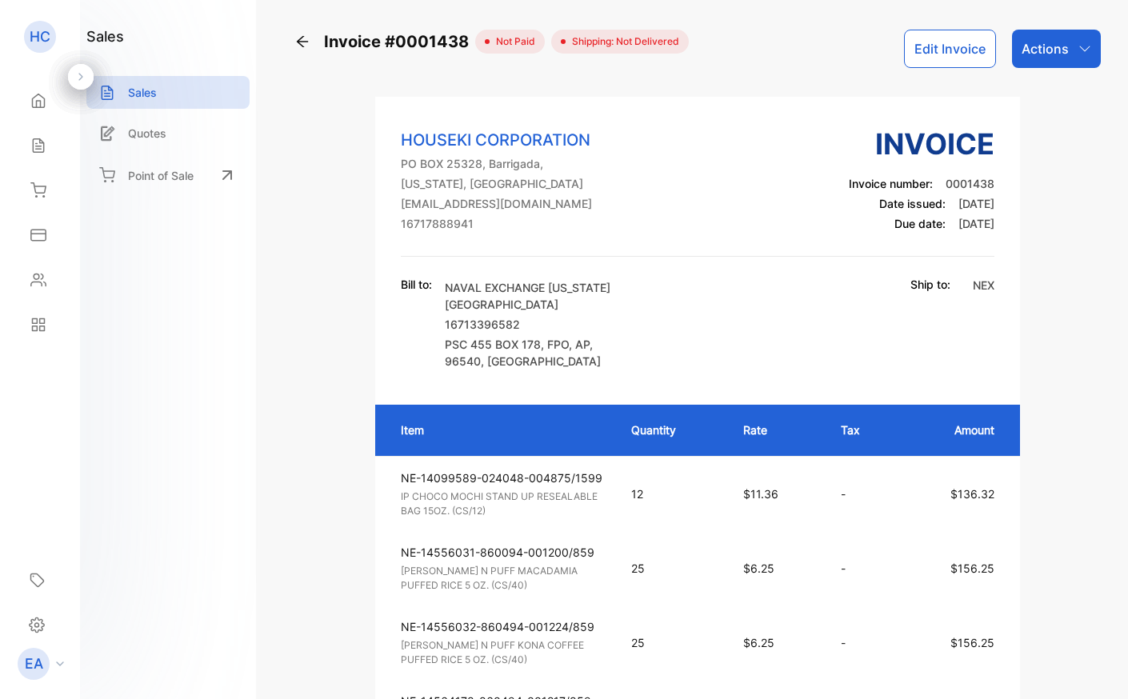
click at [971, 48] on button "Edit Invoice" at bounding box center [950, 49] width 92 height 38
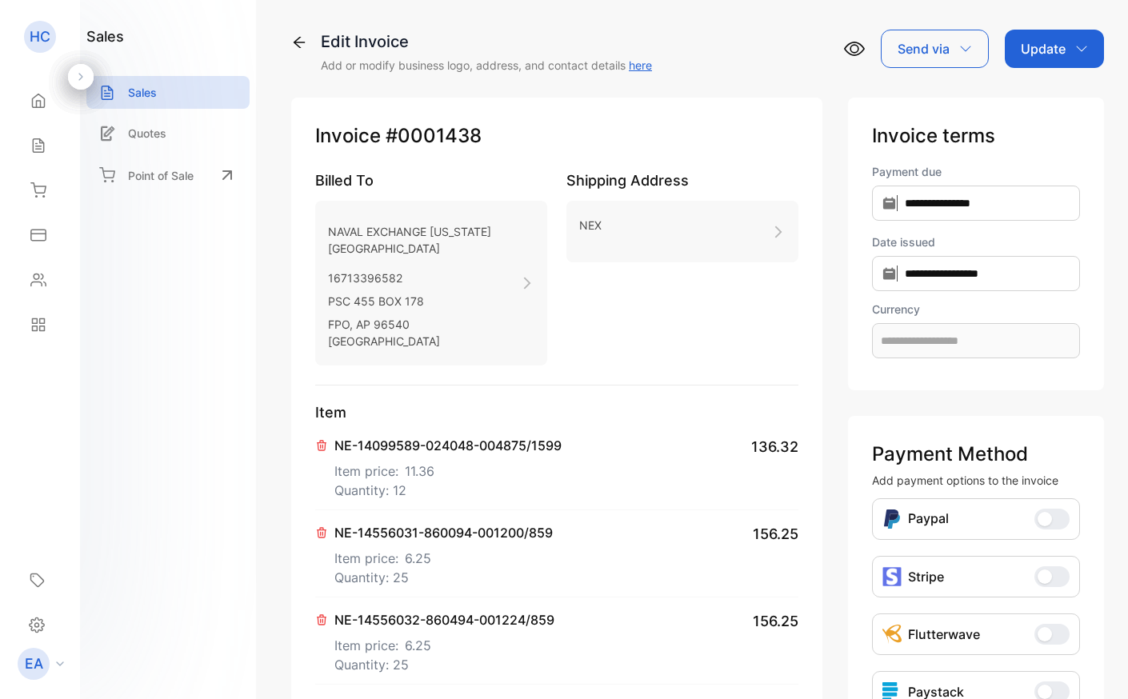
type input "**********"
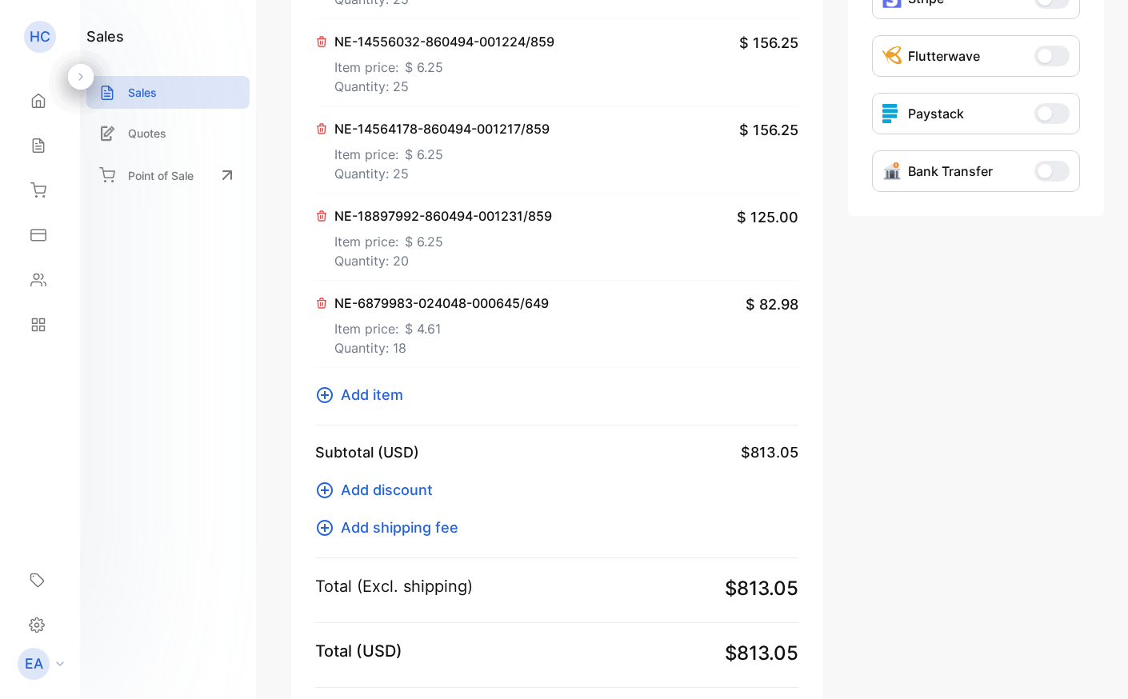
scroll to position [587, 0]
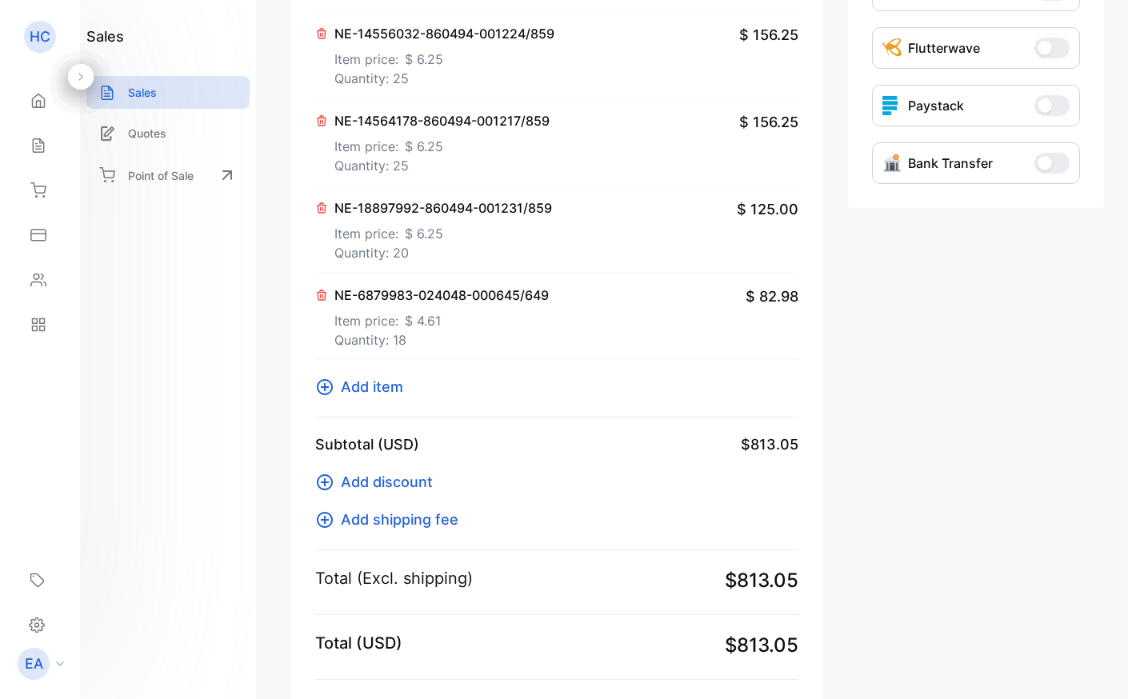
click at [380, 395] on span "Add item" at bounding box center [372, 387] width 62 height 22
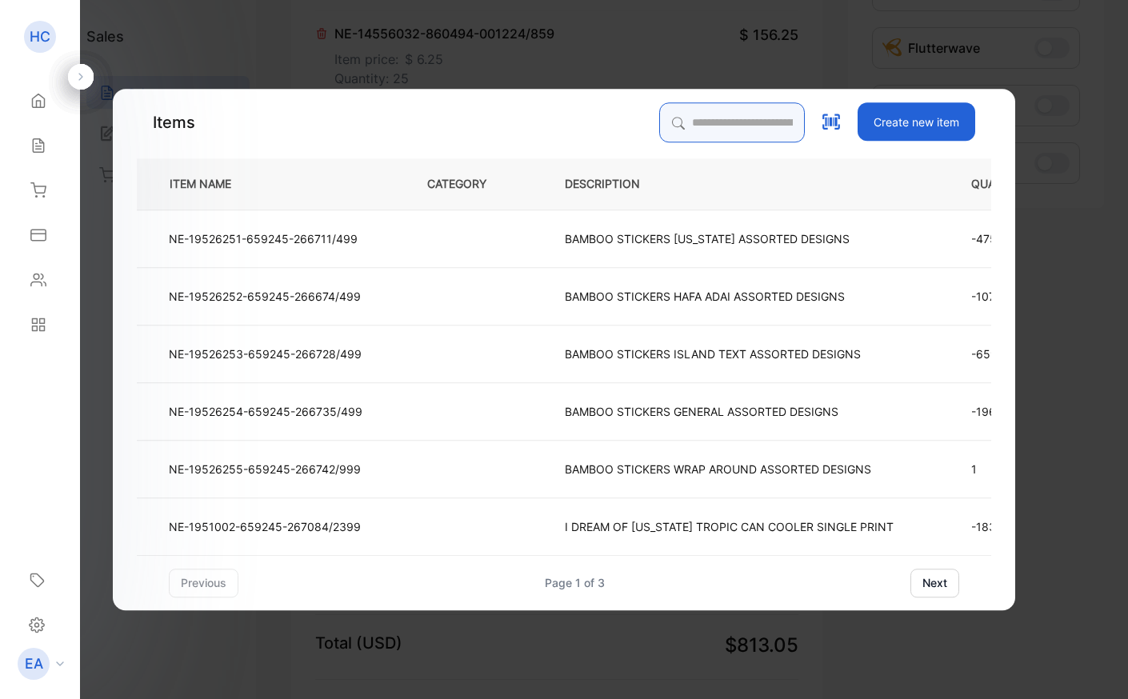
click at [729, 121] on input "search" at bounding box center [732, 122] width 146 height 40
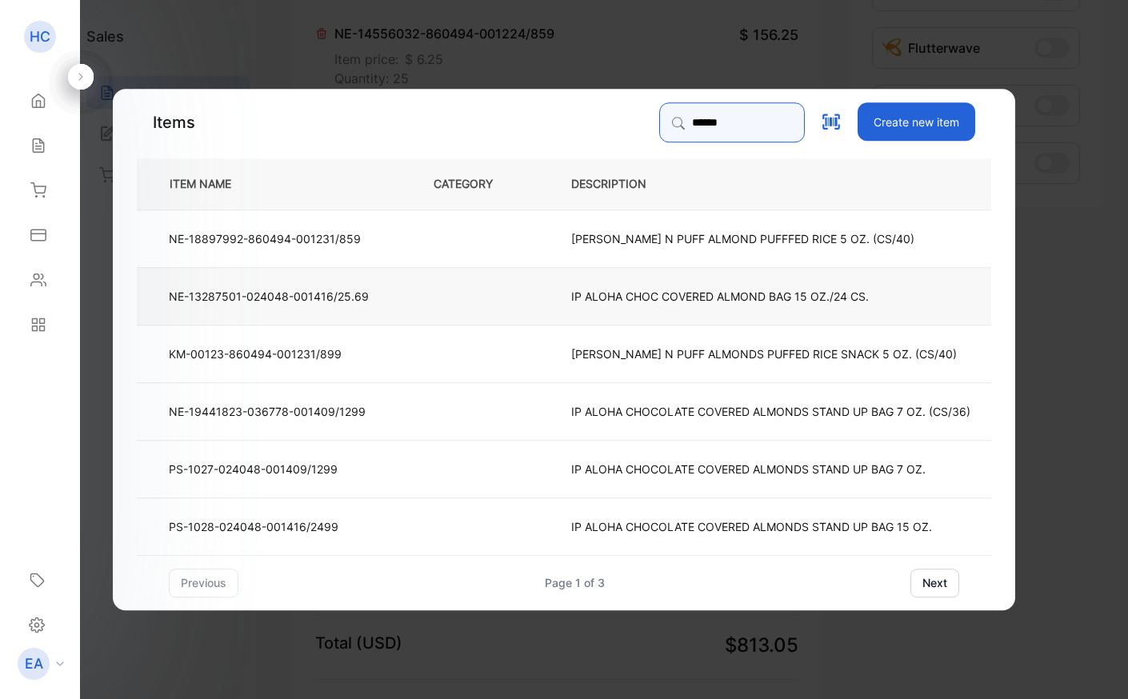
type input "******"
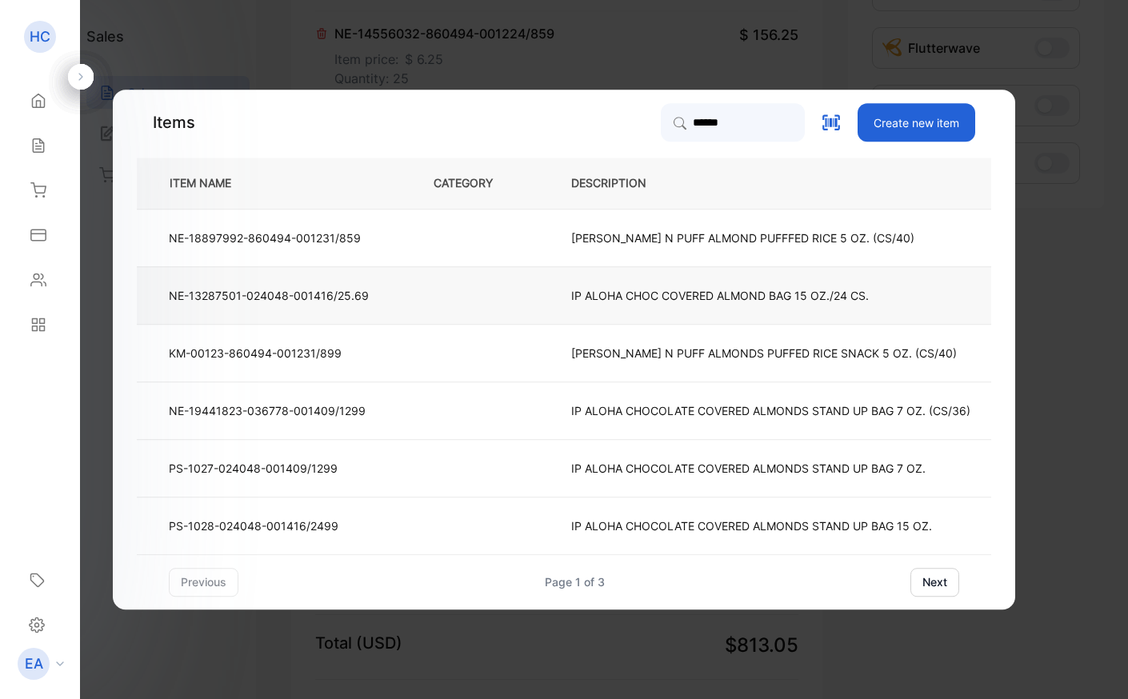
click at [719, 298] on p "IP ALOHA CHOC COVERED ALMOND BAG 15 OZ./24 CS." at bounding box center [720, 295] width 298 height 17
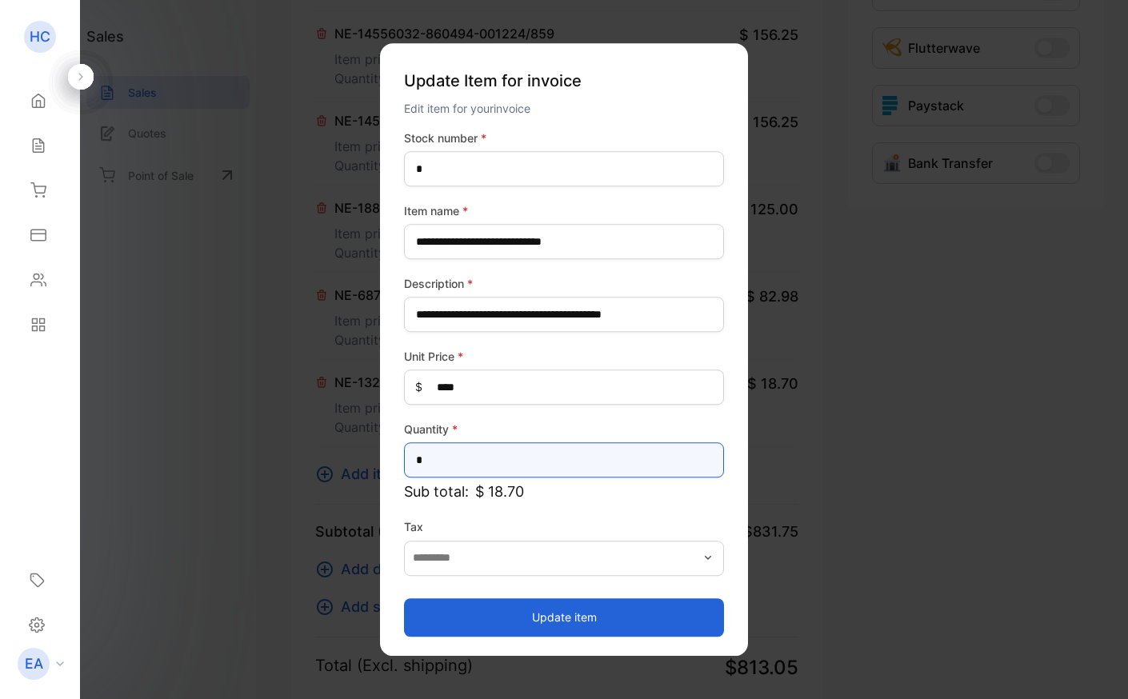
click at [435, 468] on input "*" at bounding box center [564, 460] width 320 height 35
type input "*"
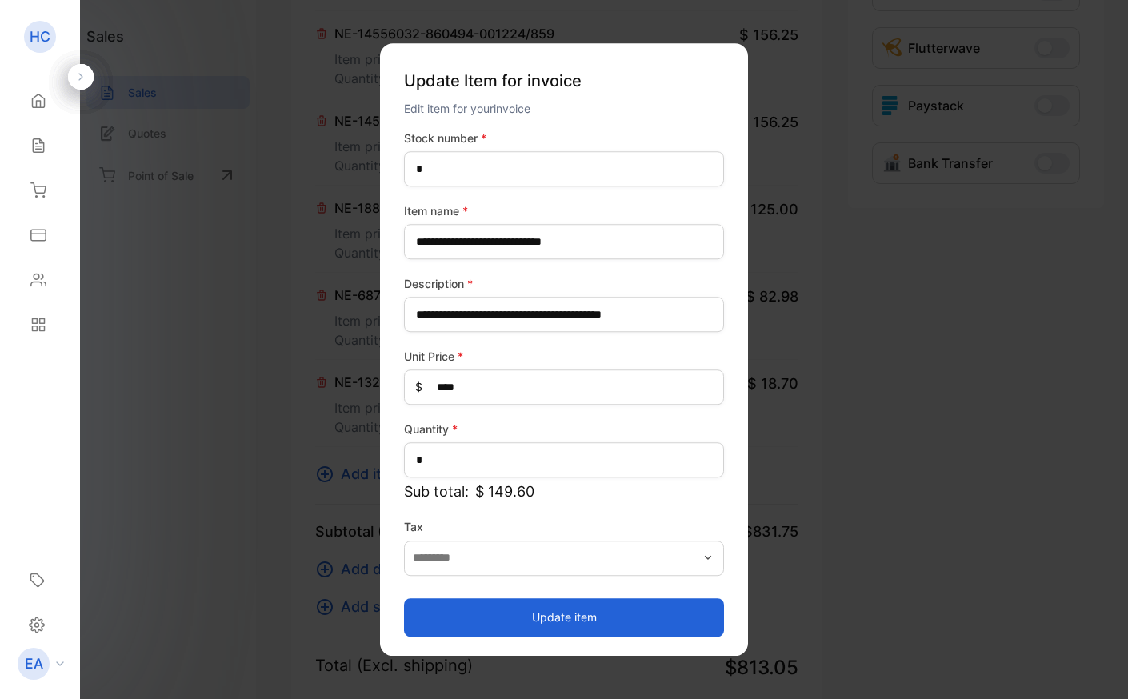
click at [503, 631] on button "Update item" at bounding box center [564, 618] width 320 height 38
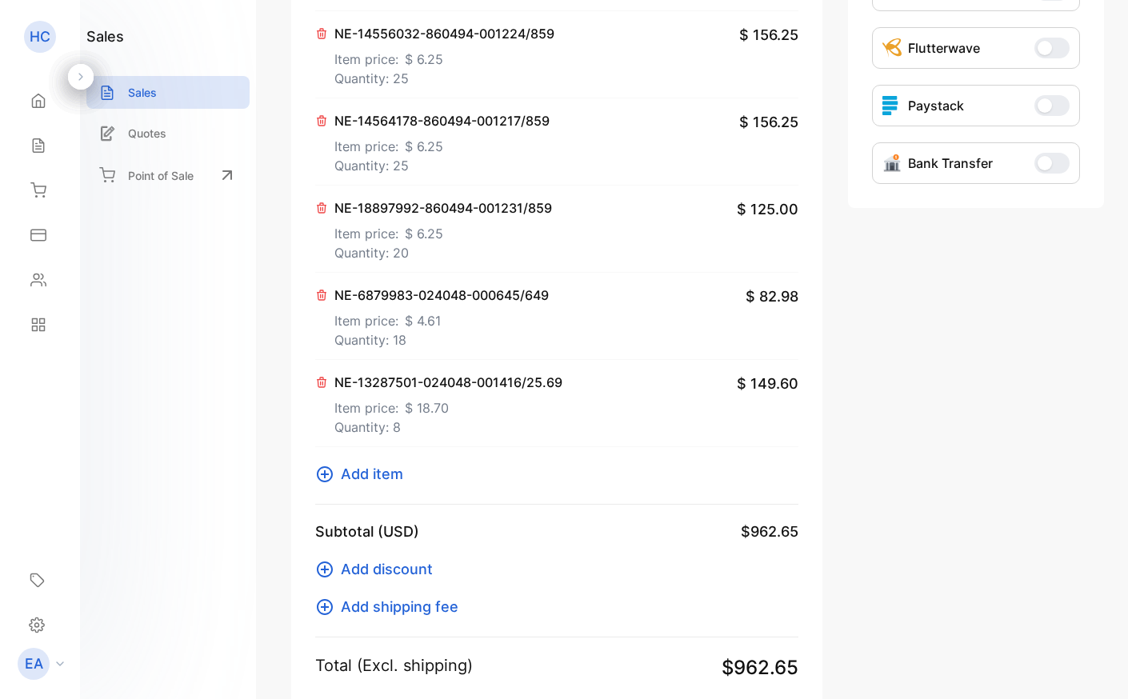
click at [392, 475] on span "Add item" at bounding box center [372, 474] width 62 height 22
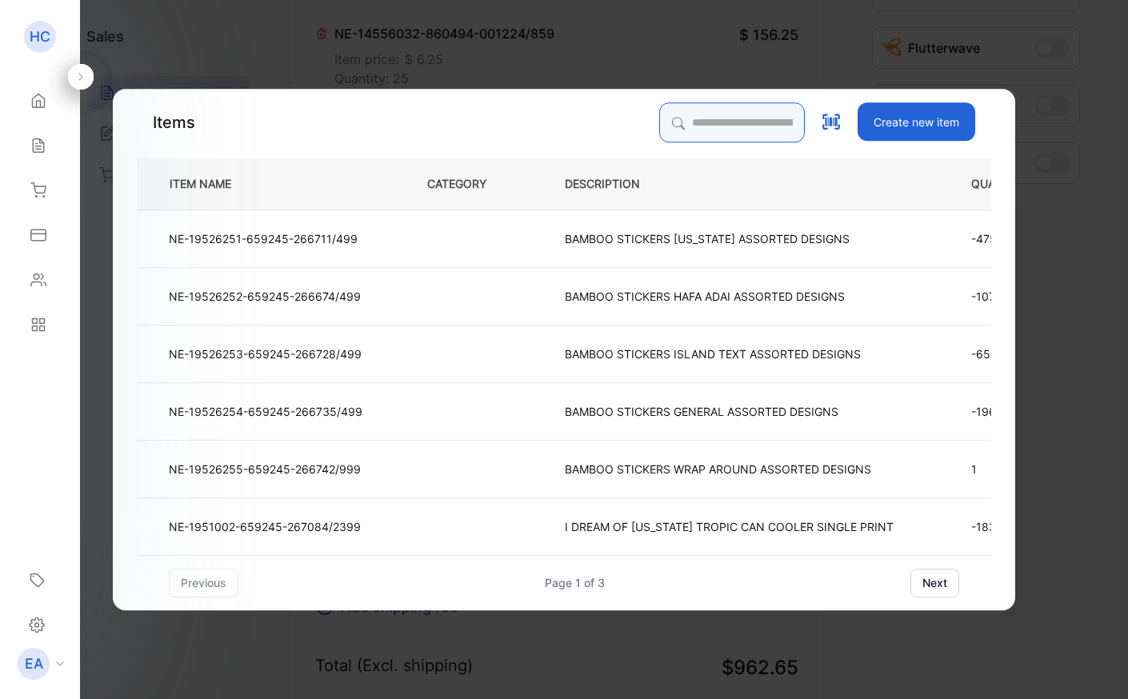
click at [703, 114] on input "search" at bounding box center [732, 122] width 146 height 40
type input "*"
click at [659, 126] on input "********" at bounding box center [732, 122] width 146 height 40
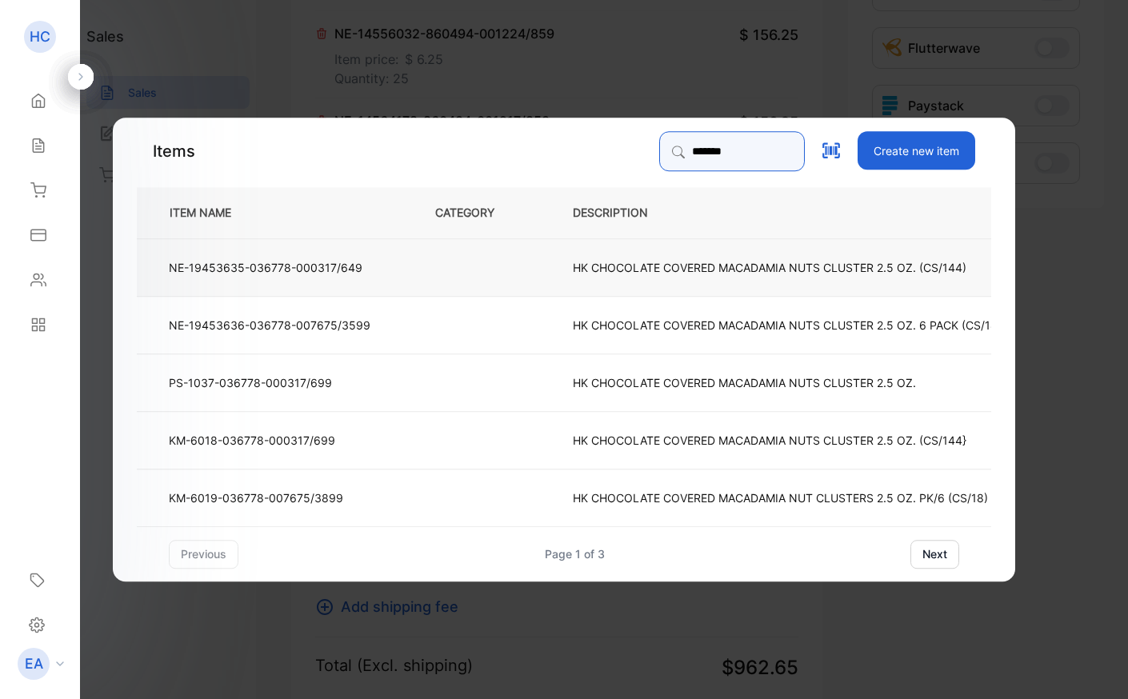
type input "*******"
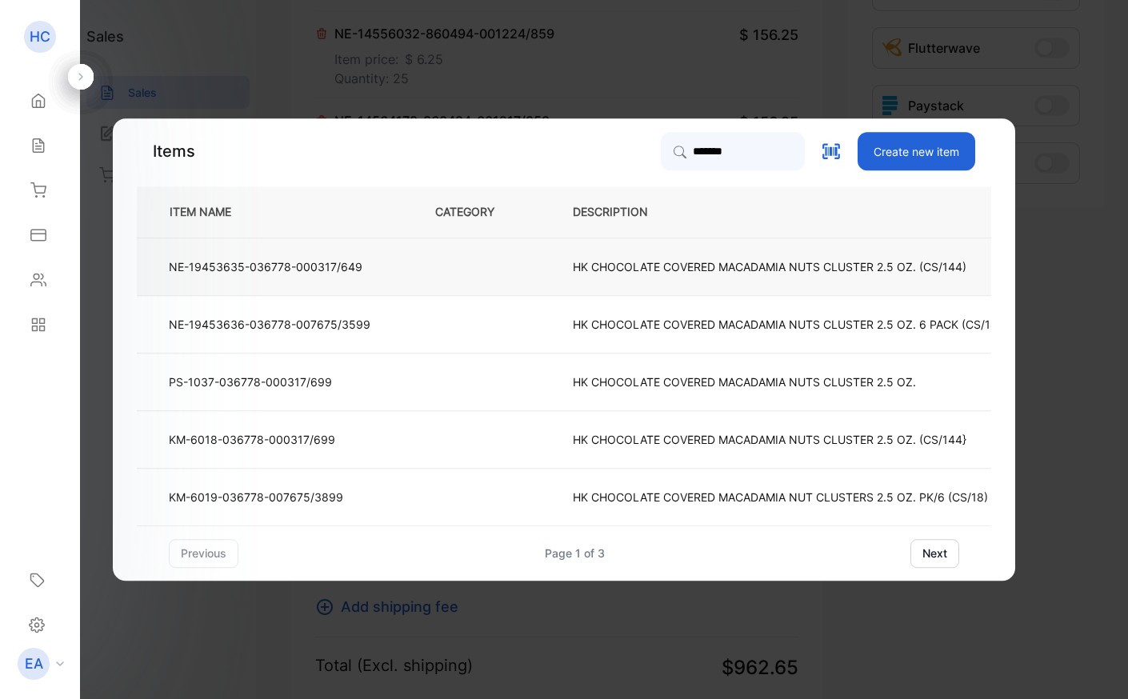
click at [624, 275] on p "HK CHOCOLATE COVERED MACADAMIA NUTS CLUSTER 2.5 OZ. (CS/144)" at bounding box center [770, 266] width 394 height 17
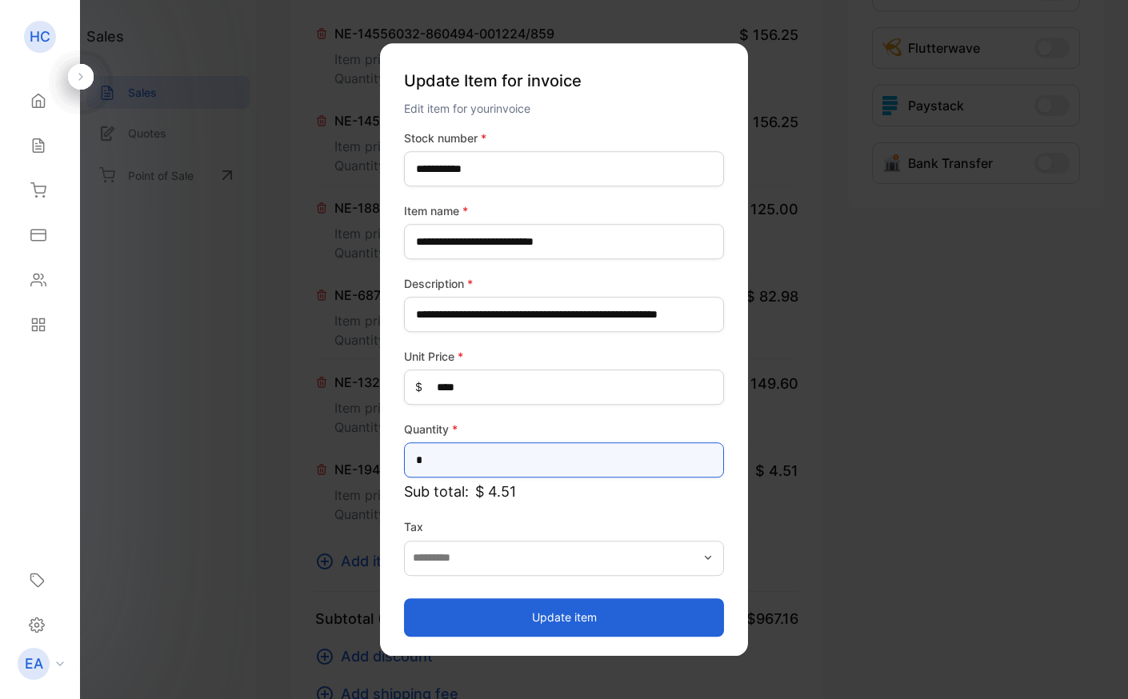
click at [474, 463] on input "*" at bounding box center [564, 460] width 320 height 35
type input "**"
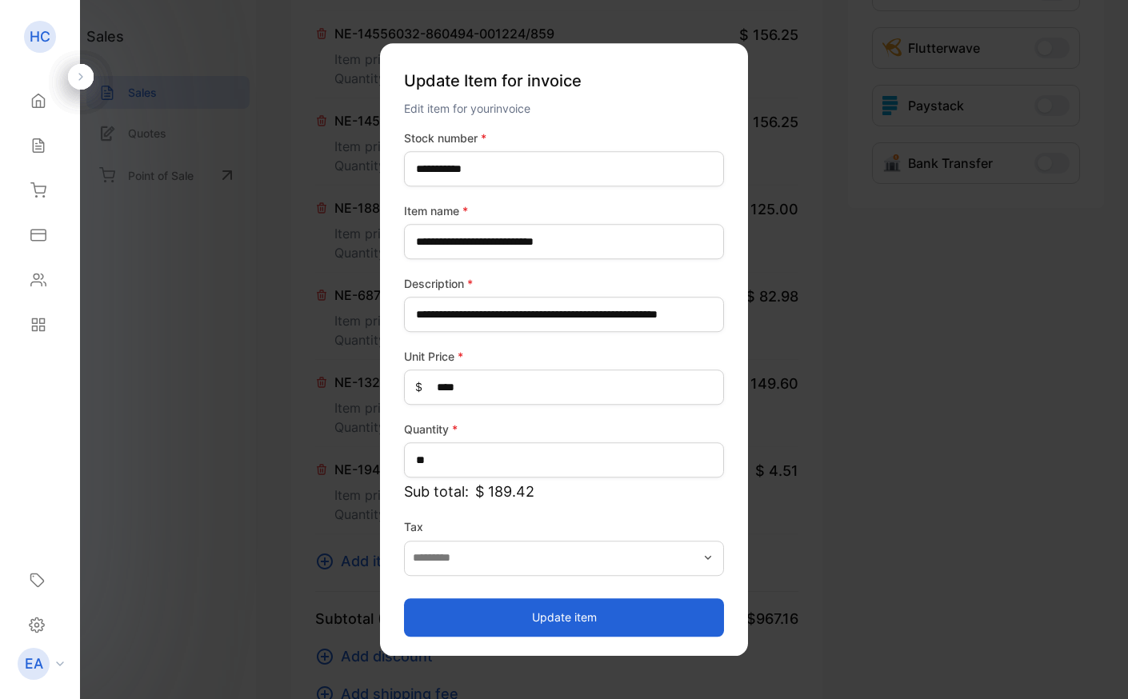
click at [517, 615] on button "Update item" at bounding box center [564, 618] width 320 height 38
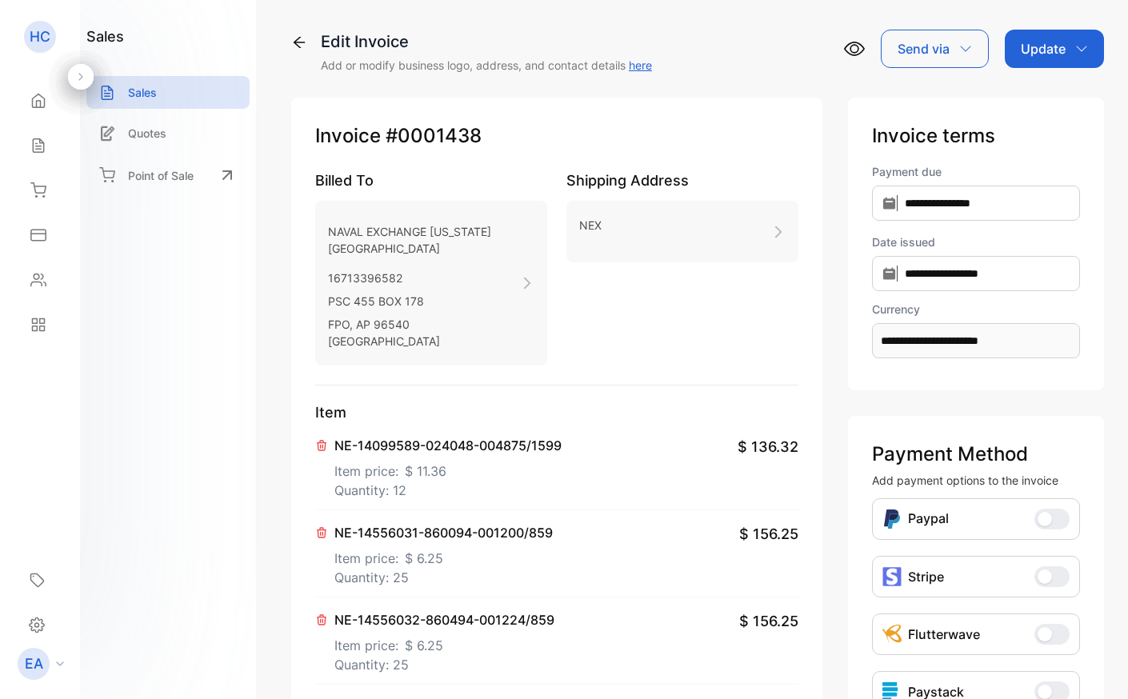
scroll to position [0, 0]
click at [1038, 45] on p "Update" at bounding box center [1043, 48] width 45 height 19
click at [1037, 92] on div "Invoice" at bounding box center [1058, 102] width 92 height 32
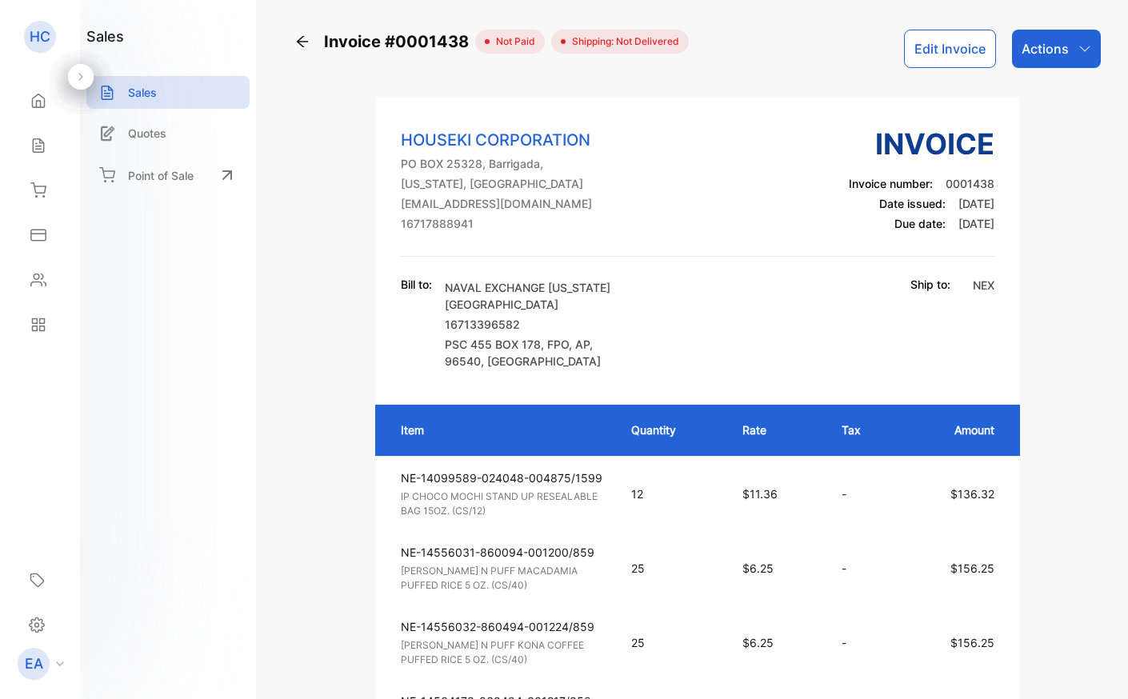
click at [1010, 28] on div "Invoice #0001438 not paid Shipping: Not Delivered Edit Invoice Actions HOUSEKI …" at bounding box center [697, 349] width 861 height 699
click at [1038, 51] on p "Actions" at bounding box center [1045, 48] width 47 height 19
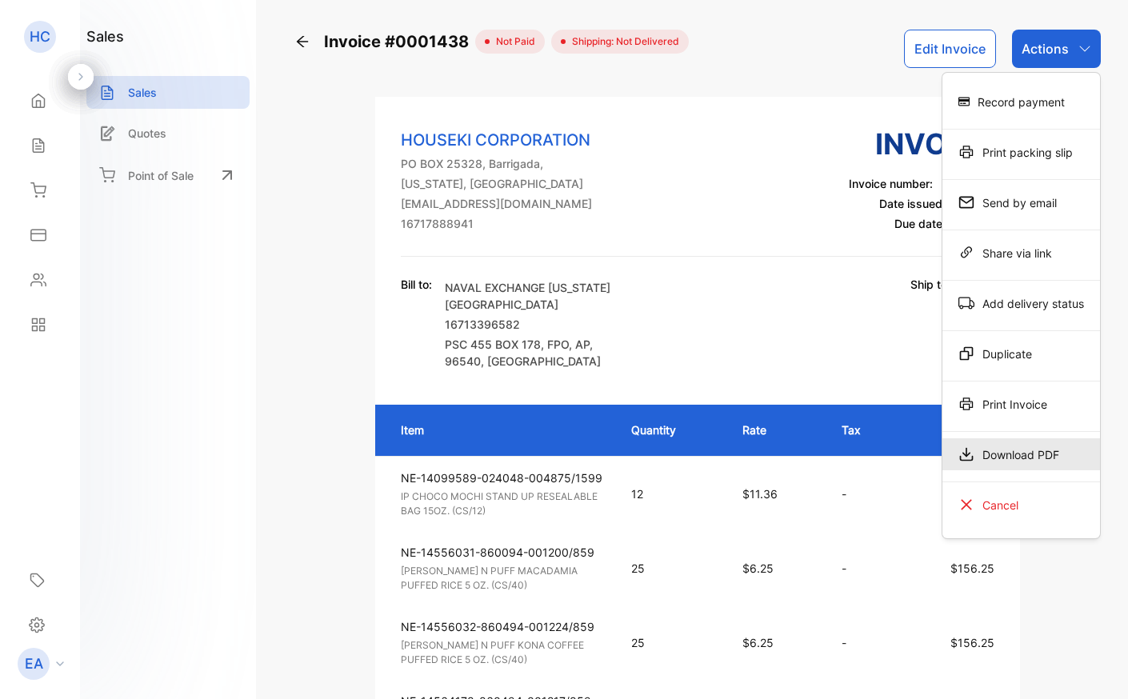
click at [989, 451] on div "Download PDF" at bounding box center [1022, 455] width 158 height 32
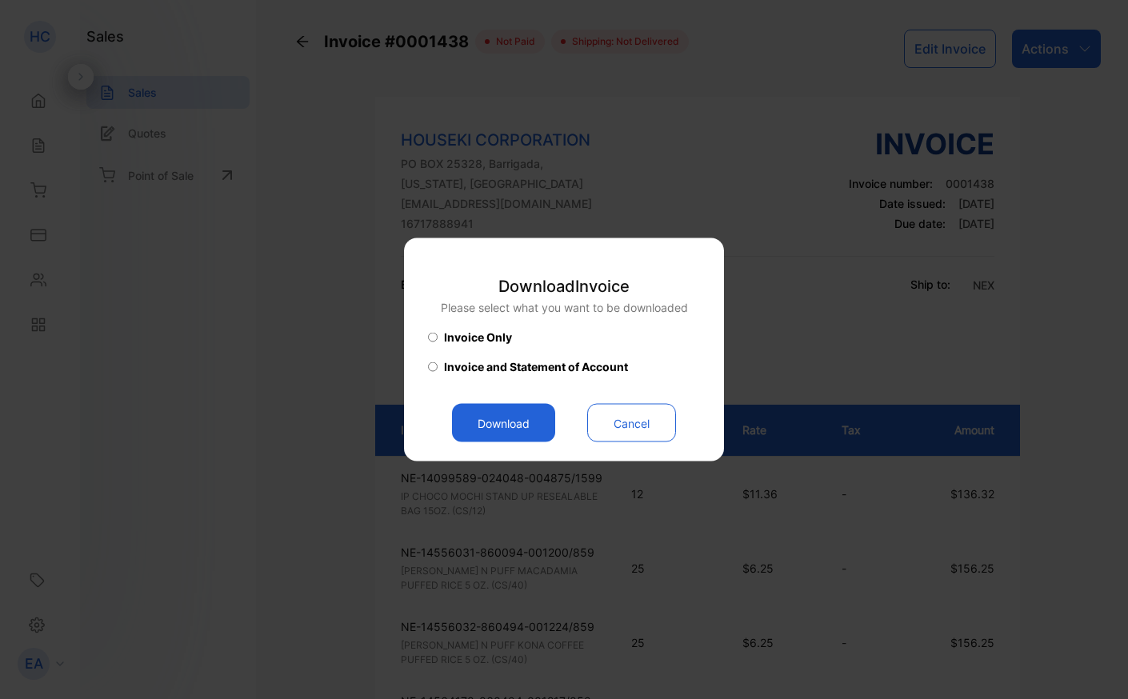
click at [514, 407] on button "Download" at bounding box center [503, 423] width 103 height 38
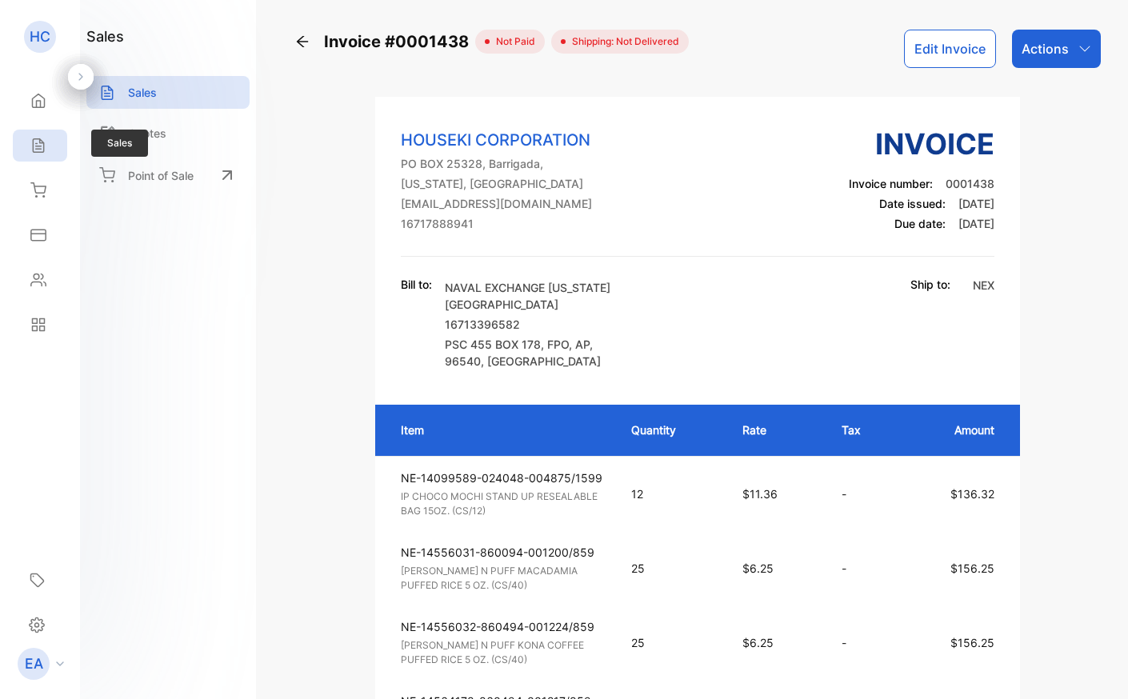
click at [40, 149] on icon at bounding box center [38, 146] width 10 height 14
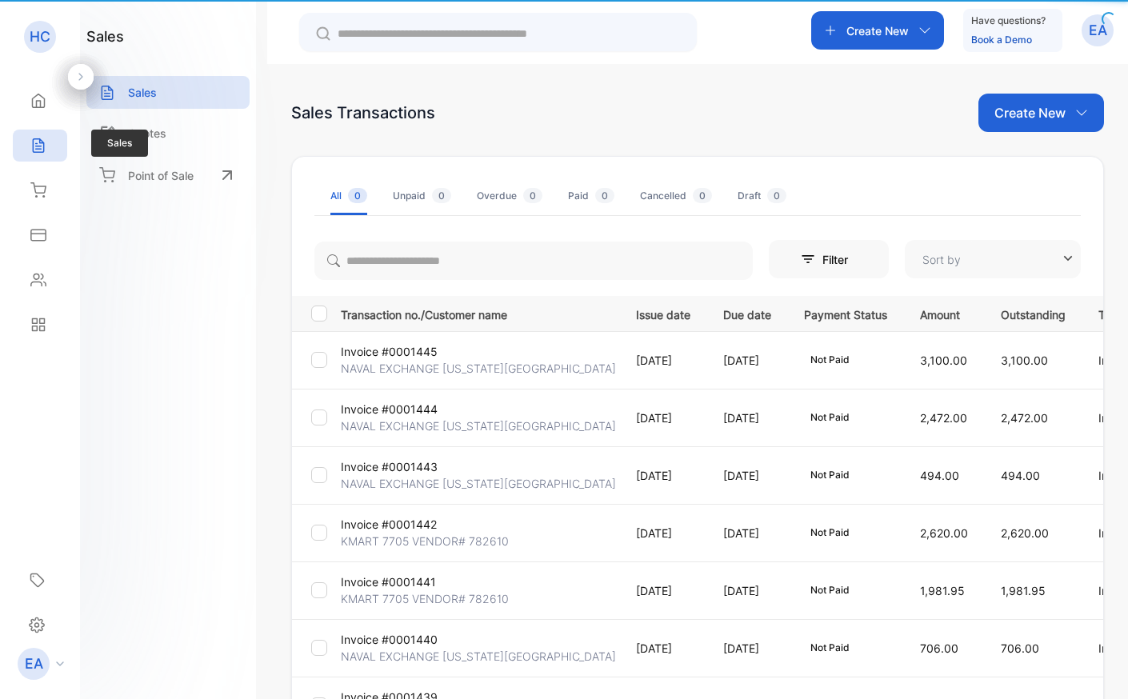
type input "**********"
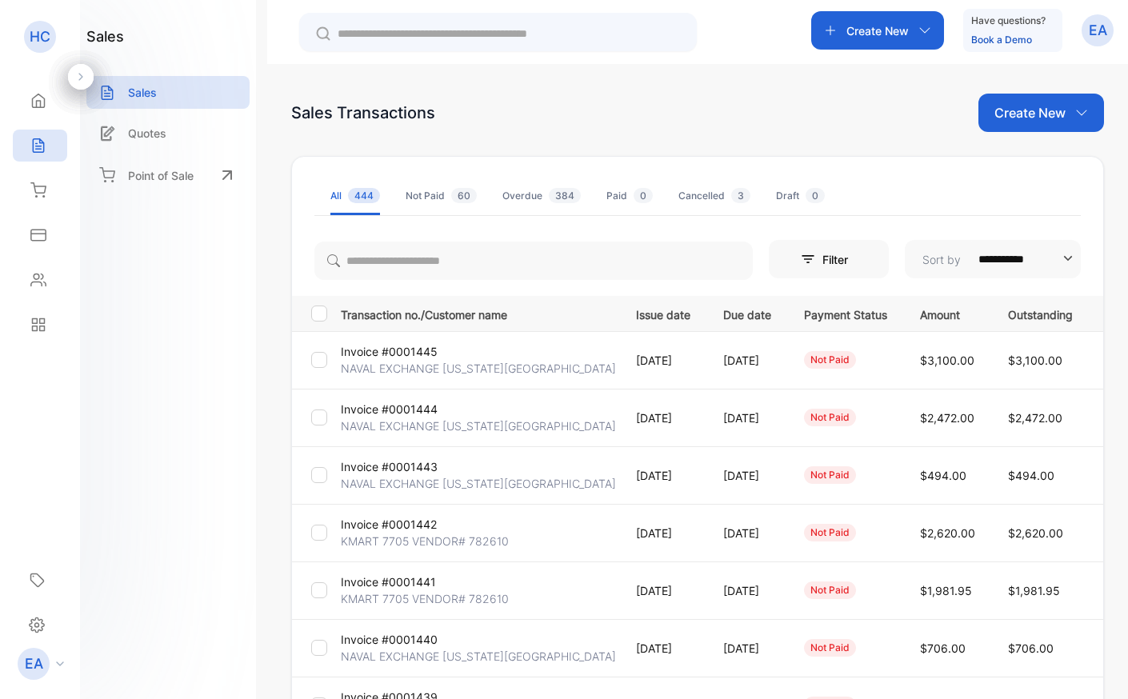
click at [440, 639] on td "Invoice #0001440 NAVAL EXCHANGE [US_STATE][GEOGRAPHIC_DATA]" at bounding box center [476, 648] width 283 height 58
click at [423, 639] on p "Invoice #0001440" at bounding box center [389, 639] width 97 height 17
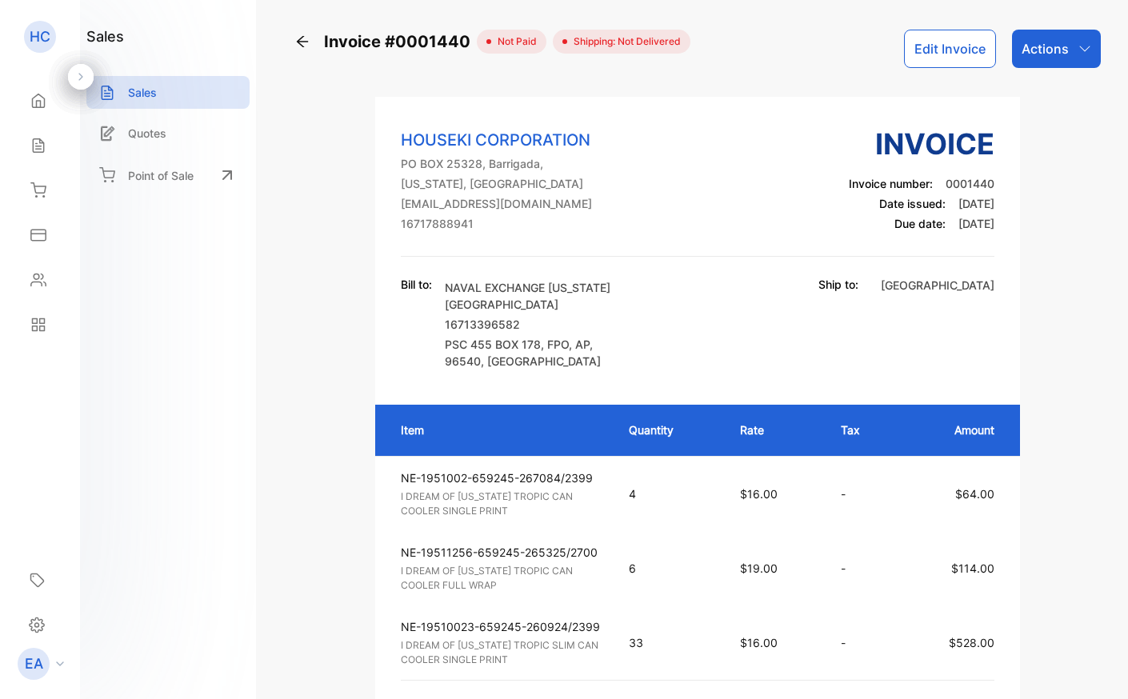
click at [1084, 57] on div "Actions" at bounding box center [1056, 49] width 89 height 38
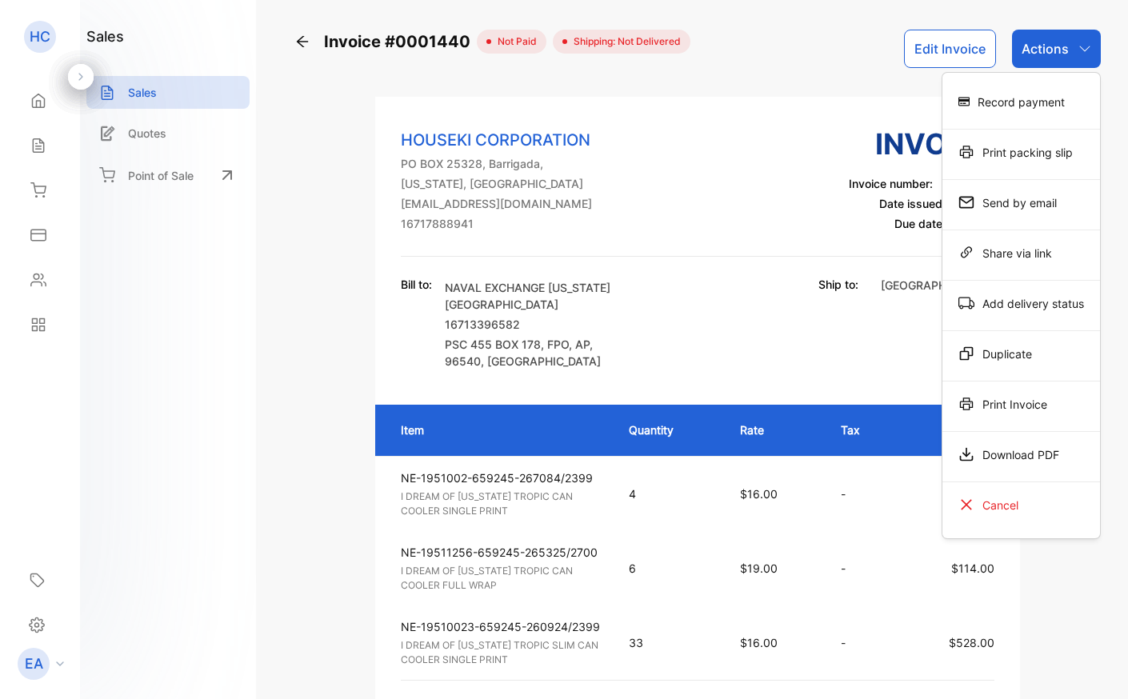
click at [799, 313] on div "Bill to: NAVAL EXCHANGE [US_STATE][GEOGRAPHIC_DATA] 16713396582 [STREET_ADDRESS…" at bounding box center [698, 323] width 594 height 94
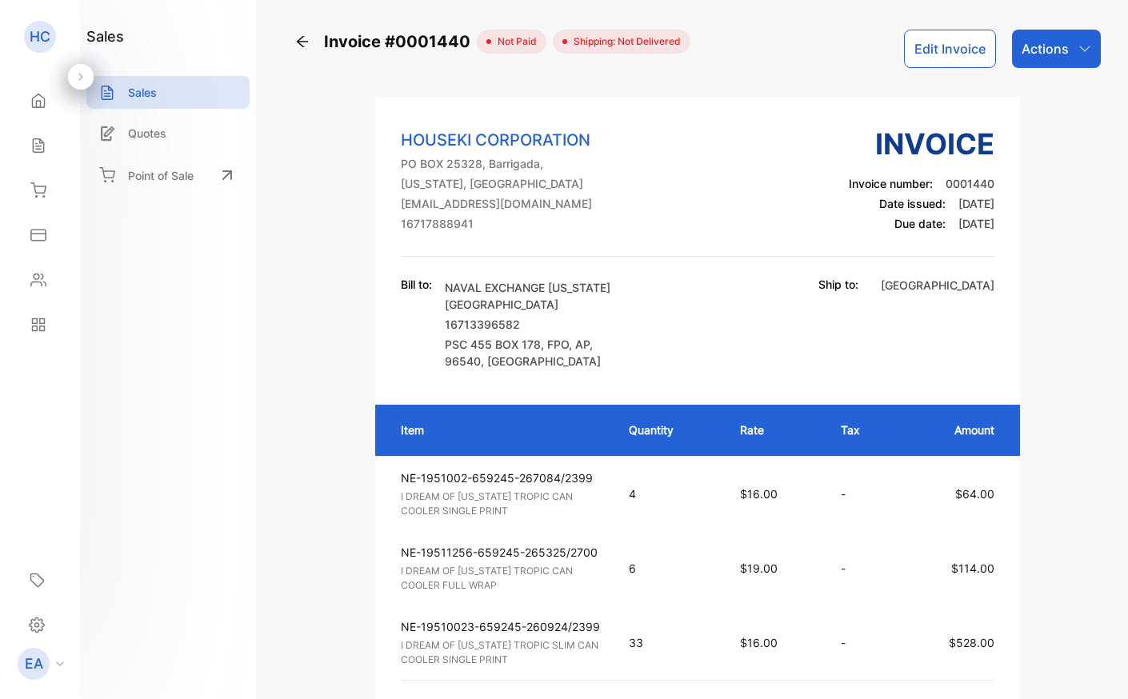
click at [956, 50] on button "Edit Invoice" at bounding box center [950, 49] width 92 height 38
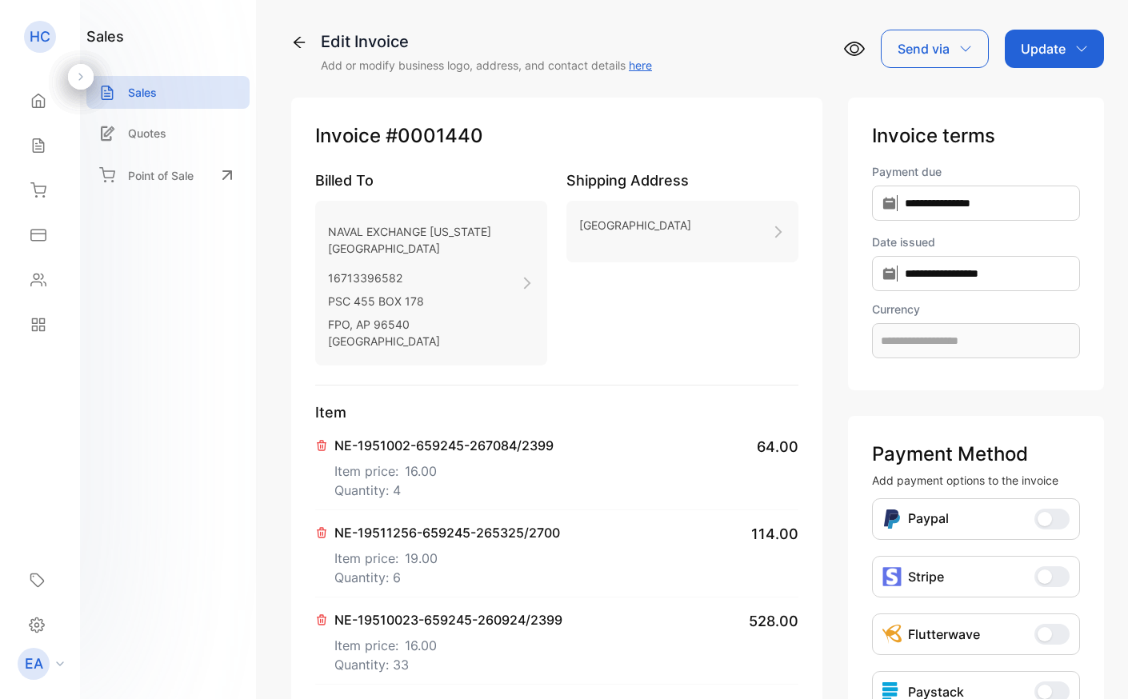
type input "**********"
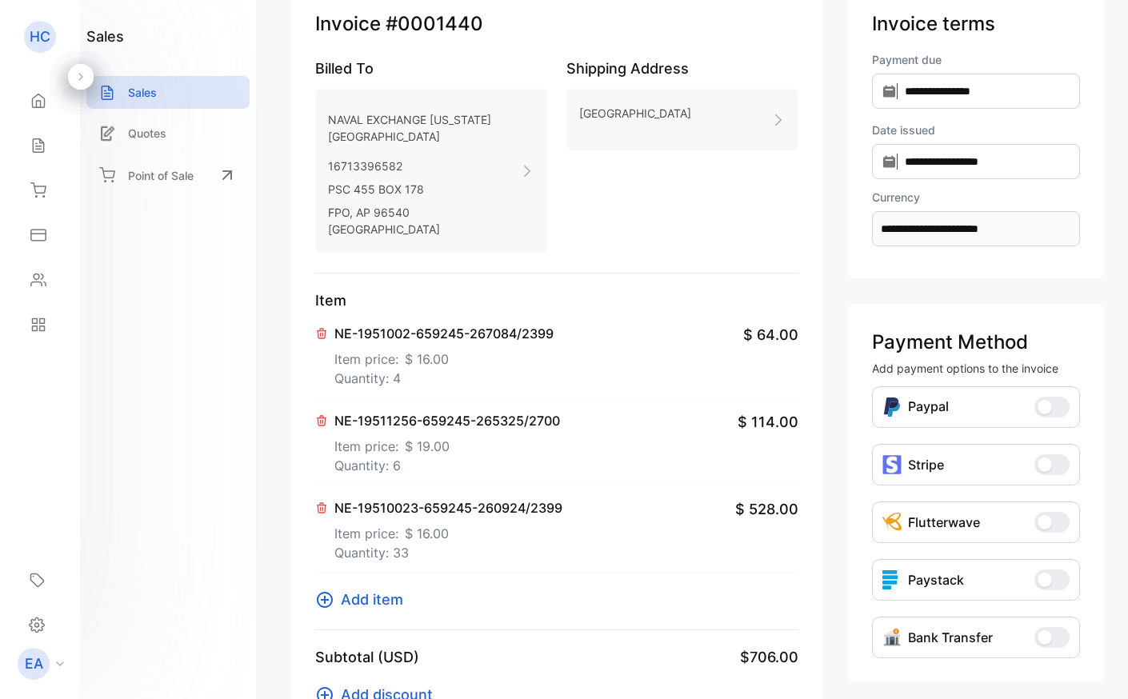
scroll to position [164, 0]
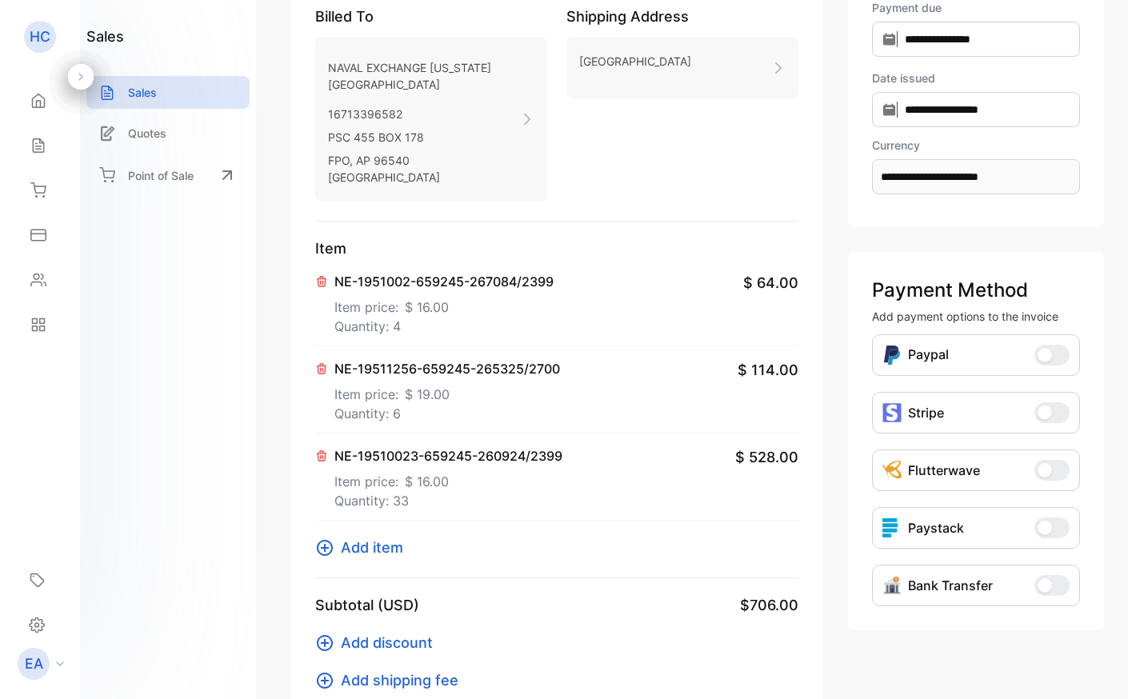
click at [388, 455] on p "NE-19510023-659245-260924/2399" at bounding box center [449, 456] width 228 height 19
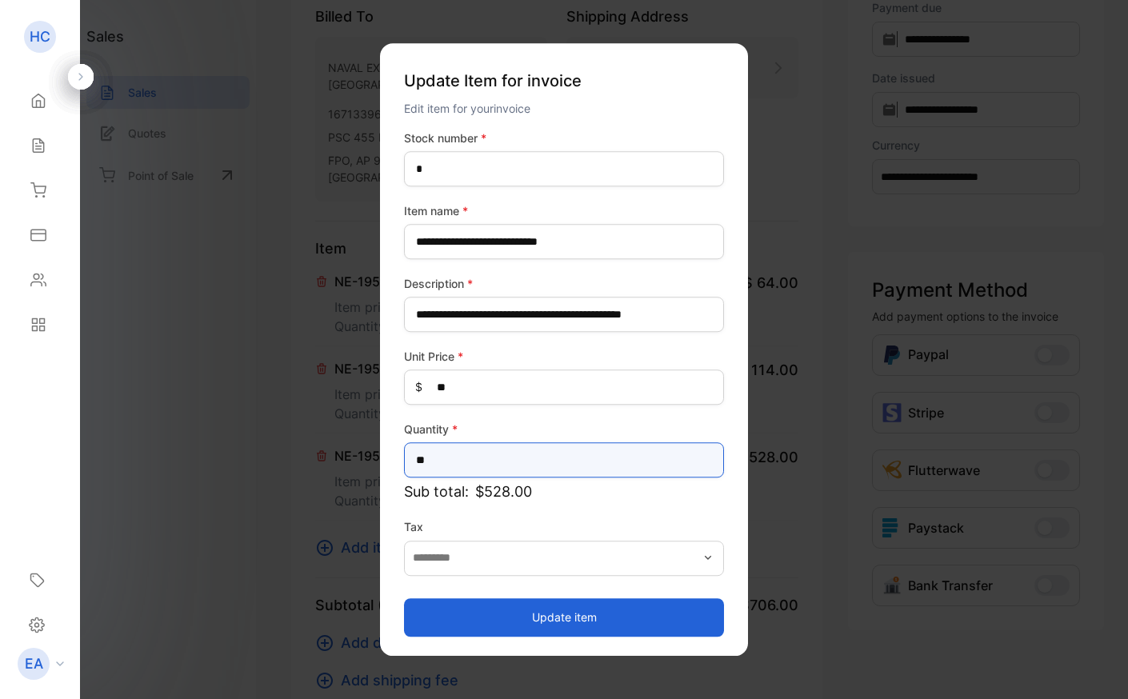
click at [439, 449] on input "**" at bounding box center [564, 460] width 320 height 35
type input "*"
type input "**"
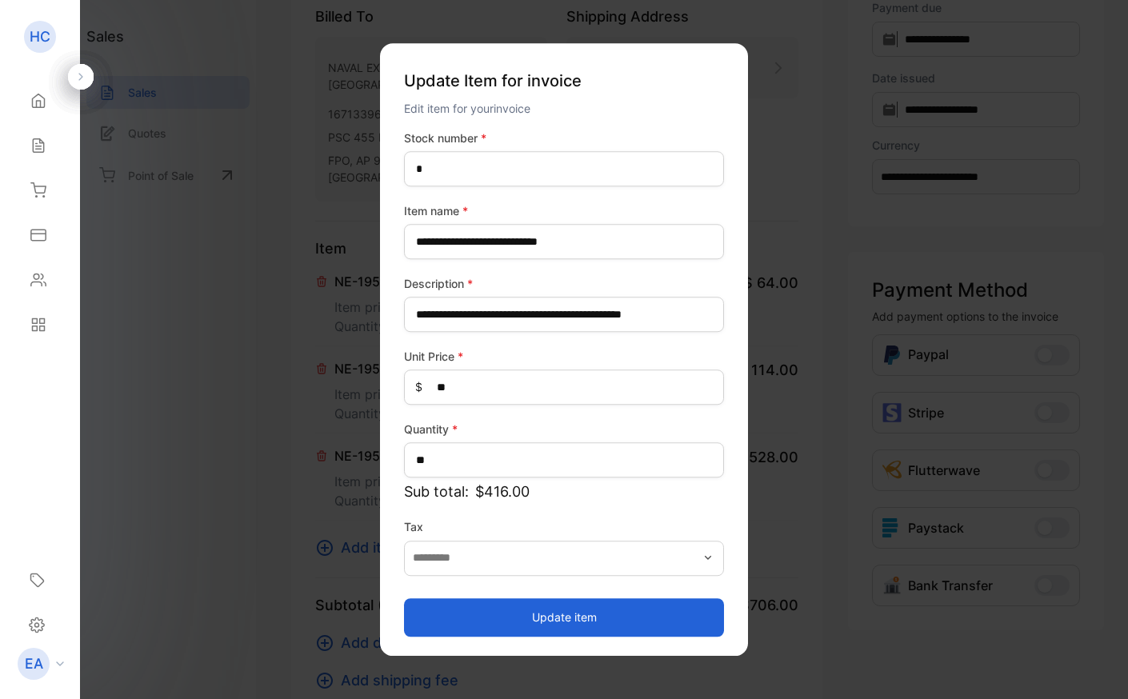
click at [510, 636] on button "Update item" at bounding box center [564, 618] width 320 height 38
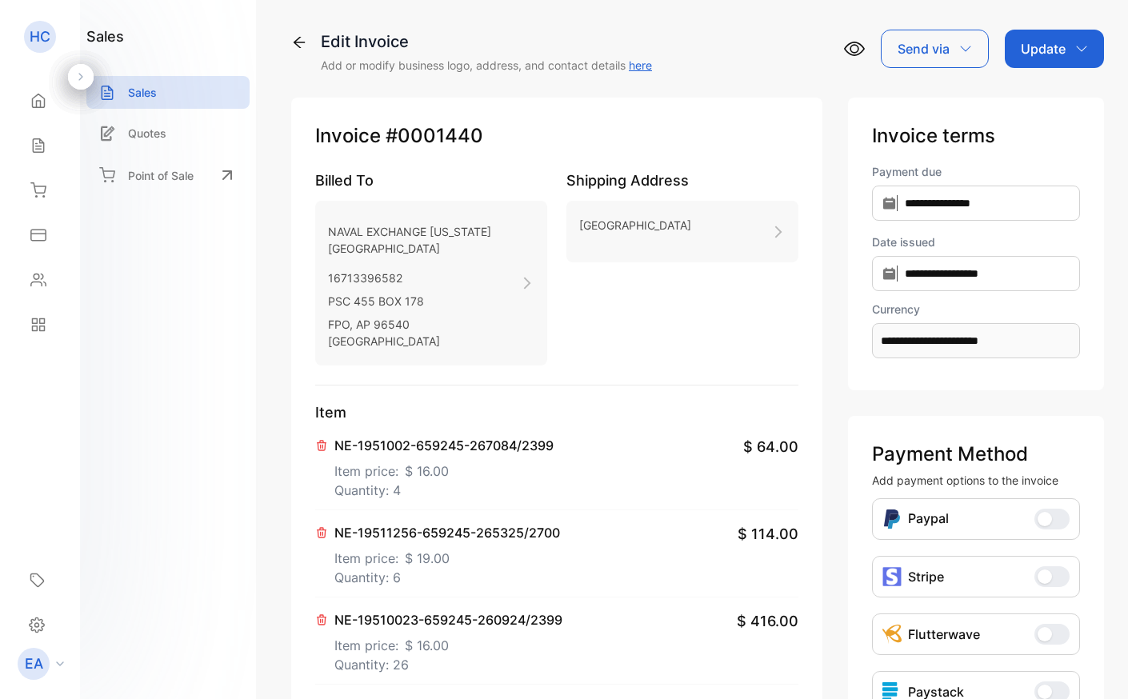
scroll to position [0, 0]
click at [1055, 50] on p "Update" at bounding box center [1043, 48] width 45 height 19
click at [1037, 100] on div "Invoice" at bounding box center [1058, 102] width 92 height 32
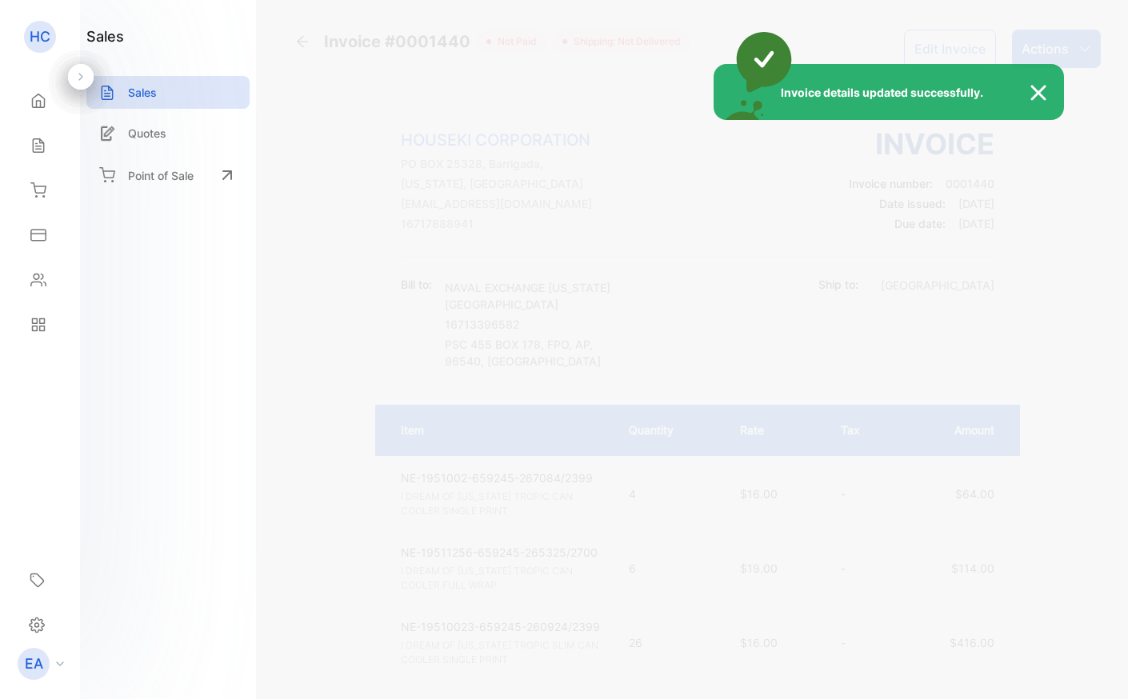
click at [1066, 50] on div "Invoice details updated successfully." at bounding box center [564, 349] width 1128 height 699
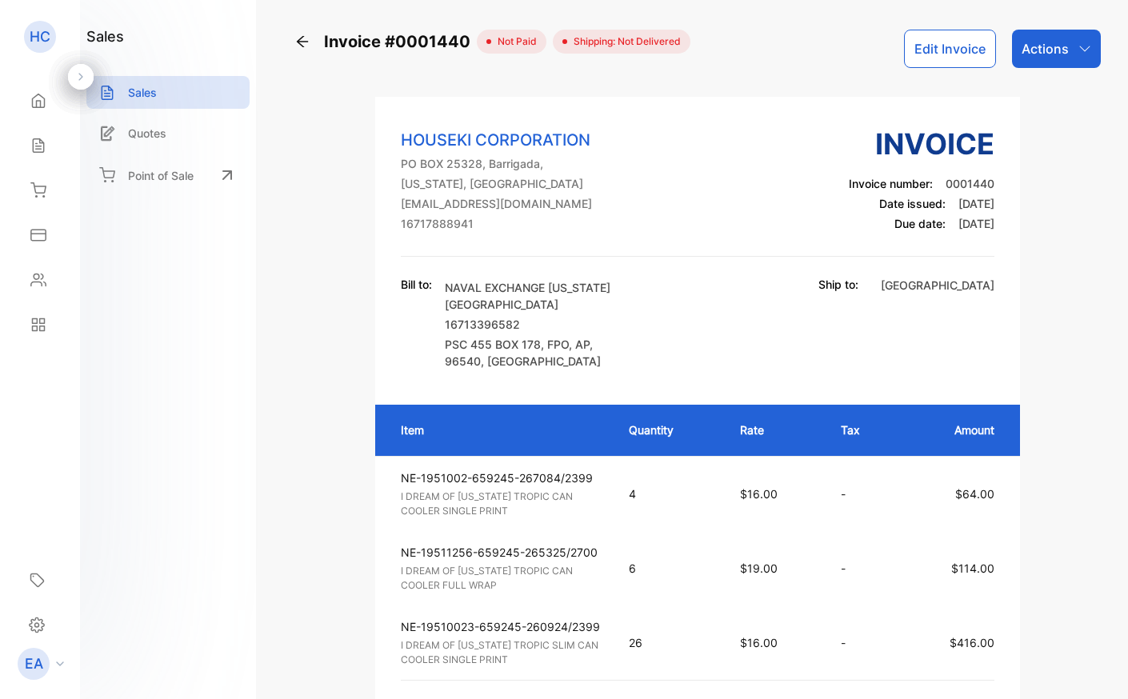
click at [1040, 51] on p "Actions" at bounding box center [1045, 48] width 47 height 19
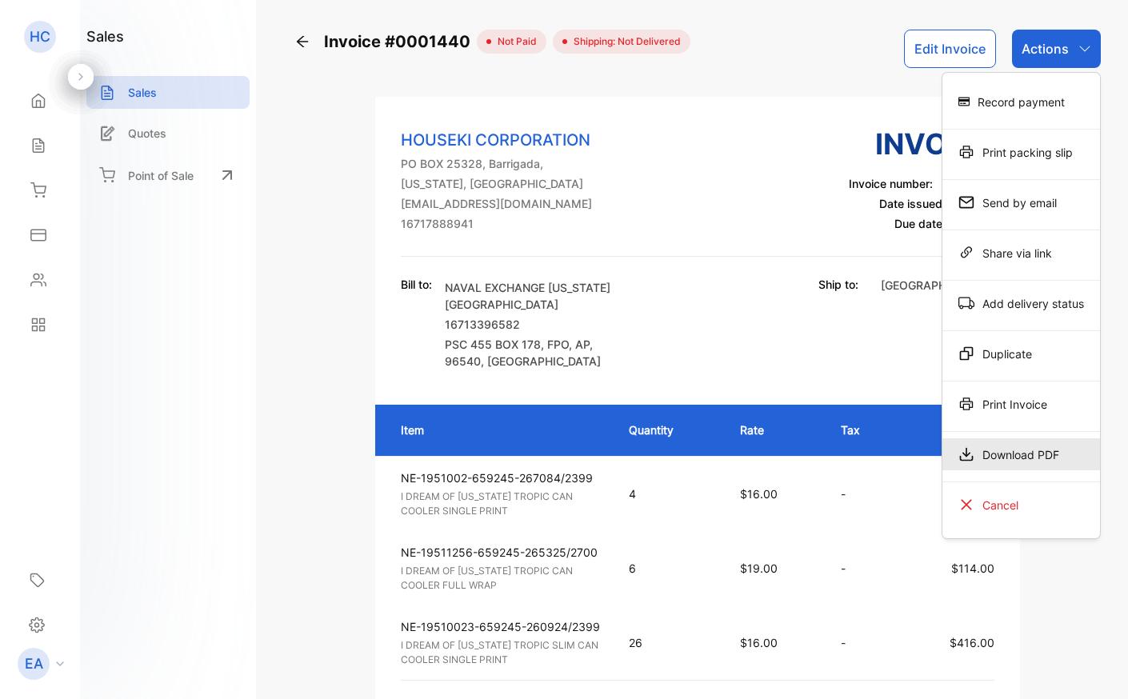
click at [988, 458] on div "Download PDF" at bounding box center [1022, 455] width 158 height 32
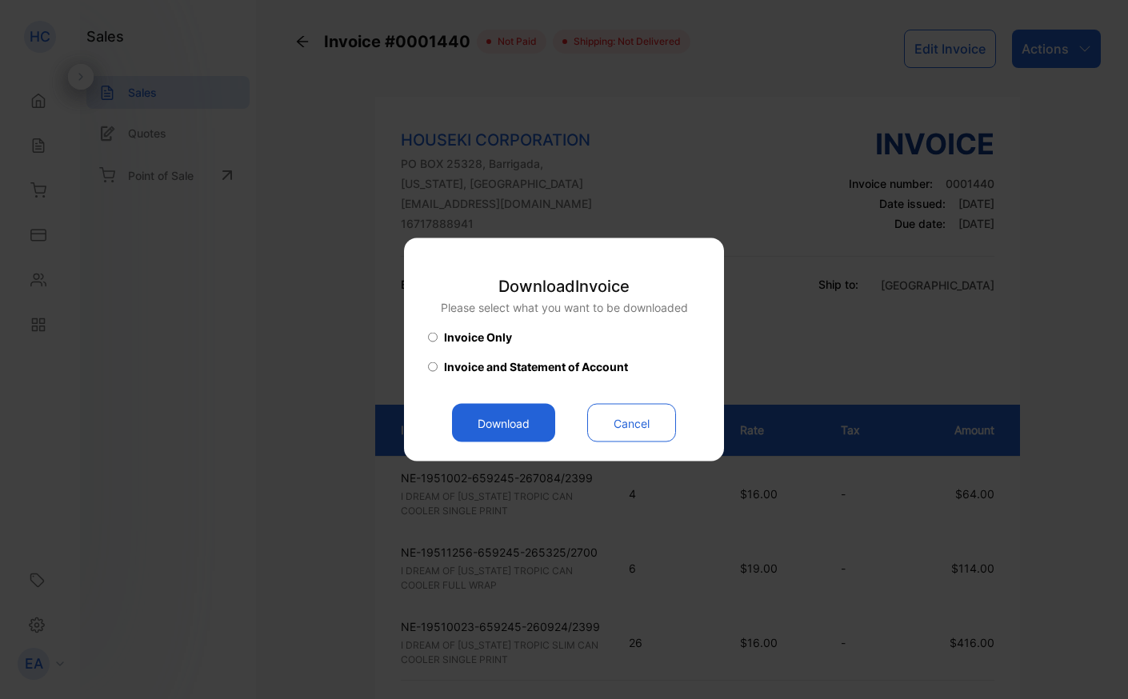
click at [516, 417] on button "Download" at bounding box center [503, 423] width 103 height 38
